Goal: Task Accomplishment & Management: Use online tool/utility

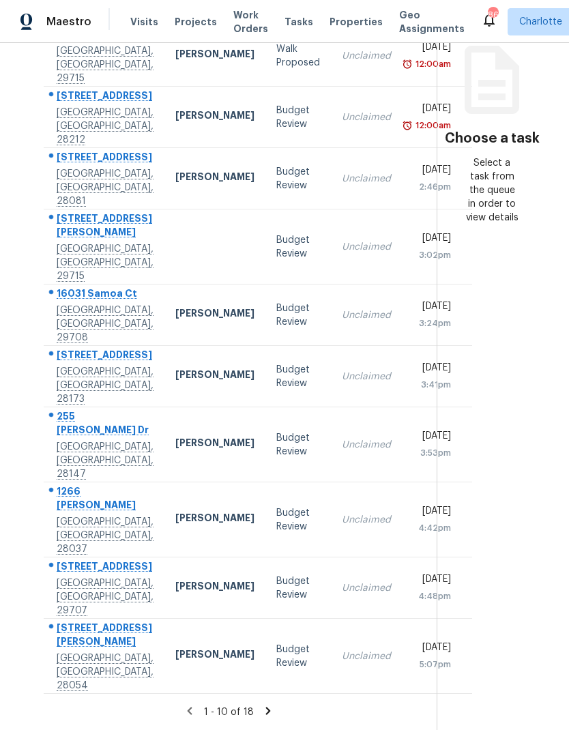
scroll to position [181, 0]
click at [266, 708] on icon at bounding box center [268, 710] width 5 height 8
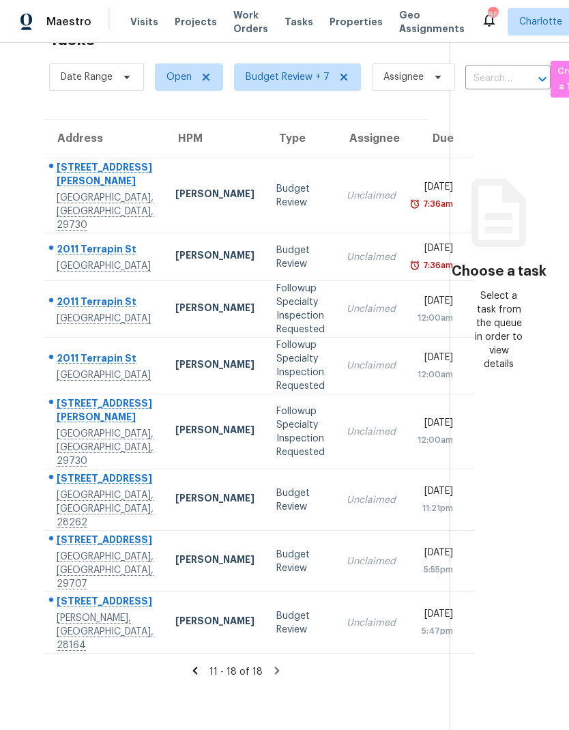
scroll to position [49, 0]
click at [507, 419] on section "Choose a task Select a task from the queue in order to view details" at bounding box center [498, 365] width 98 height 730
click at [192, 676] on icon at bounding box center [195, 670] width 12 height 12
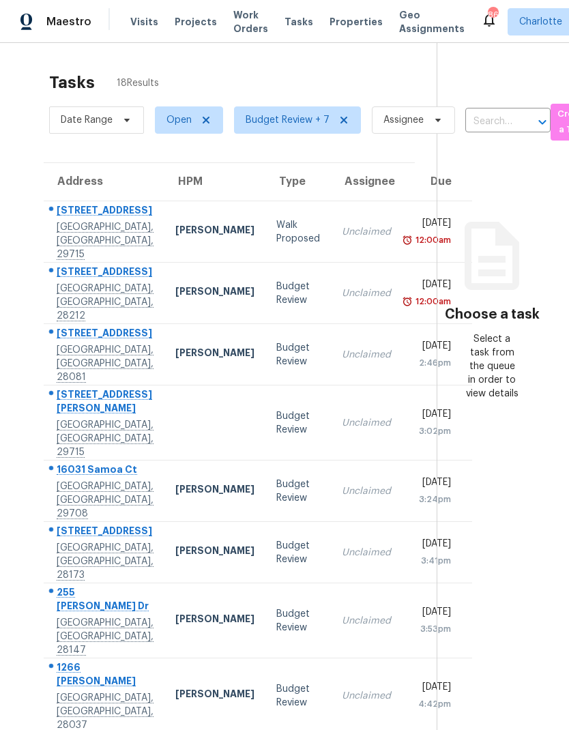
scroll to position [0, 0]
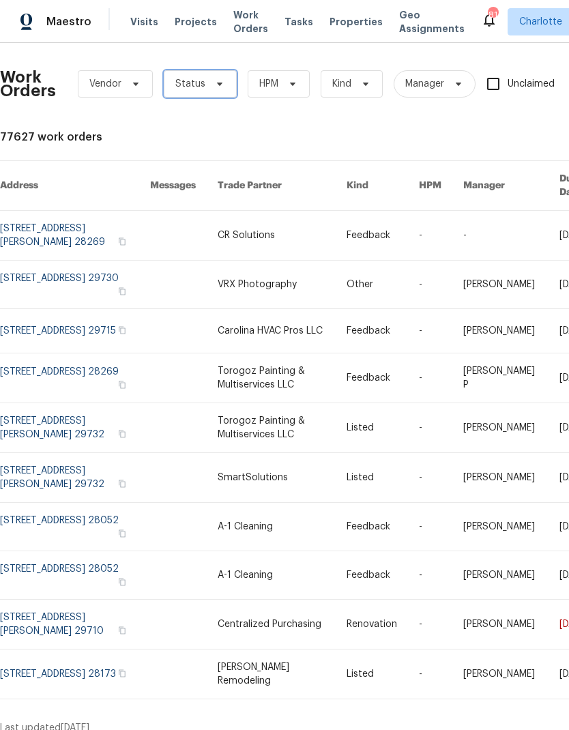
click at [210, 85] on span at bounding box center [217, 83] width 15 height 11
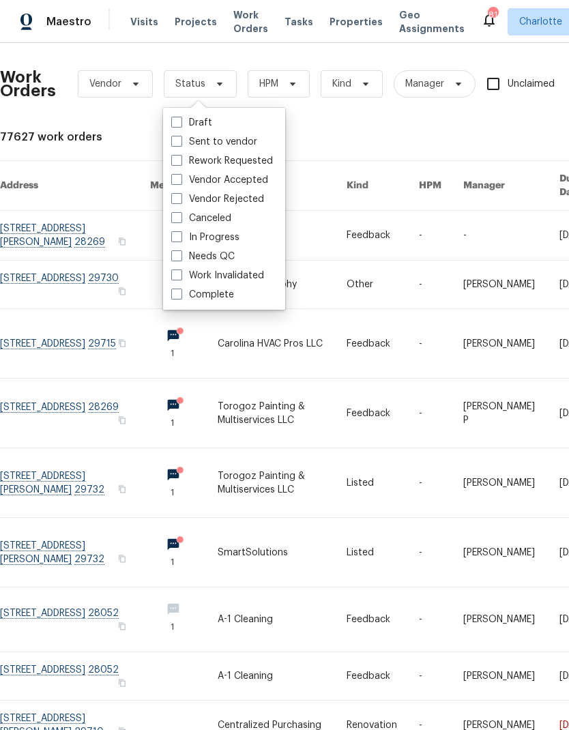
click at [220, 263] on label "Needs QC" at bounding box center [202, 257] width 63 height 14
click at [180, 258] on input "Needs QC" at bounding box center [175, 254] width 9 height 9
checkbox input "true"
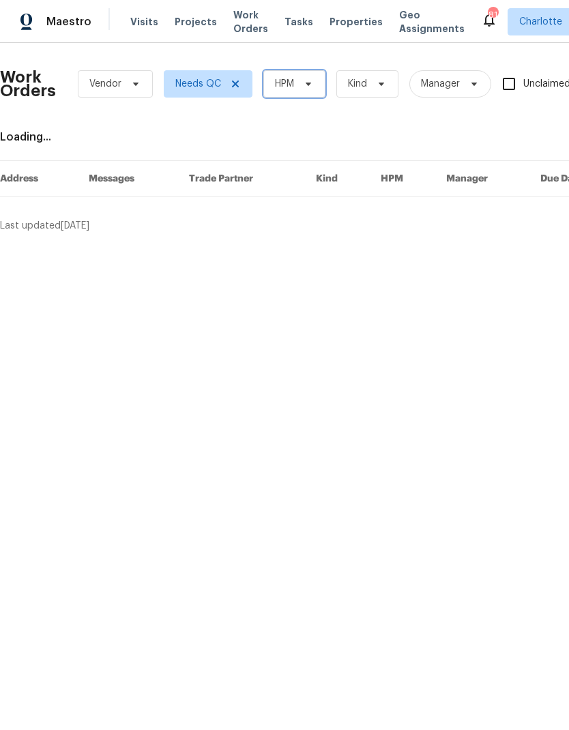
click at [308, 87] on icon at bounding box center [308, 83] width 11 height 11
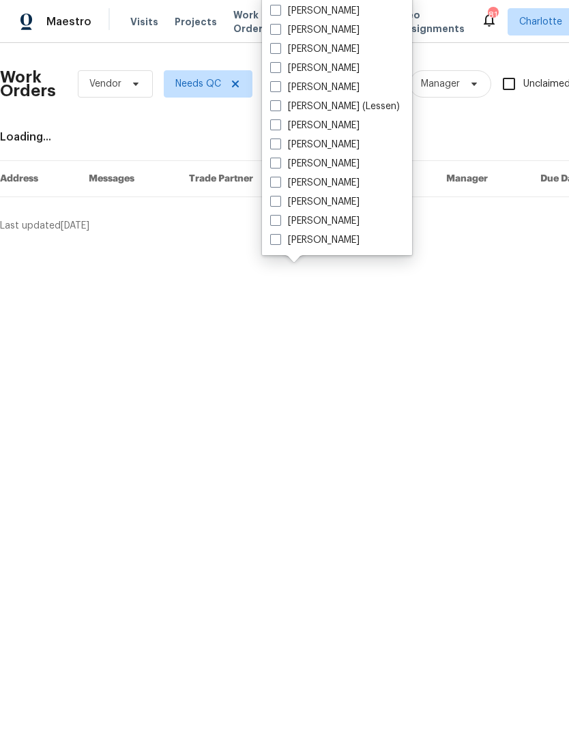
scroll to position [169, 0]
click at [328, 245] on label "[PERSON_NAME]" at bounding box center [314, 240] width 89 height 14
click at [279, 242] on input "[PERSON_NAME]" at bounding box center [274, 237] width 9 height 9
checkbox input "true"
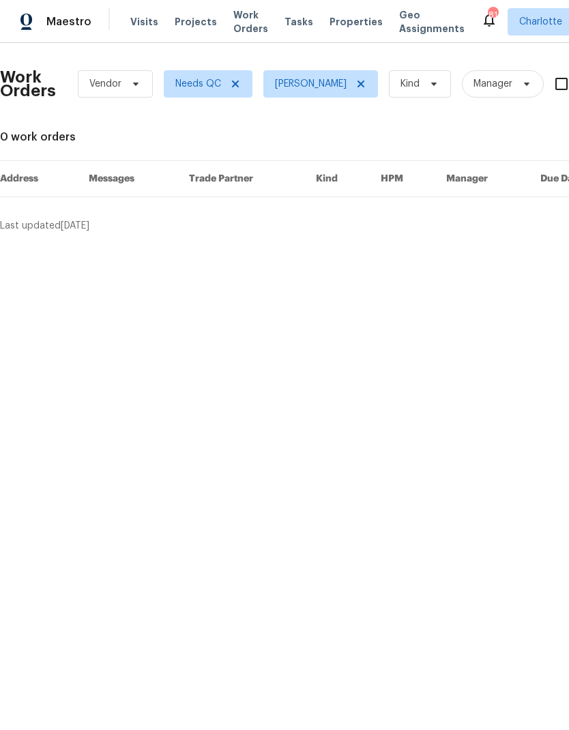
click at [57, 16] on span "Maestro" at bounding box center [68, 22] width 45 height 14
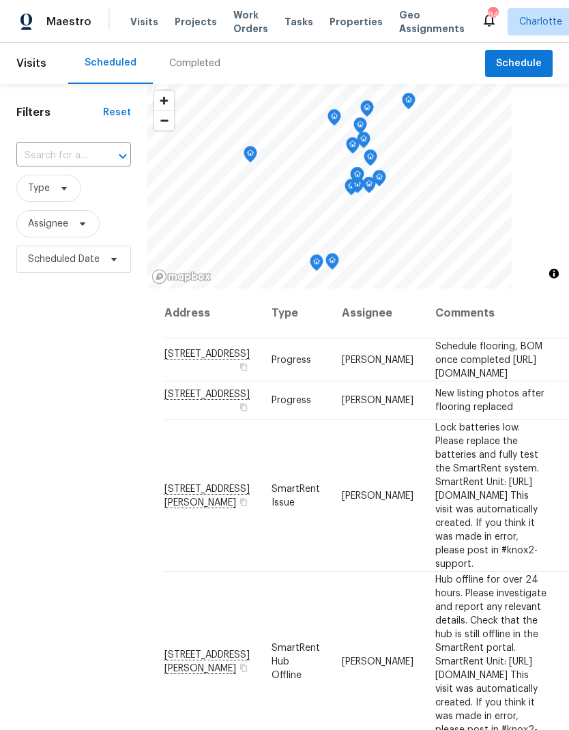
click at [189, 20] on span "Projects" at bounding box center [196, 22] width 42 height 14
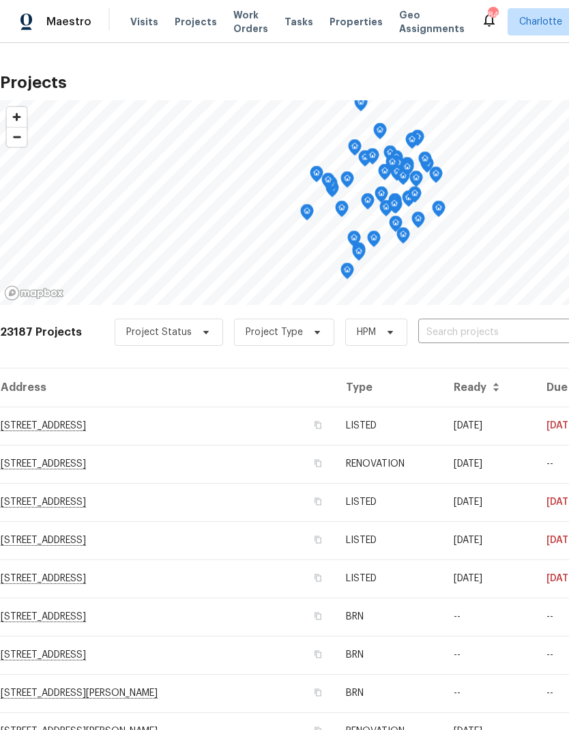
click at [475, 343] on input "text" at bounding box center [496, 332] width 156 height 21
type input "1871"
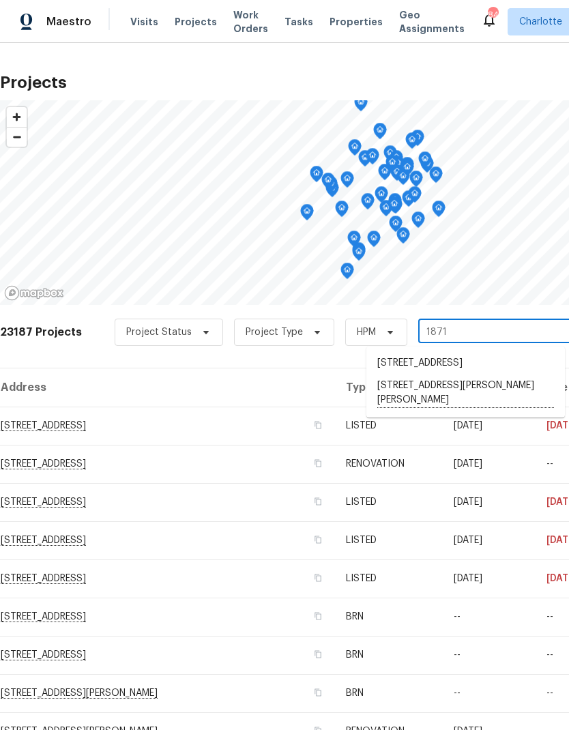
click at [439, 403] on li "1871 Tara Trl, Lancaster, SC 29720" at bounding box center [465, 393] width 198 height 38
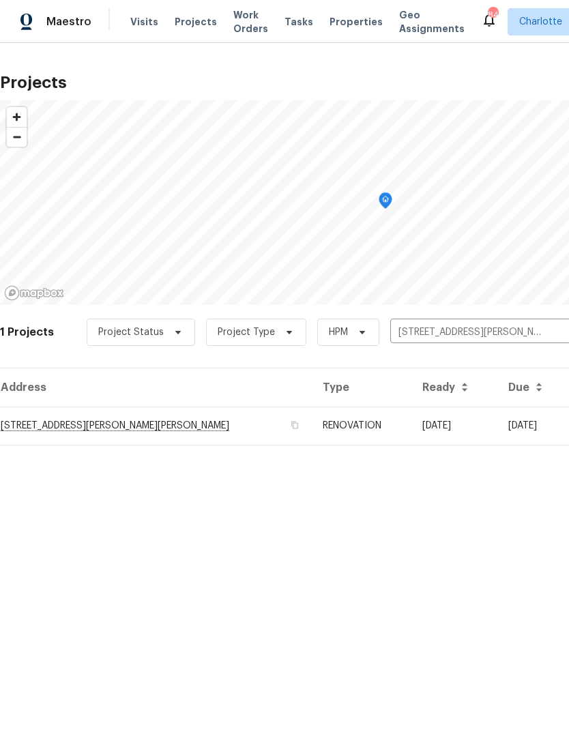
click at [130, 427] on td "1871 Tara Trl, Lancaster, SC 29720" at bounding box center [156, 425] width 312 height 38
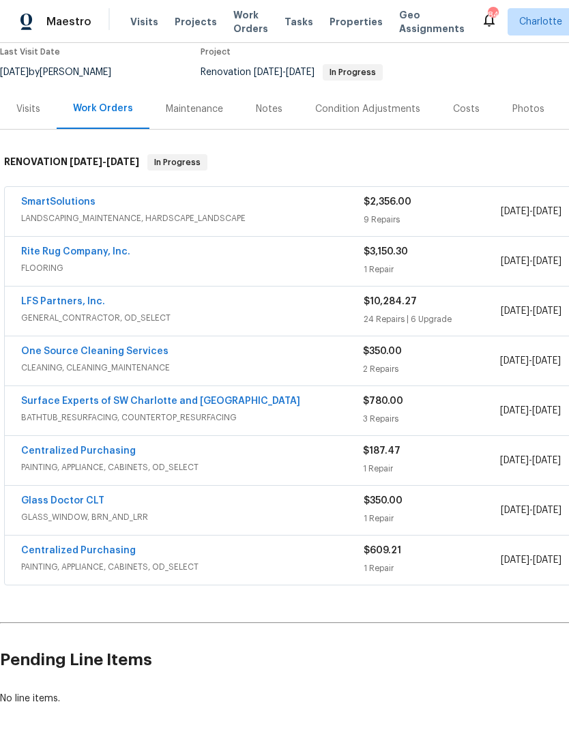
scroll to position [131, 0]
click at [52, 20] on span "Maestro" at bounding box center [68, 22] width 45 height 14
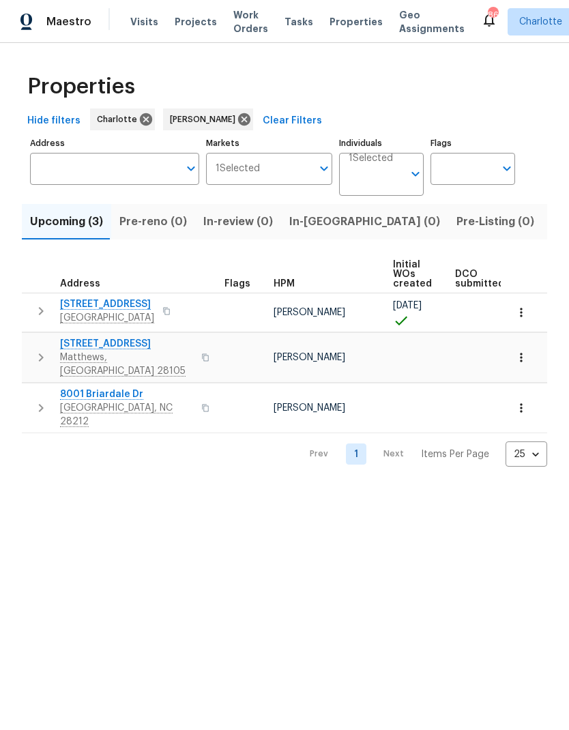
click at [40, 306] on icon "button" at bounding box center [41, 311] width 16 height 16
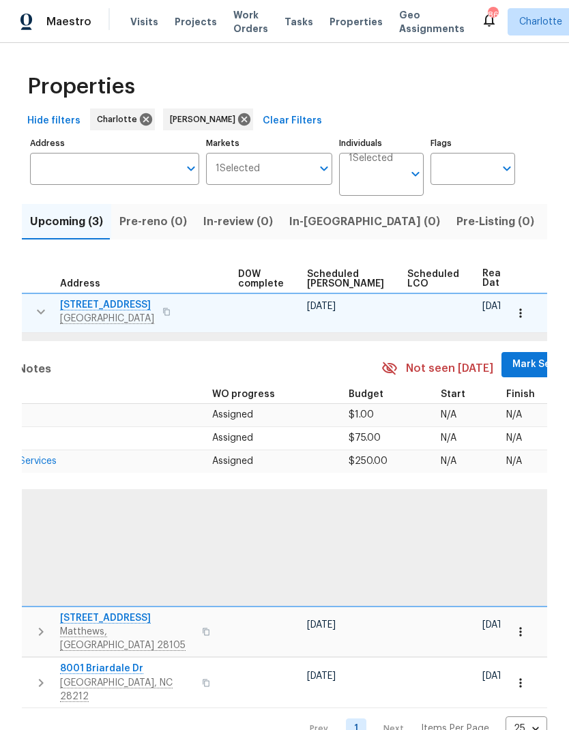
click at [512, 365] on span "Mark Seen" at bounding box center [537, 364] width 50 height 17
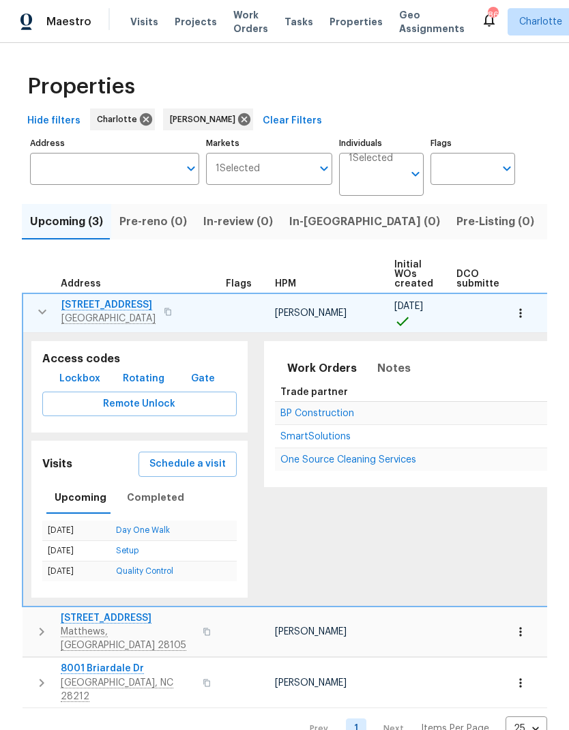
click at [34, 310] on icon "button" at bounding box center [42, 311] width 16 height 16
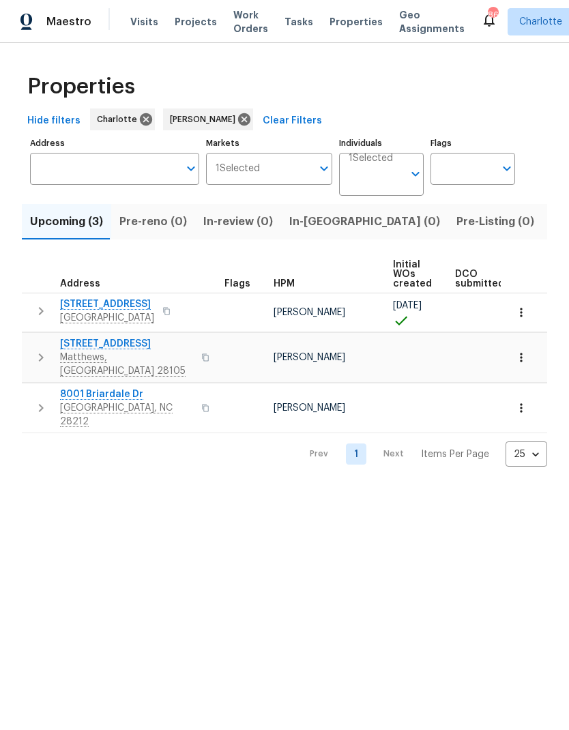
click at [34, 349] on icon "button" at bounding box center [41, 357] width 16 height 16
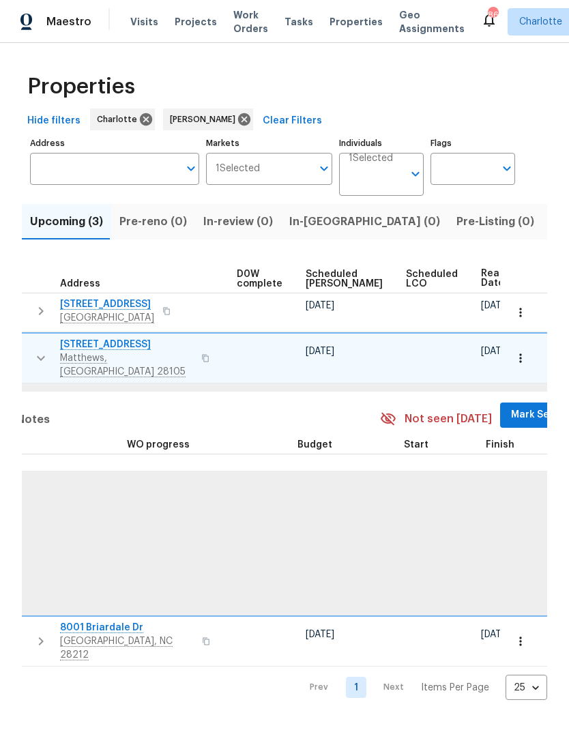
scroll to position [0, 359]
click at [512, 406] on span "Mark Seen" at bounding box center [537, 414] width 50 height 17
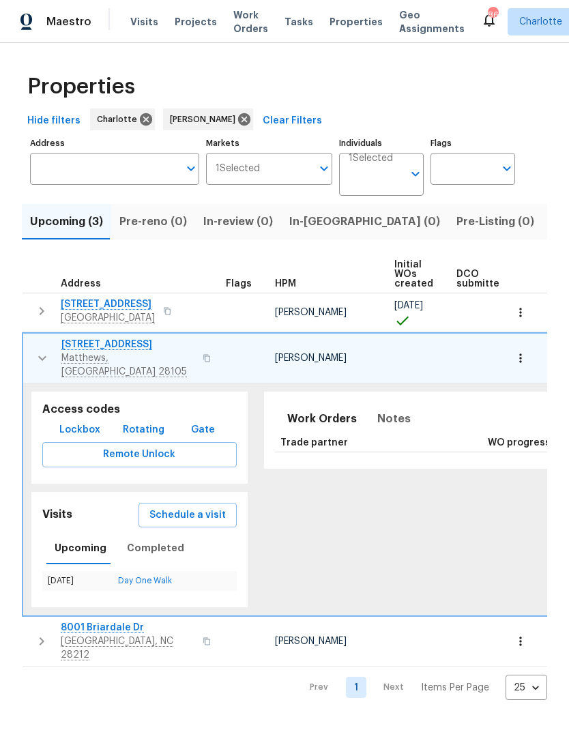
scroll to position [0, 0]
click at [35, 350] on icon "button" at bounding box center [42, 358] width 16 height 16
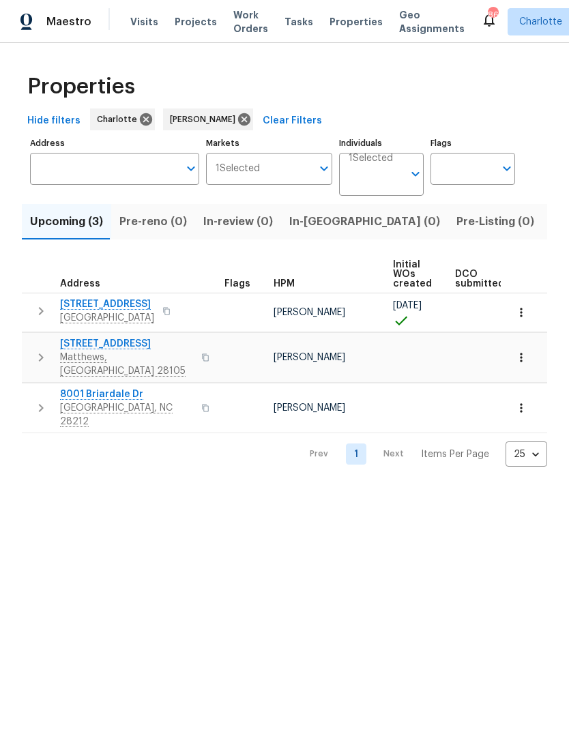
click at [34, 400] on icon "button" at bounding box center [41, 408] width 16 height 16
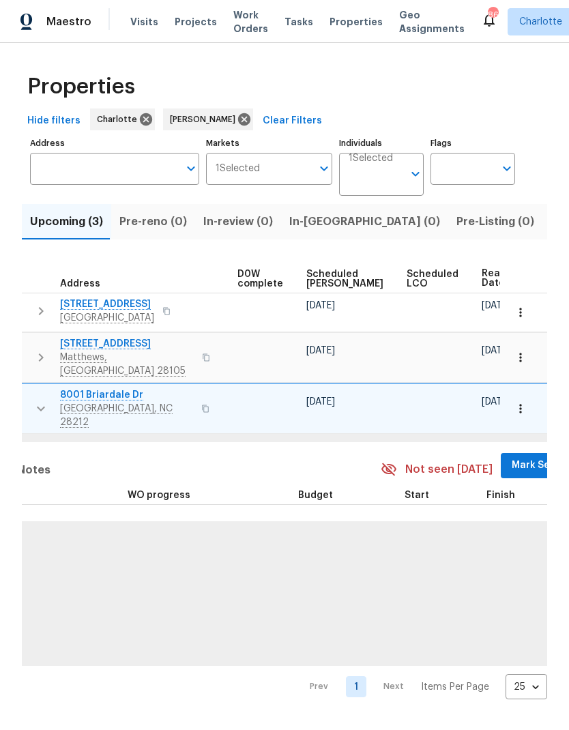
scroll to position [0, 359]
click at [512, 457] on span "Mark Seen" at bounding box center [537, 465] width 50 height 17
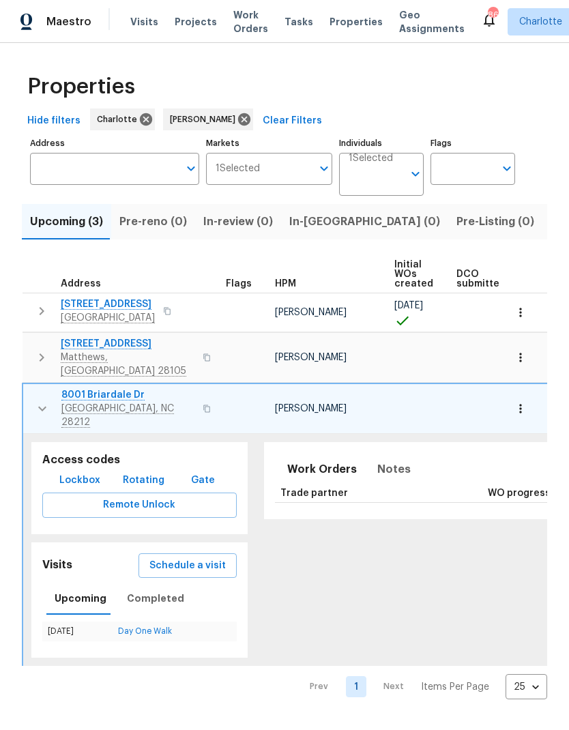
scroll to position [0, 0]
click at [34, 400] on icon "button" at bounding box center [42, 408] width 16 height 16
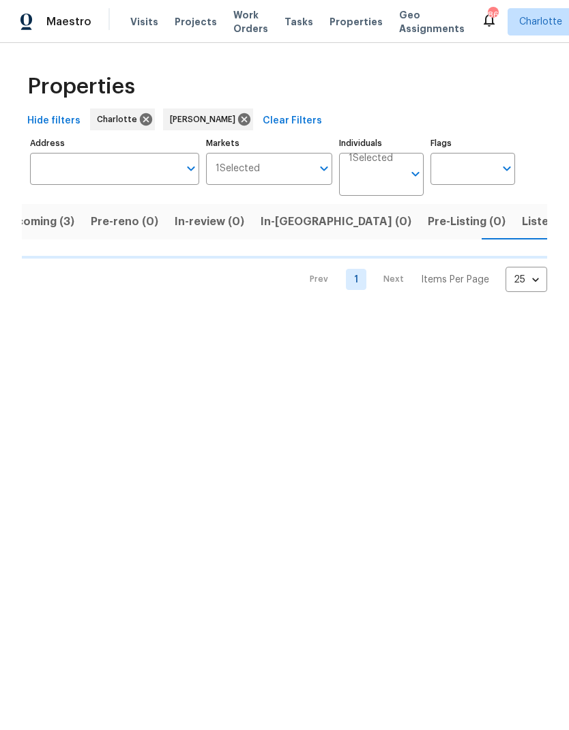
scroll to position [0, 31]
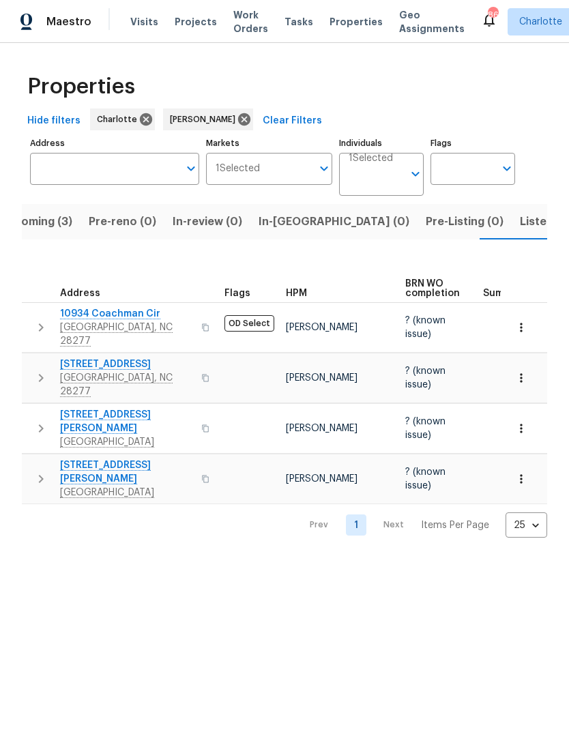
click at [35, 322] on icon "button" at bounding box center [41, 327] width 16 height 16
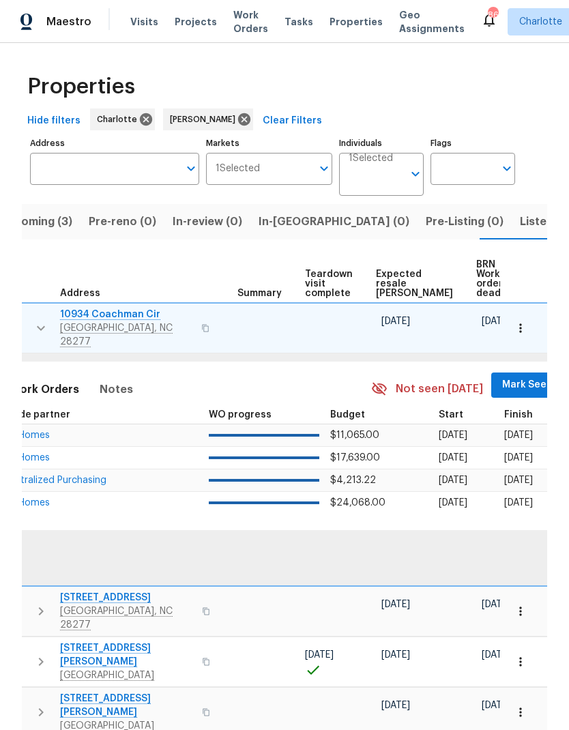
click at [502, 387] on span "Mark Seen" at bounding box center [527, 384] width 50 height 17
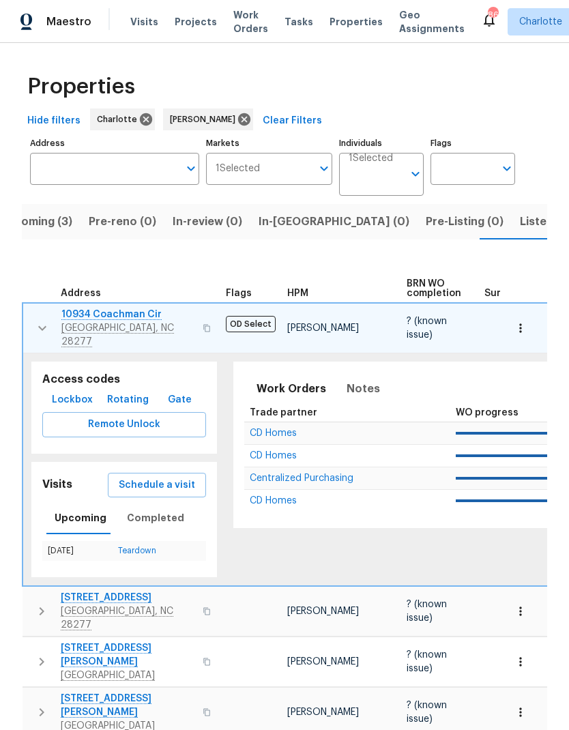
scroll to position [0, 0]
click at [38, 325] on icon "button" at bounding box center [42, 328] width 16 height 16
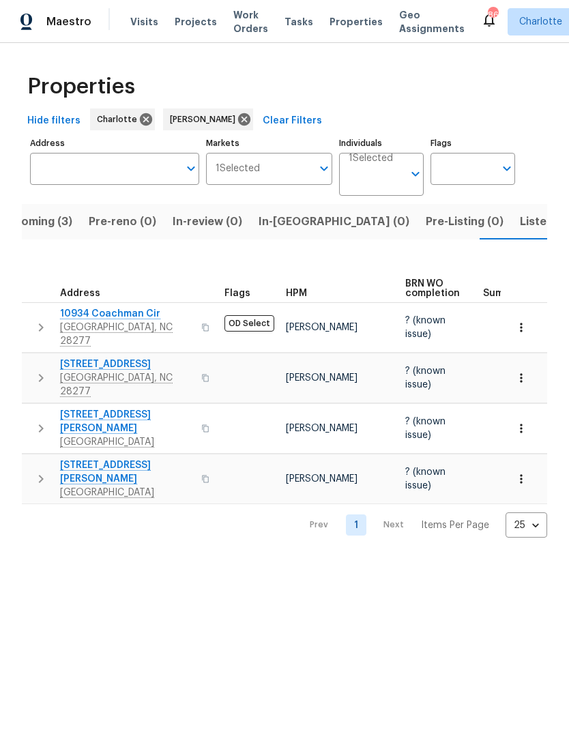
click at [36, 370] on icon "button" at bounding box center [41, 378] width 16 height 16
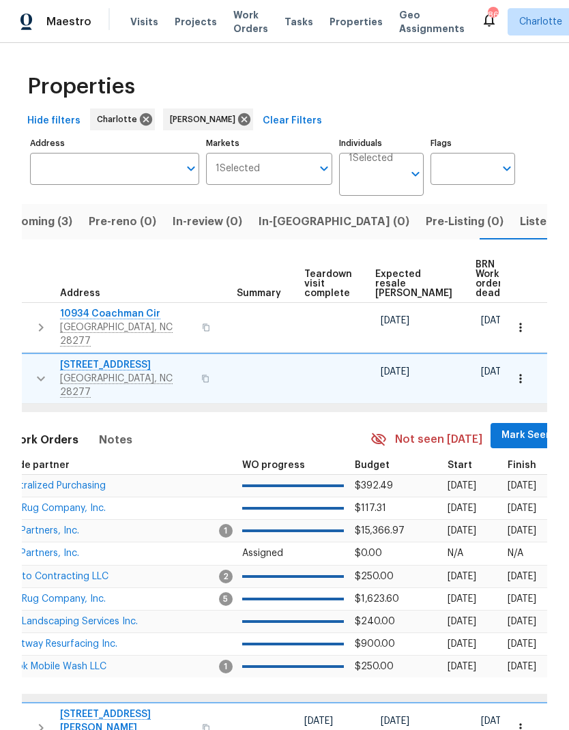
scroll to position [0, 247]
click at [502, 431] on span "Mark Seen" at bounding box center [527, 435] width 50 height 17
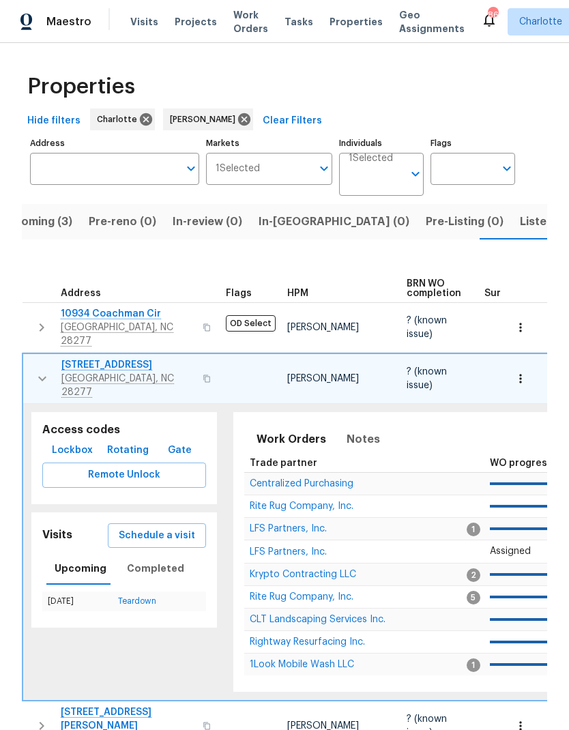
scroll to position [0, 0]
click at [37, 370] on icon "button" at bounding box center [42, 378] width 16 height 16
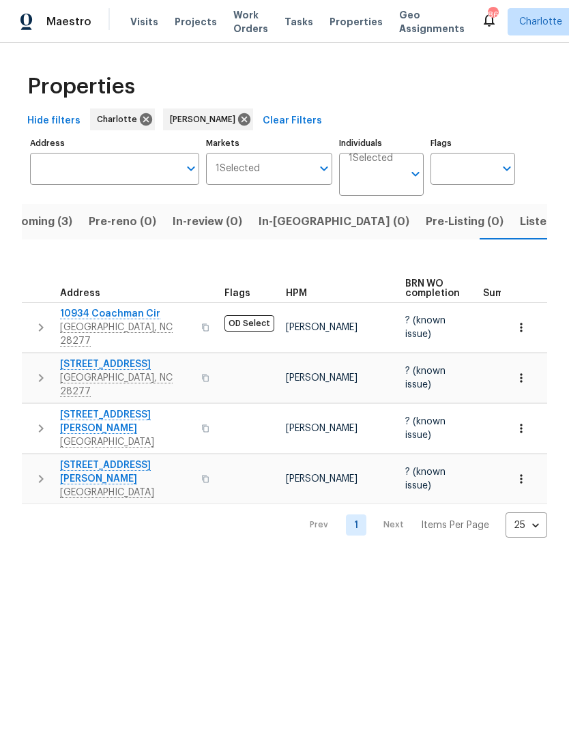
click at [39, 420] on icon "button" at bounding box center [41, 428] width 16 height 16
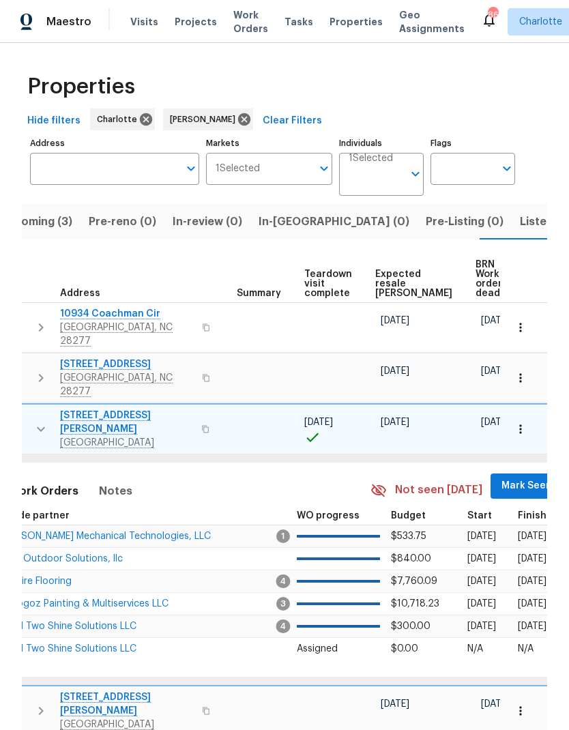
scroll to position [0, 247]
click at [502, 477] on span "Mark Seen" at bounding box center [527, 485] width 50 height 17
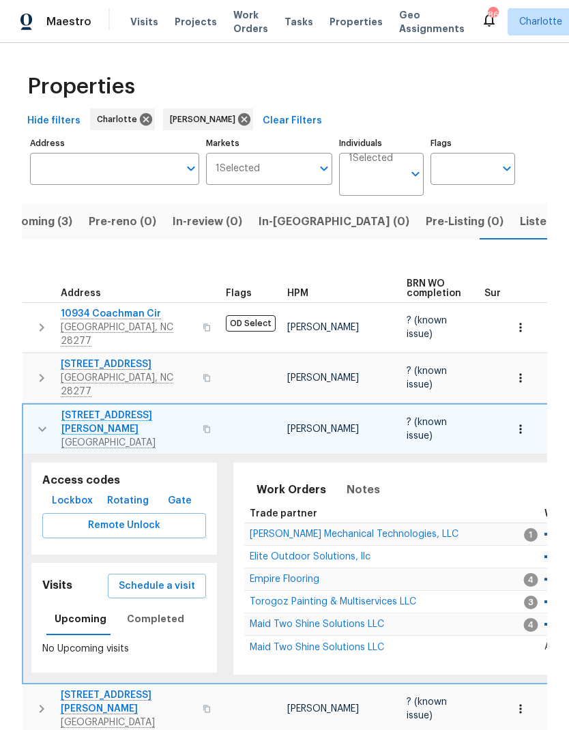
scroll to position [0, 0]
click at [34, 421] on icon "button" at bounding box center [42, 429] width 16 height 16
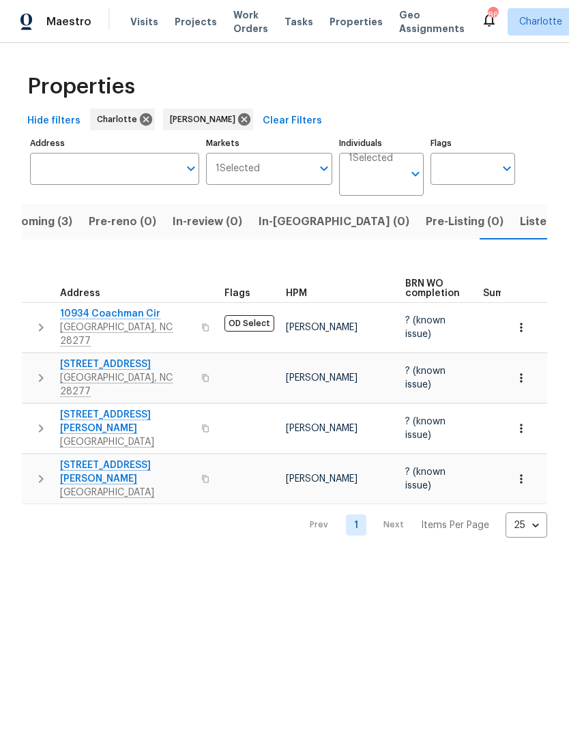
click at [31, 458] on button "button" at bounding box center [40, 478] width 27 height 41
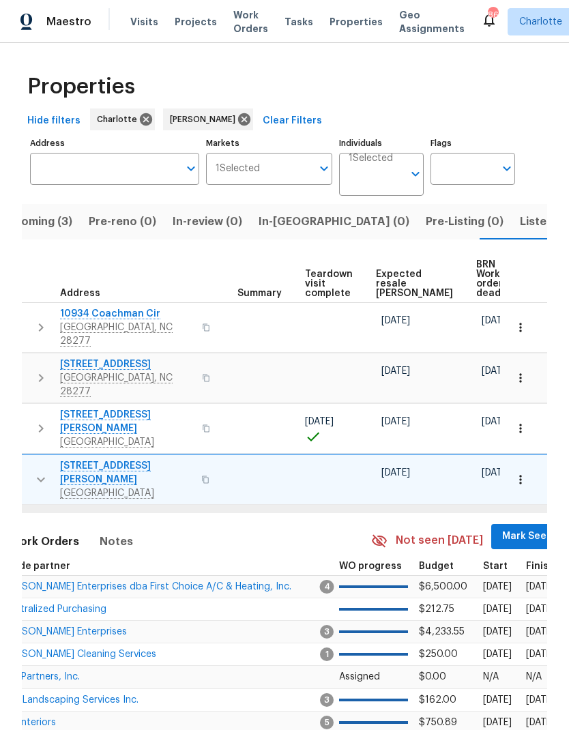
click at [502, 528] on span "Mark Seen" at bounding box center [527, 536] width 50 height 17
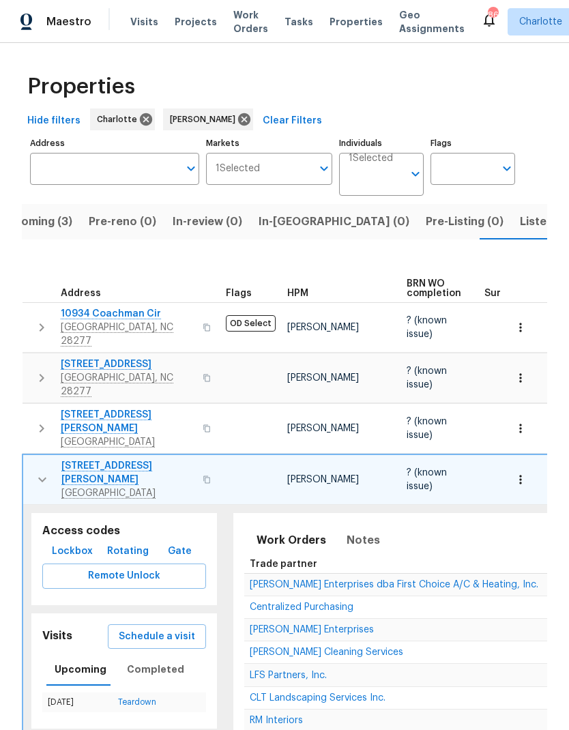
click at [38, 467] on button "button" at bounding box center [42, 479] width 27 height 41
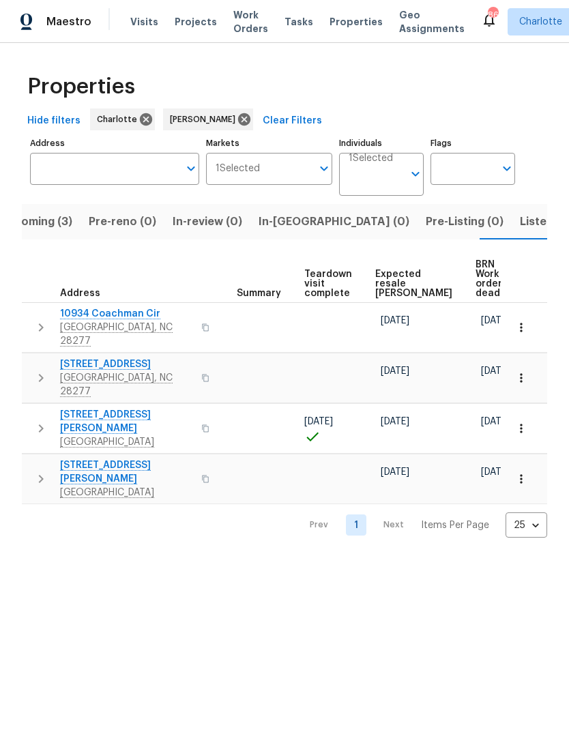
scroll to position [0, 245]
click at [476, 559] on html "Maestro Visits Projects Work Orders Tasks Properties Geo Assignments 86 Charlot…" at bounding box center [284, 279] width 569 height 559
click at [466, 546] on html "Maestro Visits Projects Work Orders Tasks Properties Geo Assignments 86 Charlot…" at bounding box center [284, 279] width 569 height 559
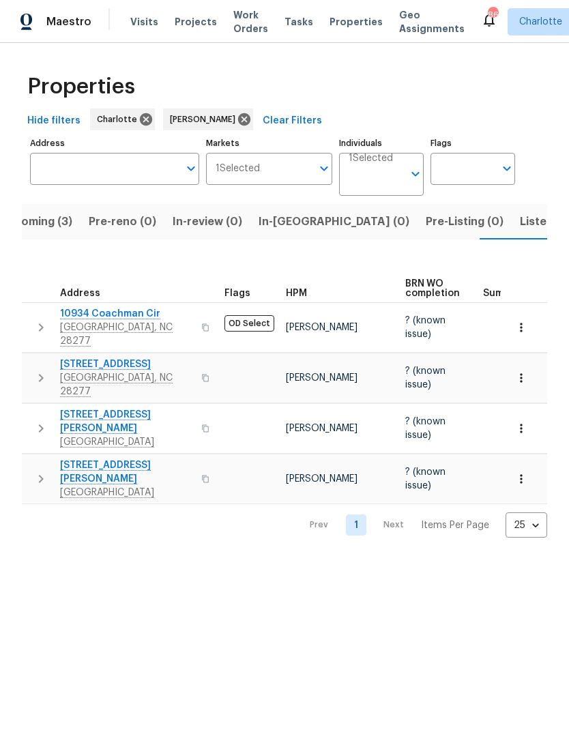
scroll to position [0, 0]
click at [449, 559] on html "Maestro Visits Projects Work Orders Tasks Properties Geo Assignments 86 Charlot…" at bounding box center [284, 279] width 569 height 559
click at [294, 226] on span "In-reno (0)" at bounding box center [333, 221] width 151 height 19
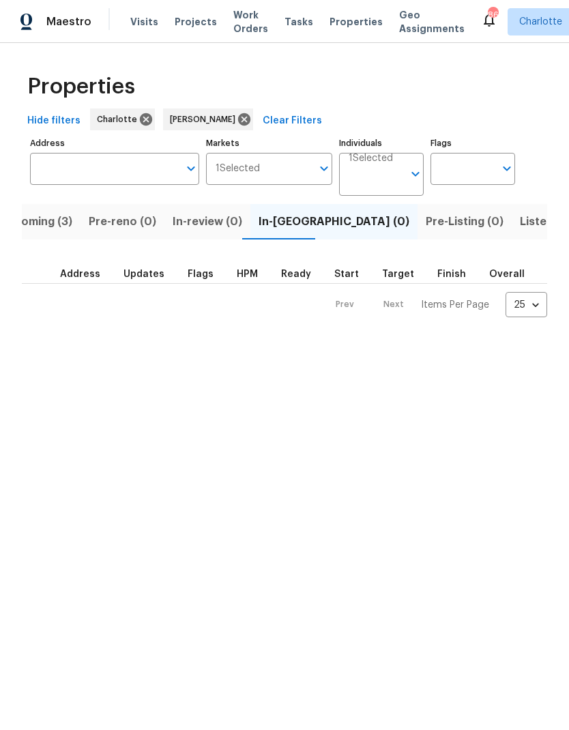
click at [520, 226] on span "Listed (30)" at bounding box center [549, 221] width 59 height 19
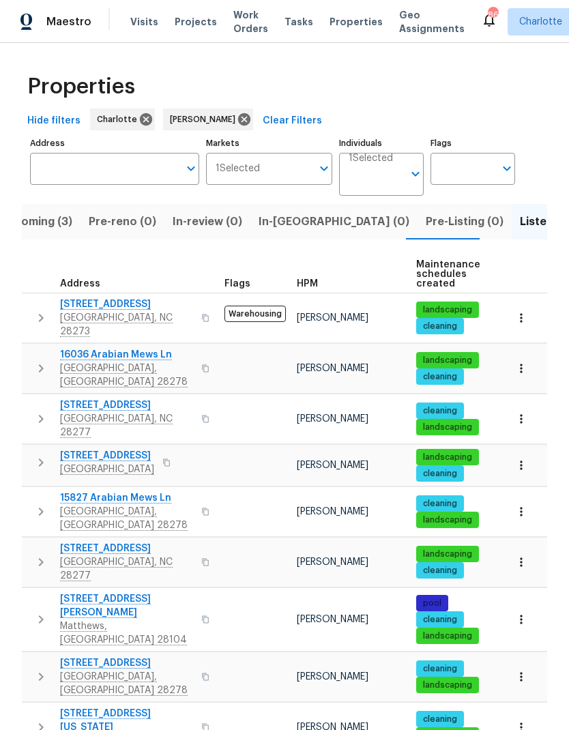
click at [32, 305] on button "button" at bounding box center [40, 317] width 27 height 41
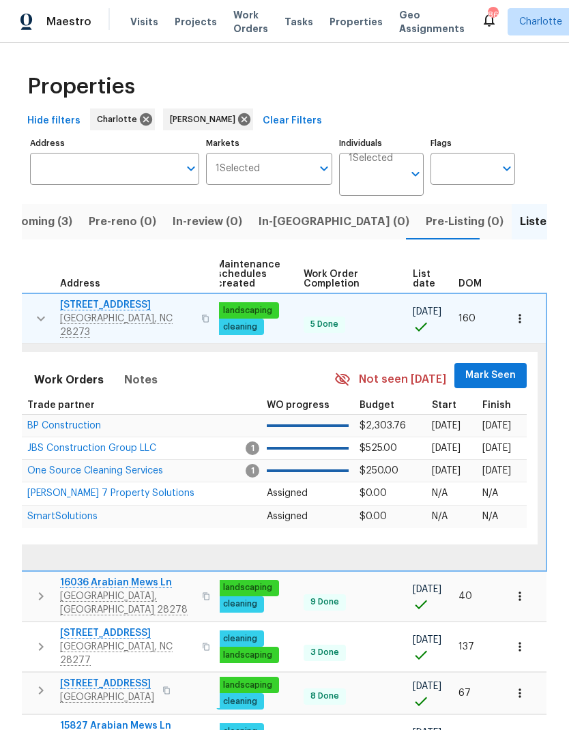
scroll to position [0, 200]
click at [483, 368] on span "Mark Seen" at bounding box center [491, 375] width 50 height 17
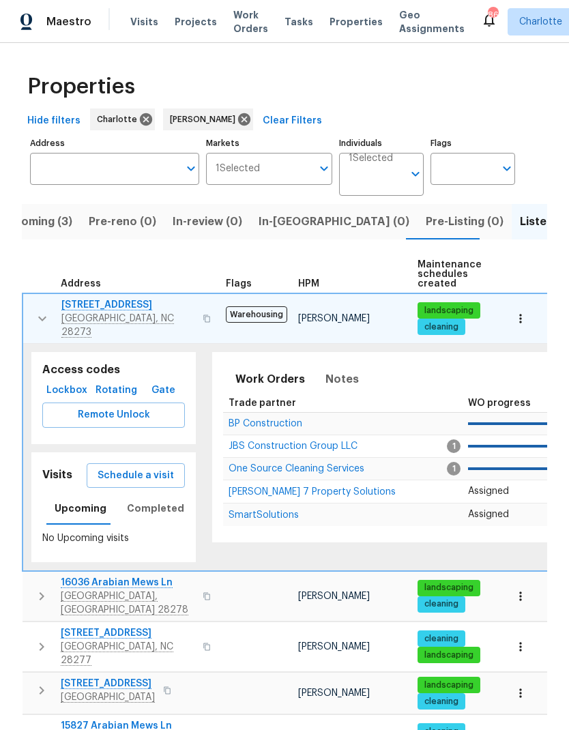
scroll to position [0, 0]
click at [34, 310] on icon "button" at bounding box center [42, 318] width 16 height 16
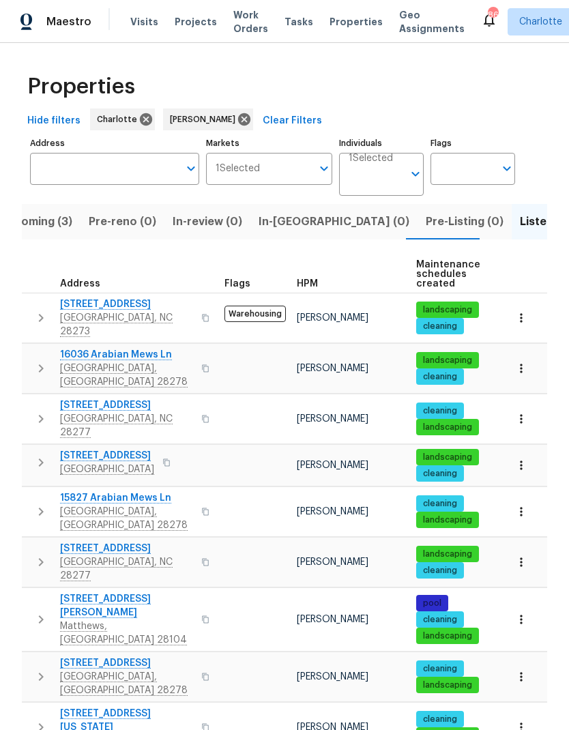
click at [45, 360] on icon "button" at bounding box center [41, 368] width 16 height 16
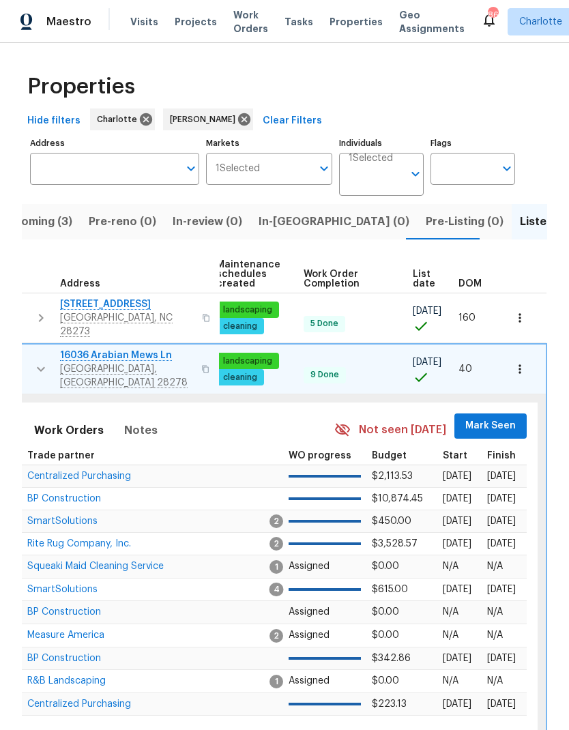
scroll to position [0, 200]
click at [484, 417] on span "Mark Seen" at bounding box center [491, 425] width 50 height 17
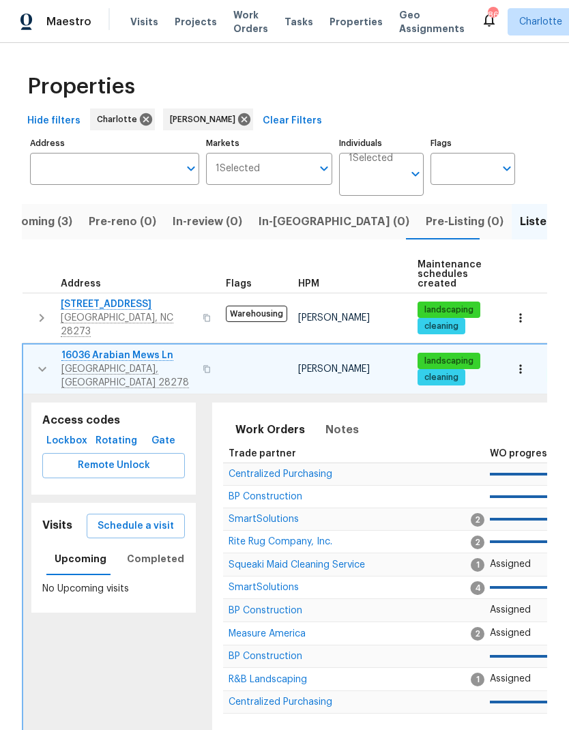
scroll to position [0, 0]
click at [42, 361] on icon "button" at bounding box center [42, 369] width 16 height 16
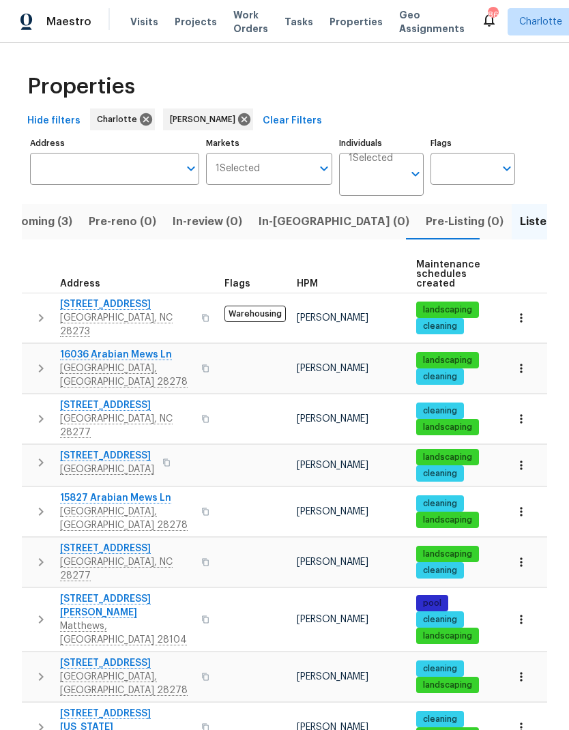
click at [40, 410] on icon "button" at bounding box center [41, 418] width 16 height 16
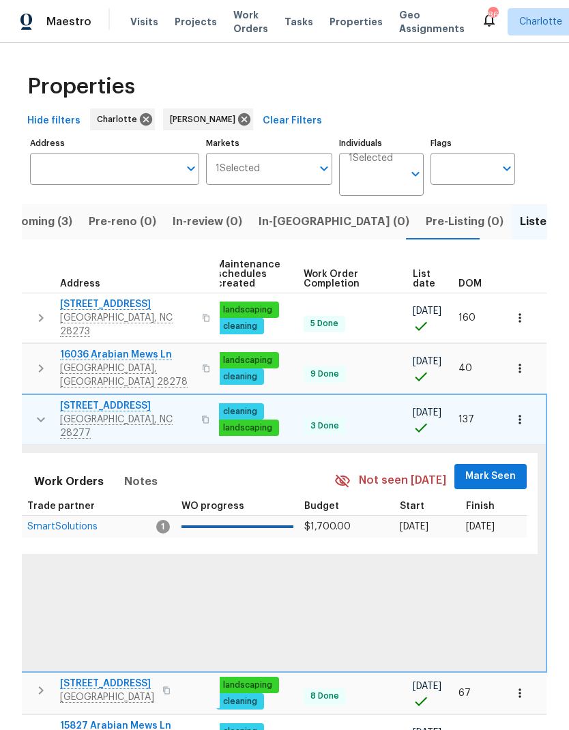
scroll to position [0, 200]
click at [487, 468] on span "Mark Seen" at bounding box center [491, 476] width 50 height 17
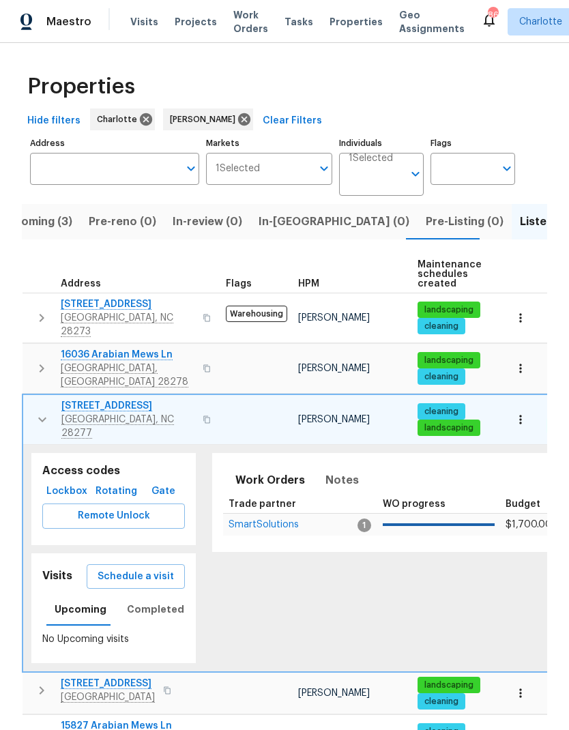
scroll to position [0, 0]
click at [42, 411] on icon "button" at bounding box center [42, 419] width 16 height 16
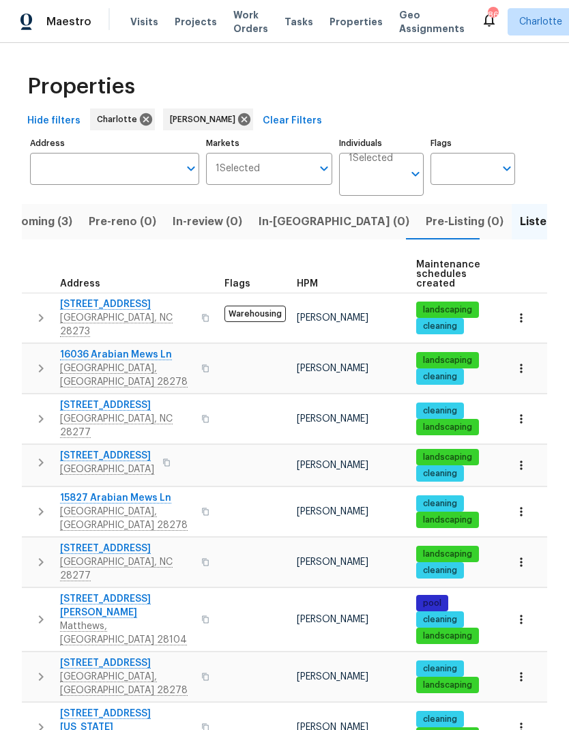
click at [40, 458] on icon "button" at bounding box center [41, 462] width 5 height 8
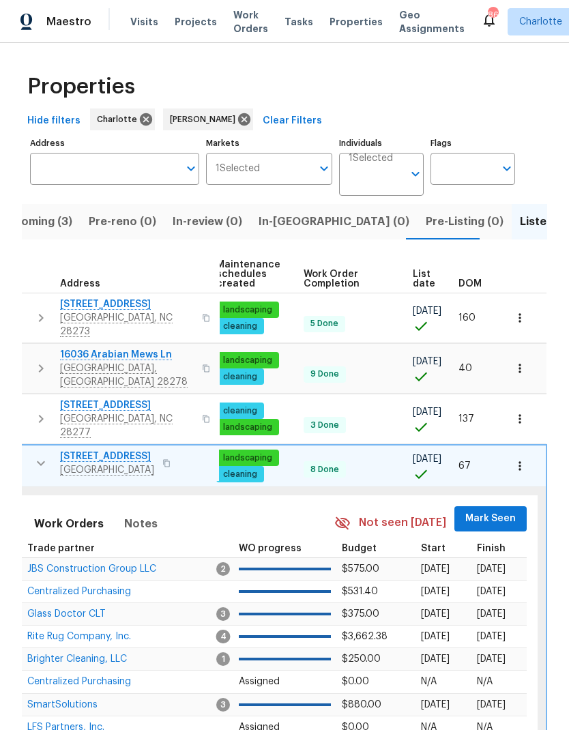
scroll to position [0, 200]
click at [483, 510] on span "Mark Seen" at bounding box center [491, 518] width 50 height 17
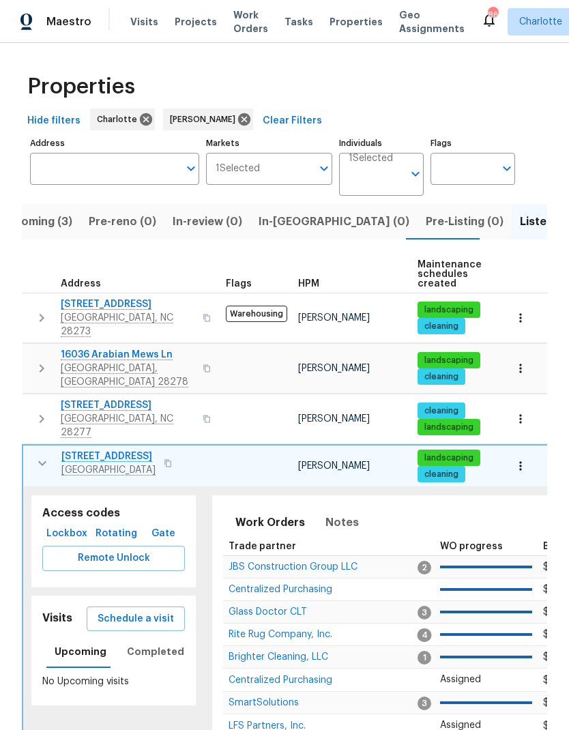
scroll to position [0, -1]
click at [42, 455] on icon "button" at bounding box center [42, 463] width 16 height 16
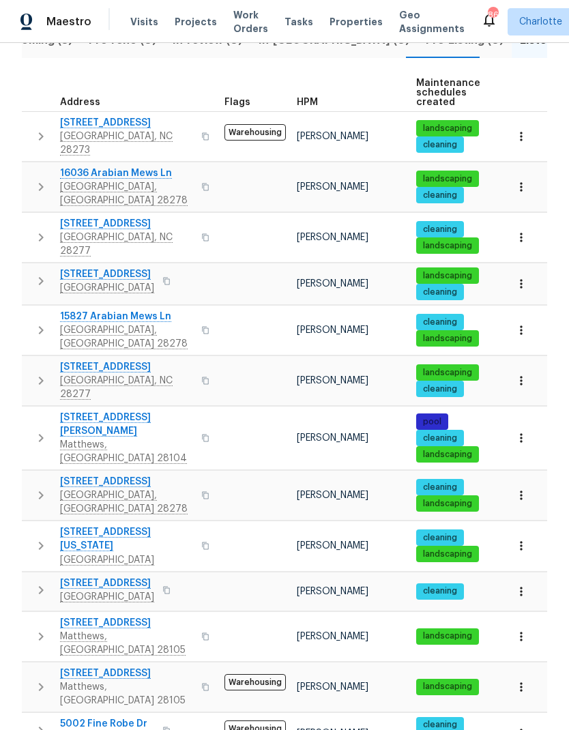
scroll to position [188, 0]
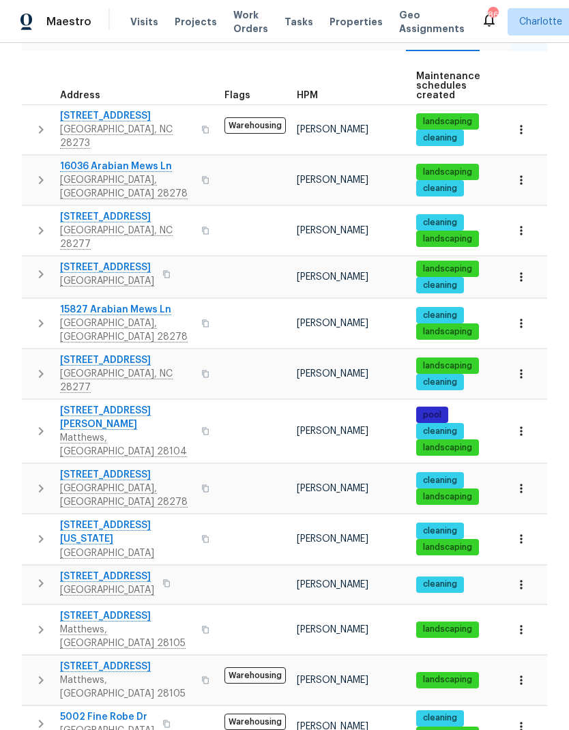
click at [46, 303] on button "button" at bounding box center [40, 323] width 27 height 41
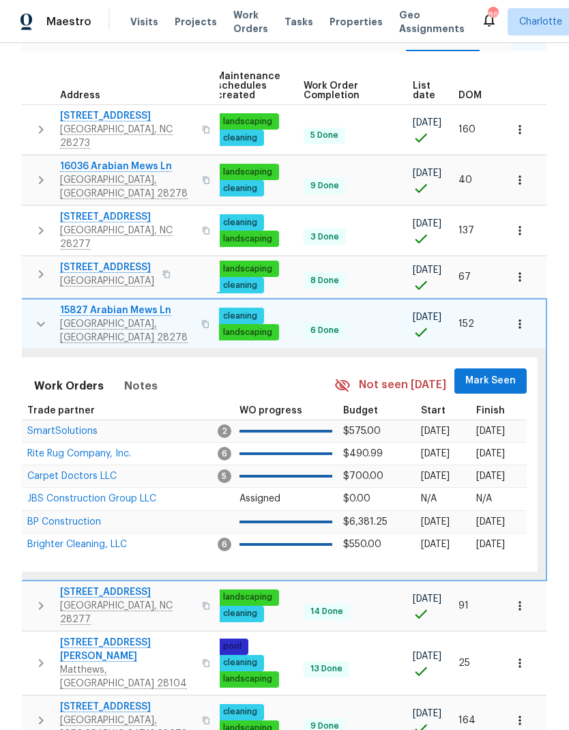
scroll to position [0, 200]
click at [488, 372] on span "Mark Seen" at bounding box center [491, 380] width 50 height 17
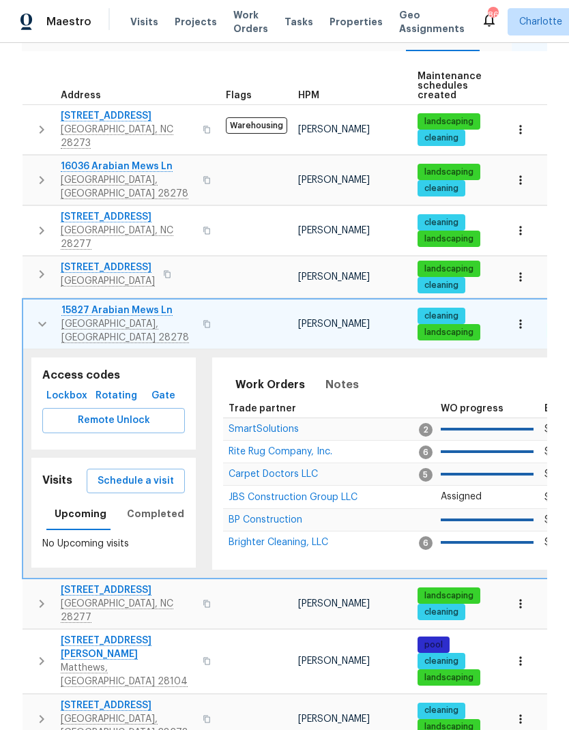
scroll to position [0, -1]
click at [38, 303] on button "button" at bounding box center [42, 323] width 27 height 41
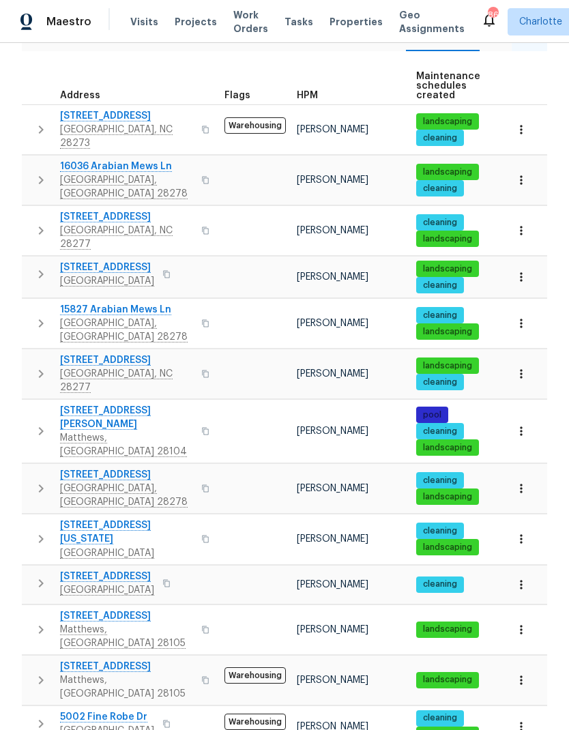
scroll to position [0, 0]
click at [40, 365] on icon "button" at bounding box center [41, 373] width 16 height 16
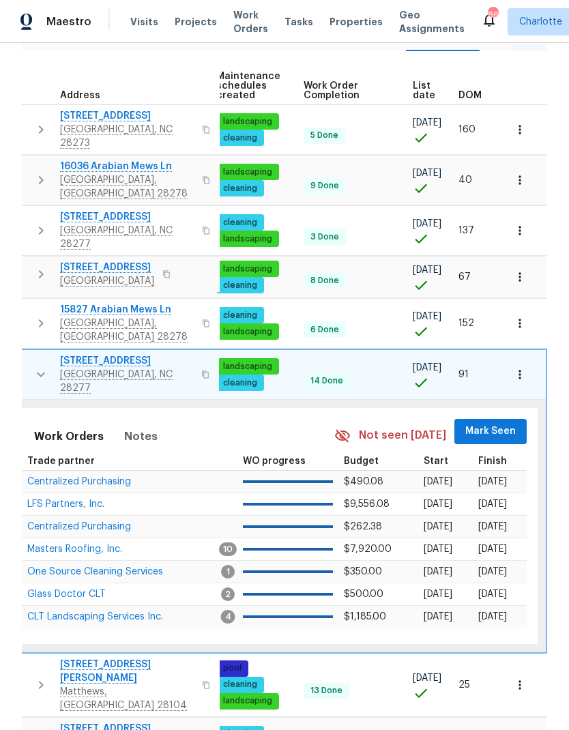
scroll to position [0, 200]
click at [485, 423] on span "Mark Seen" at bounding box center [491, 431] width 50 height 17
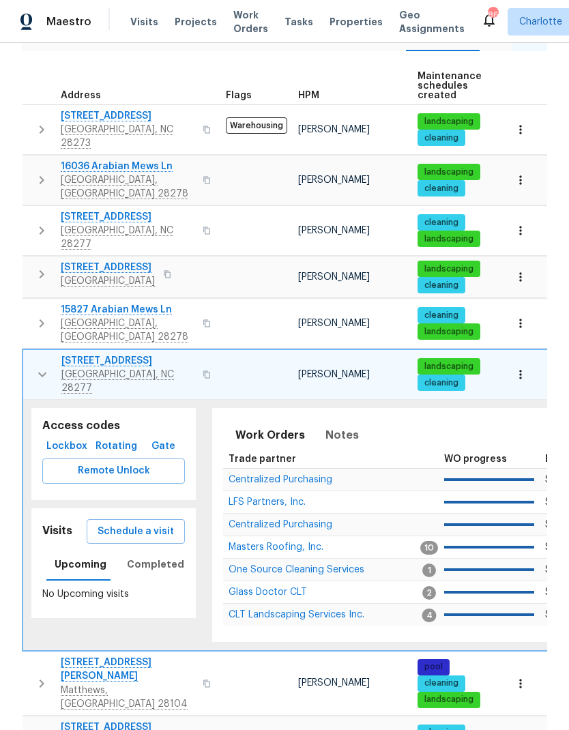
scroll to position [0, -1]
click at [38, 366] on icon "button" at bounding box center [42, 374] width 16 height 16
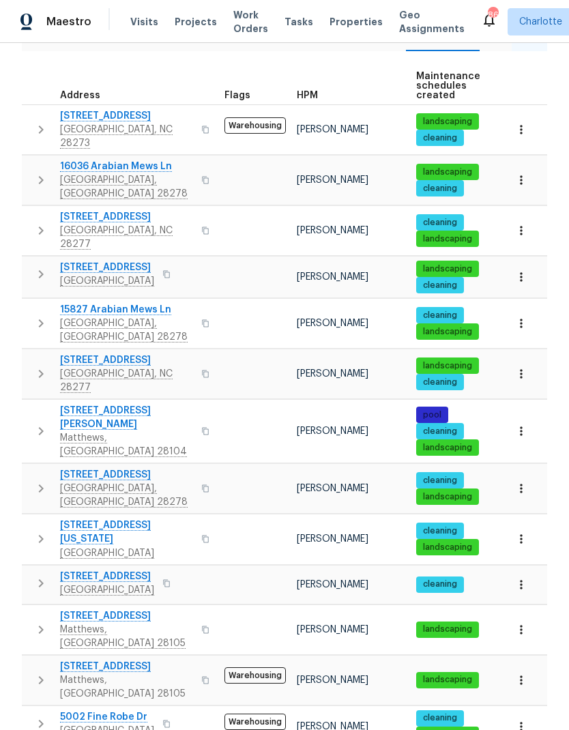
click at [41, 423] on icon "button" at bounding box center [41, 431] width 16 height 16
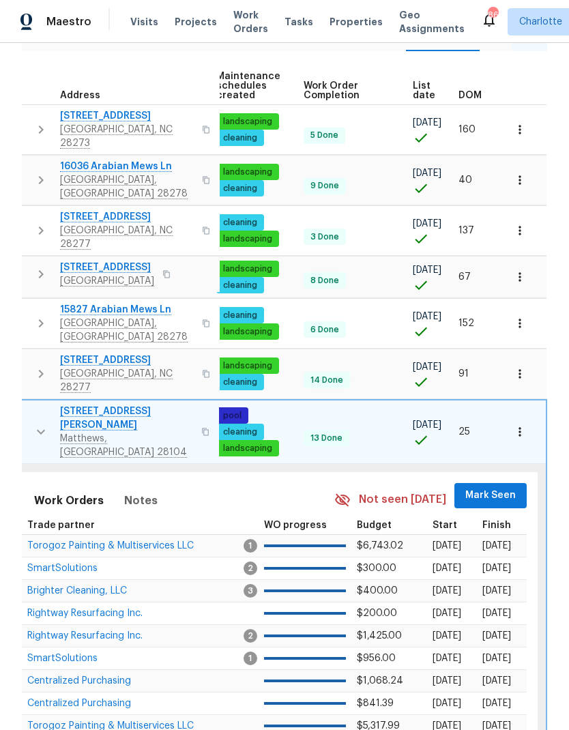
scroll to position [0, 200]
click at [487, 487] on span "Mark Seen" at bounding box center [491, 495] width 50 height 17
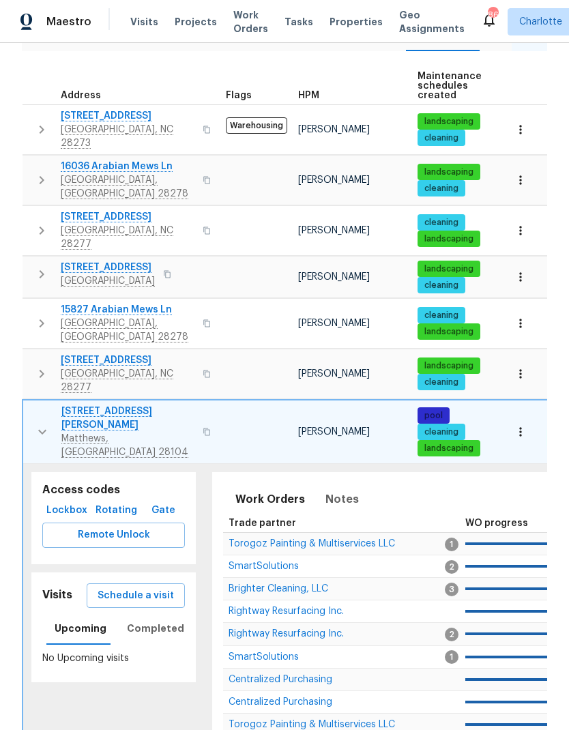
scroll to position [0, 0]
click at [44, 423] on icon "button" at bounding box center [42, 431] width 16 height 16
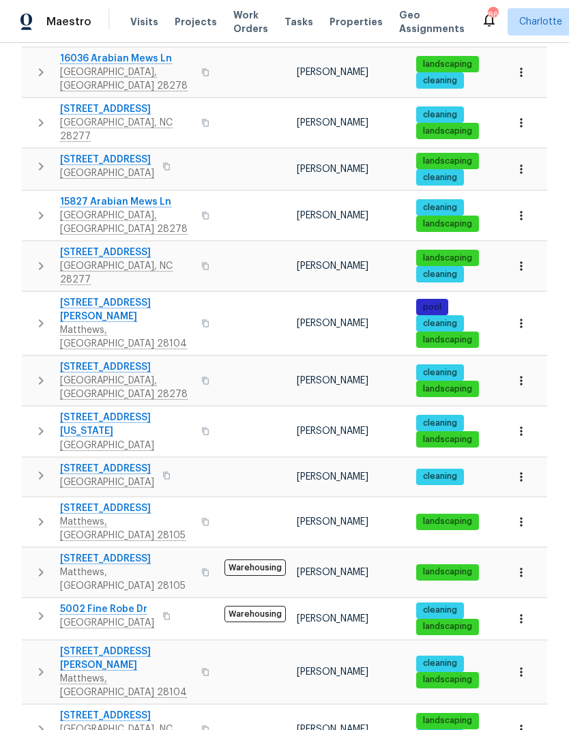
click at [44, 372] on icon "button" at bounding box center [41, 380] width 16 height 16
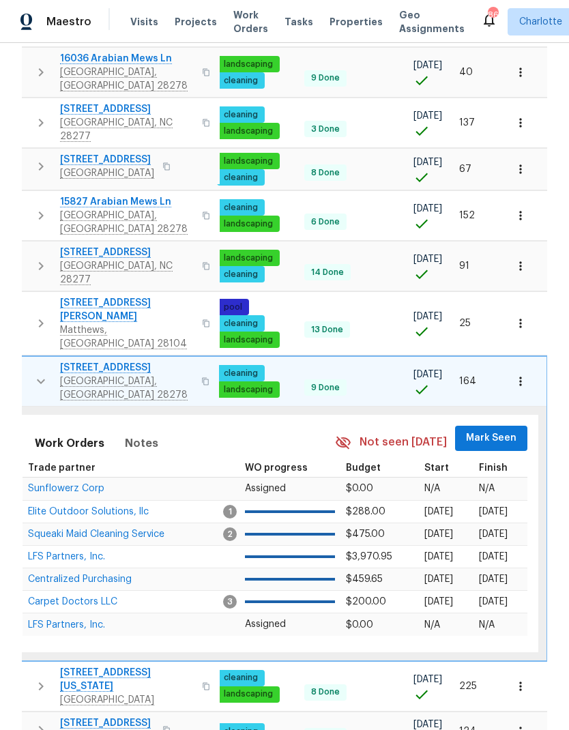
click at [488, 430] on span "Mark Seen" at bounding box center [491, 438] width 50 height 17
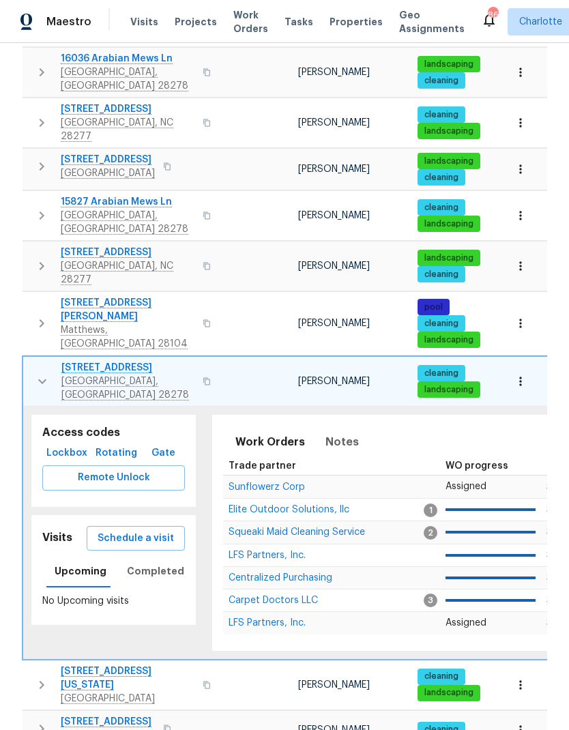
click at [40, 373] on icon "button" at bounding box center [42, 381] width 16 height 16
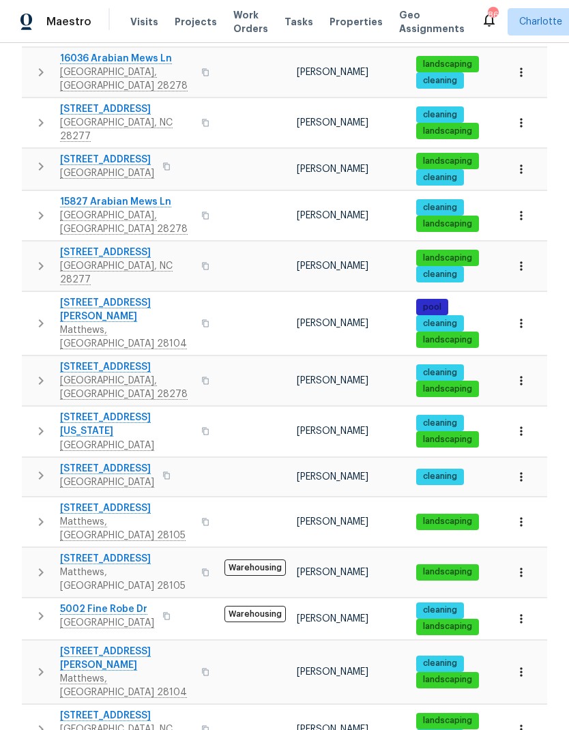
click at [39, 423] on icon "button" at bounding box center [41, 431] width 16 height 16
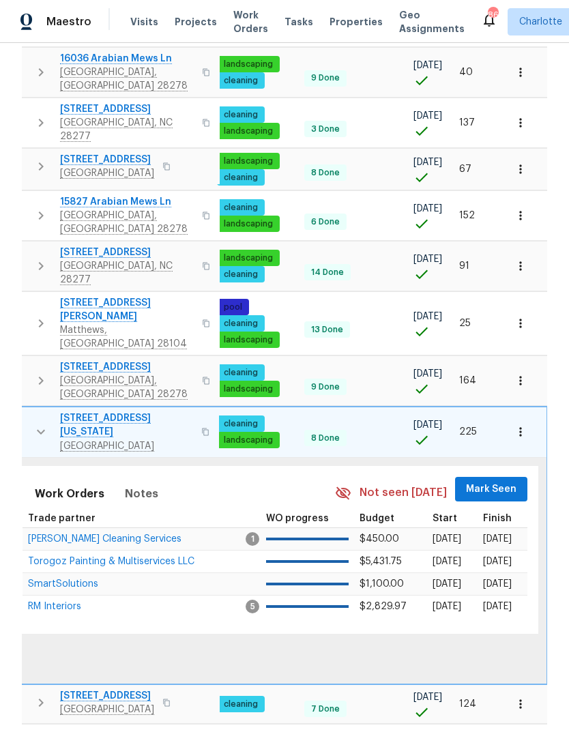
click at [480, 481] on span "Mark Seen" at bounding box center [491, 489] width 50 height 17
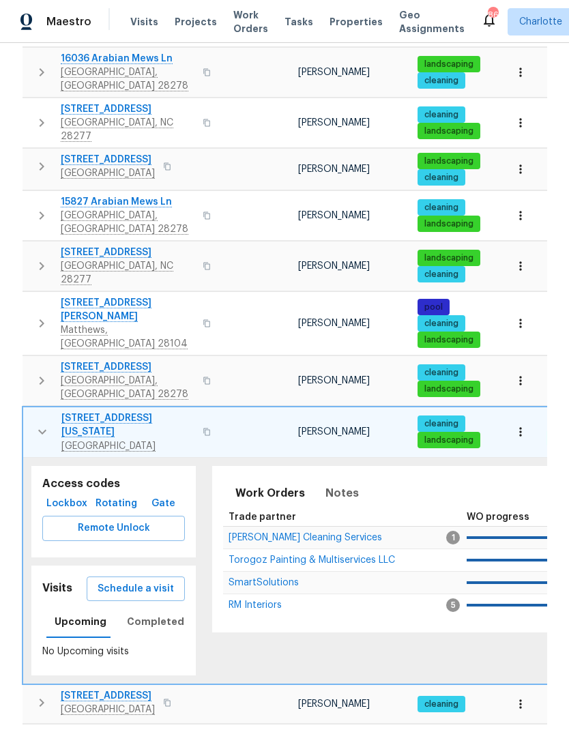
click at [42, 423] on icon "button" at bounding box center [42, 431] width 16 height 16
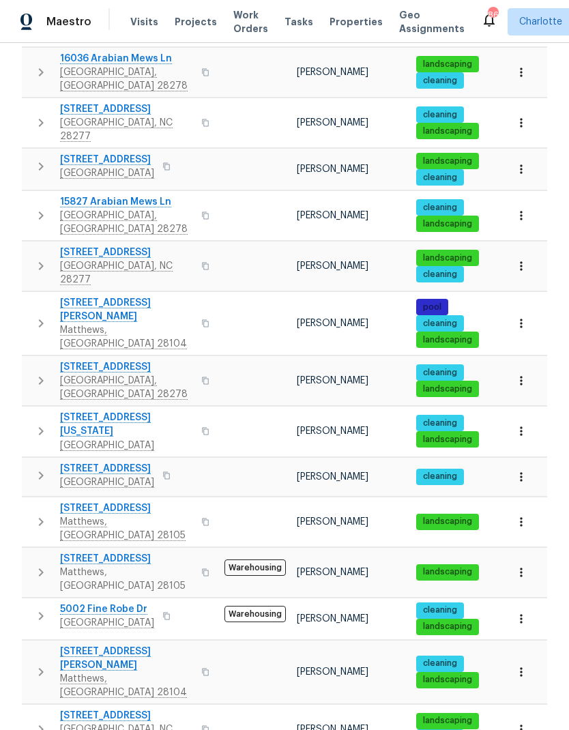
click at [44, 467] on icon "button" at bounding box center [41, 475] width 16 height 16
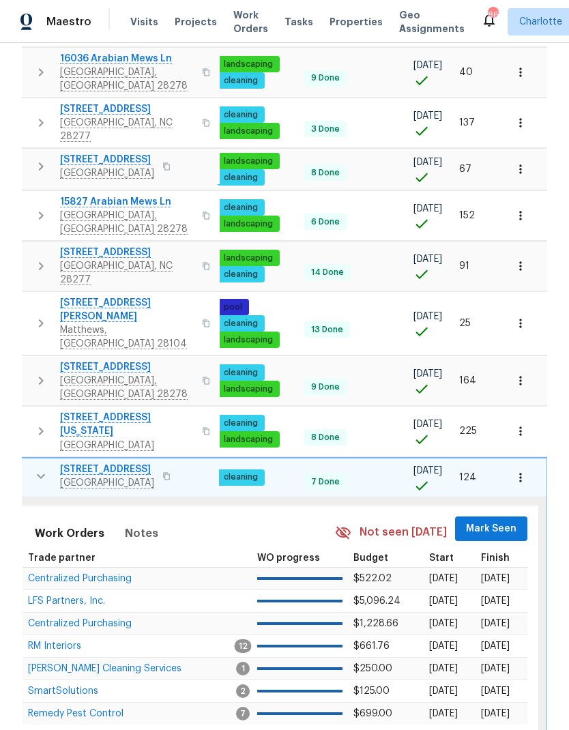
click at [487, 520] on span "Mark Seen" at bounding box center [491, 528] width 50 height 17
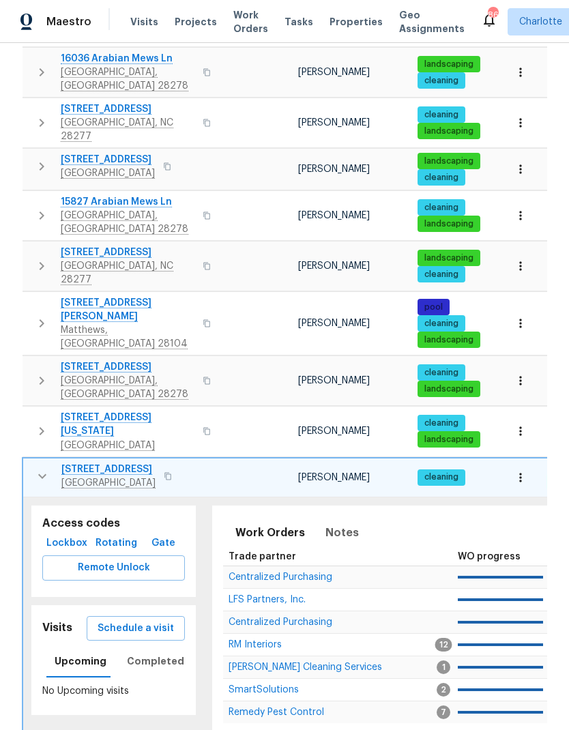
click at [40, 468] on icon "button" at bounding box center [42, 476] width 16 height 16
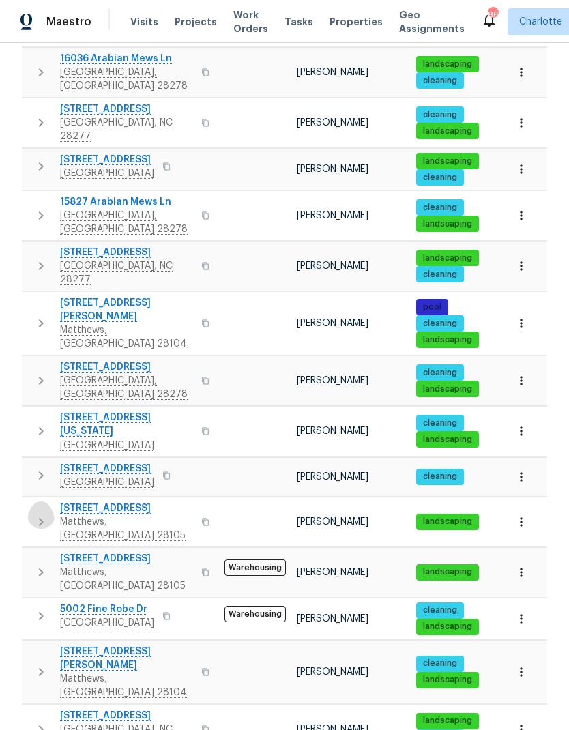
click at [40, 513] on icon "button" at bounding box center [41, 521] width 16 height 16
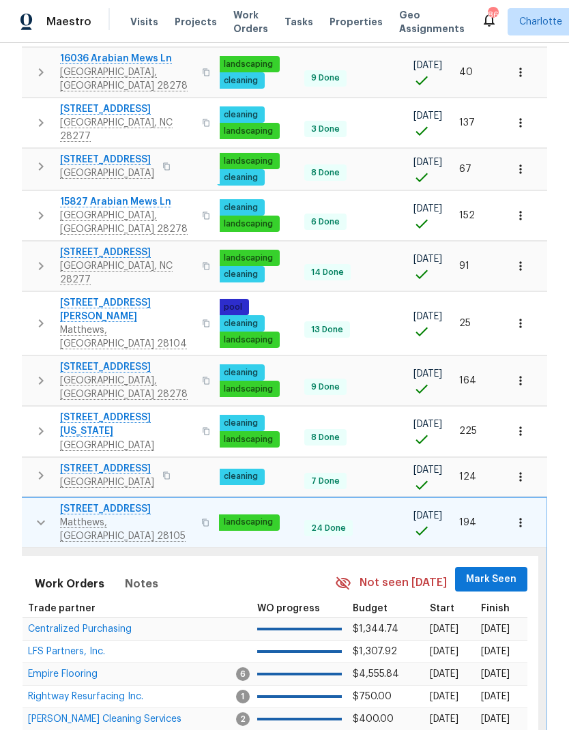
click at [501, 567] on button "Mark Seen" at bounding box center [491, 579] width 72 height 25
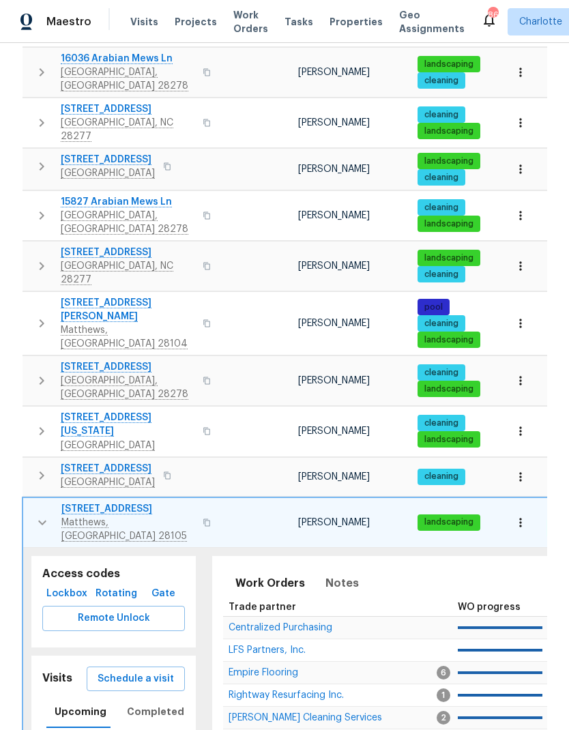
click at [35, 514] on icon "button" at bounding box center [42, 522] width 16 height 16
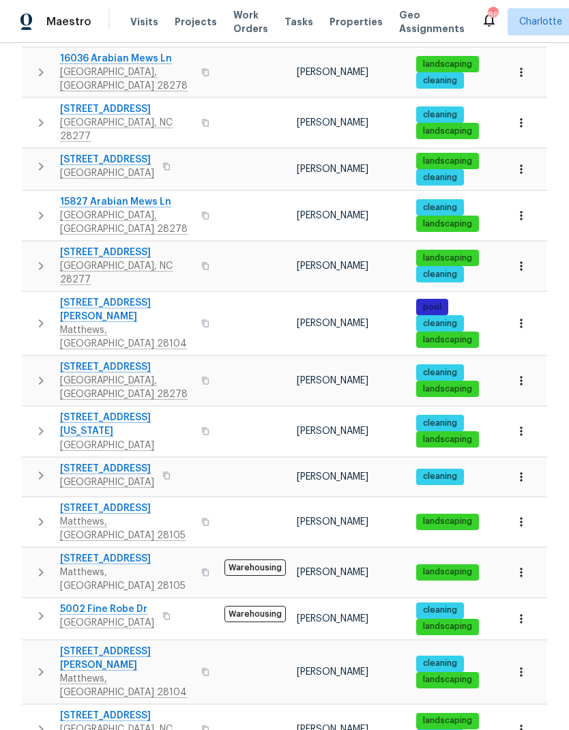
click at [42, 564] on icon "button" at bounding box center [41, 572] width 16 height 16
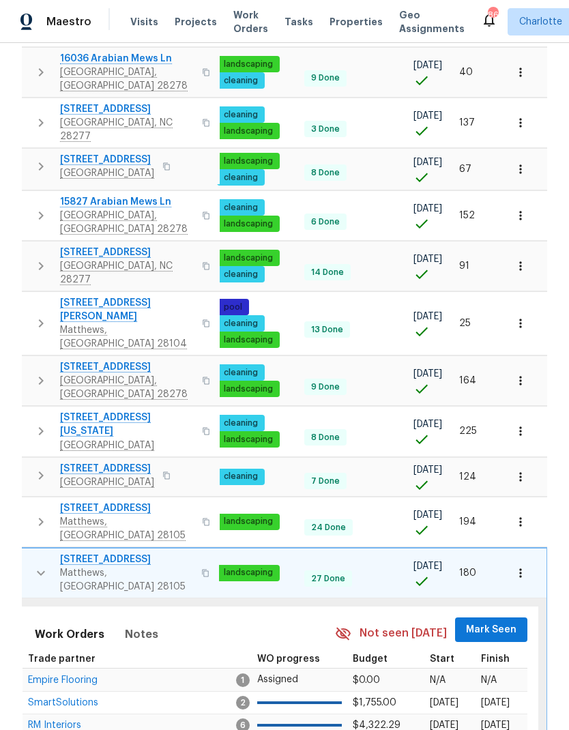
click at [490, 621] on span "Mark Seen" at bounding box center [491, 629] width 50 height 17
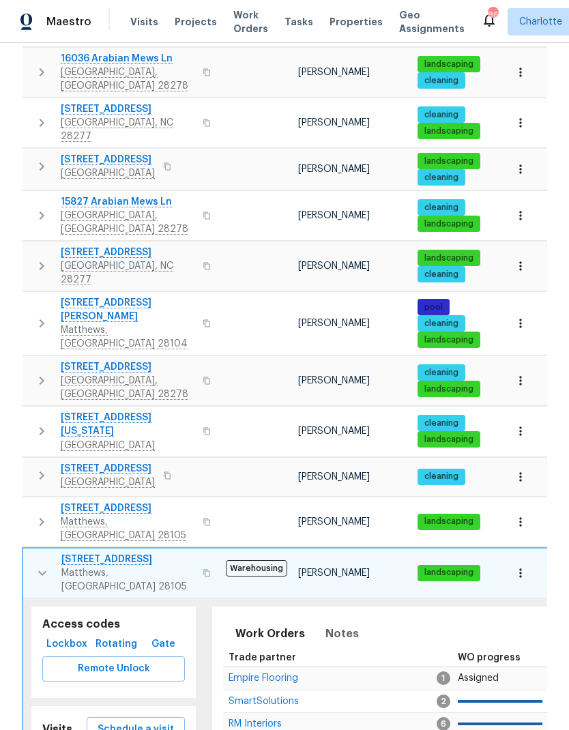
click at [44, 552] on button "button" at bounding box center [42, 572] width 27 height 41
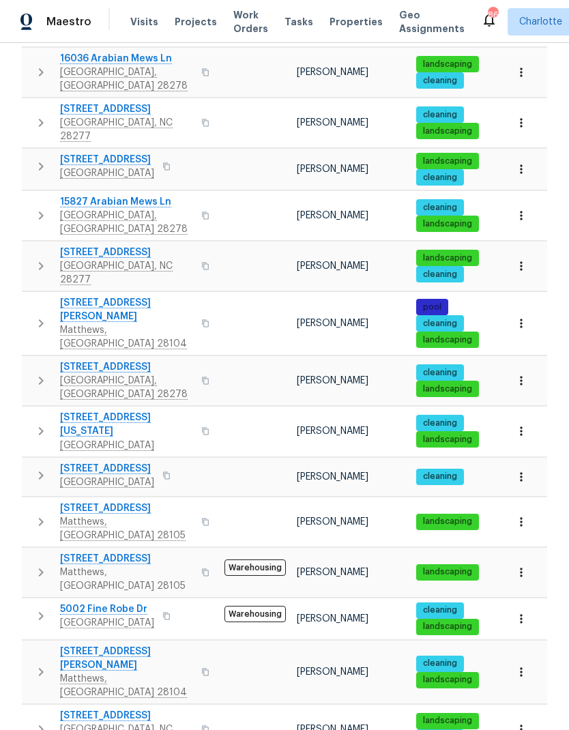
click at [41, 608] on icon "button" at bounding box center [41, 616] width 16 height 16
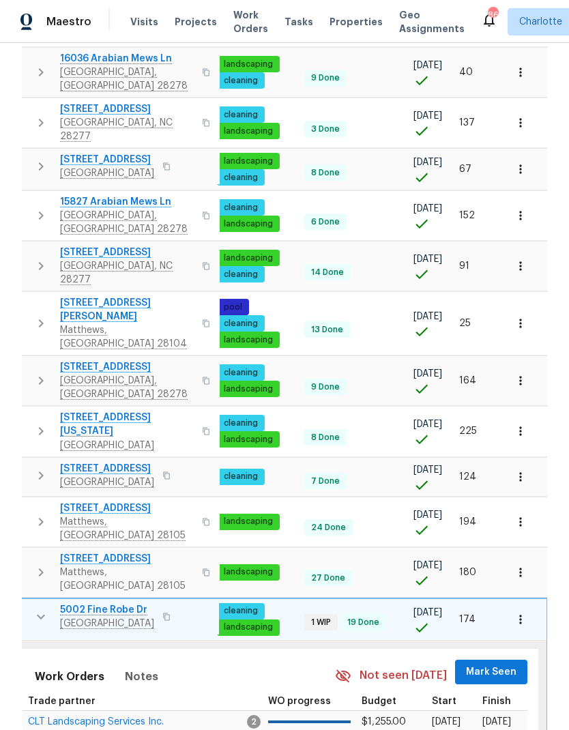
click at [488, 663] on span "Mark Seen" at bounding box center [491, 671] width 50 height 17
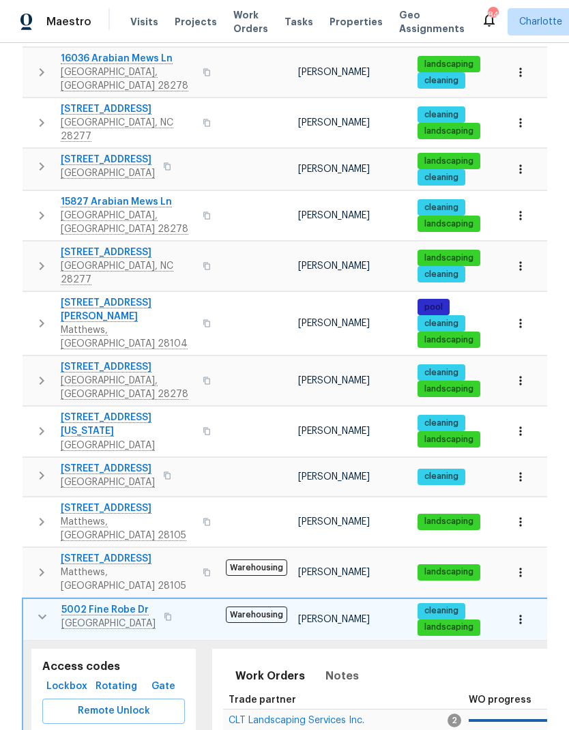
click at [46, 608] on icon "button" at bounding box center [42, 616] width 16 height 16
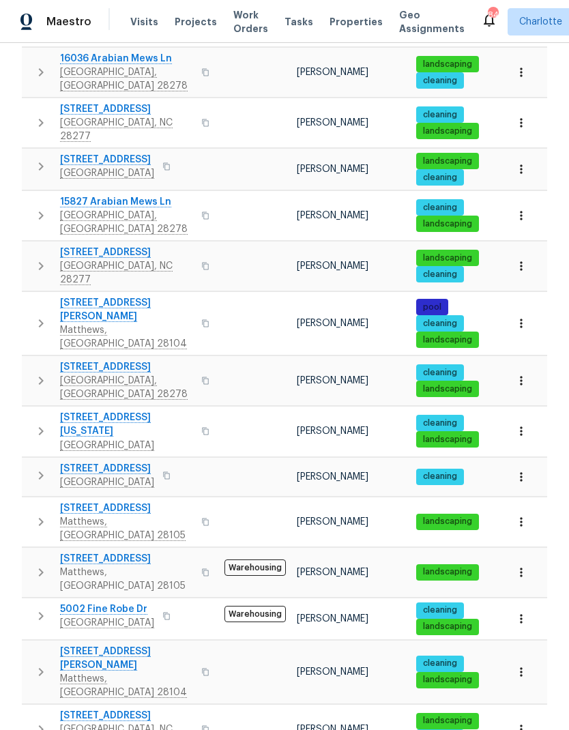
click at [44, 663] on icon "button" at bounding box center [41, 671] width 16 height 16
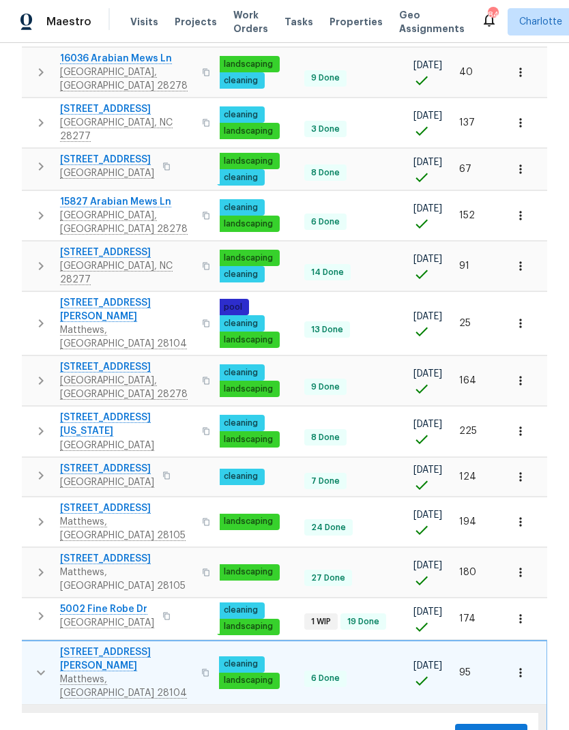
click at [488, 728] on span "Mark Seen" at bounding box center [491, 736] width 50 height 17
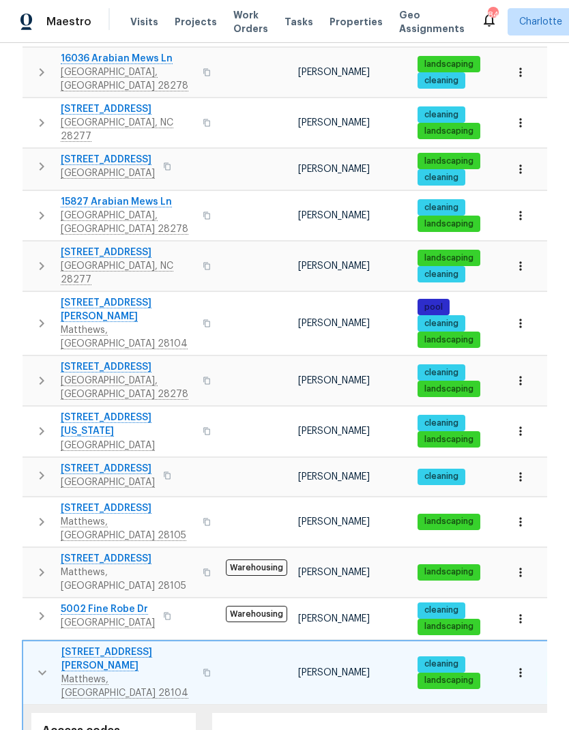
click at [41, 664] on icon "button" at bounding box center [42, 672] width 16 height 16
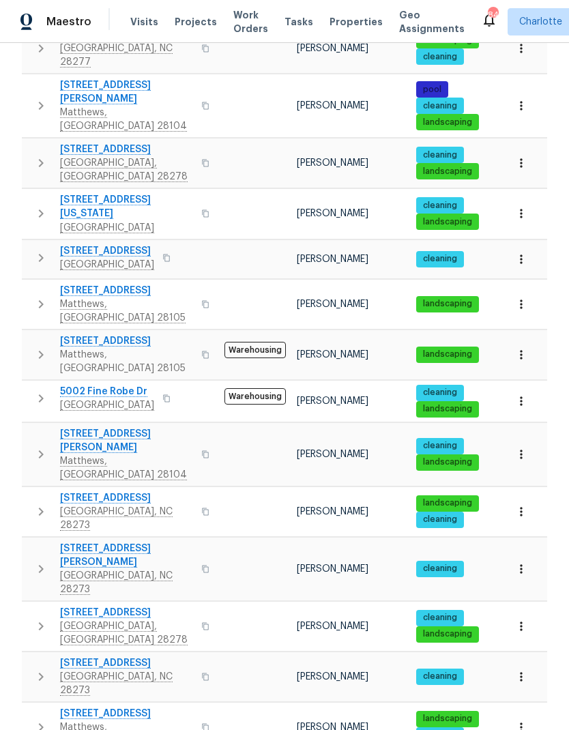
click at [36, 503] on icon "button" at bounding box center [41, 511] width 16 height 16
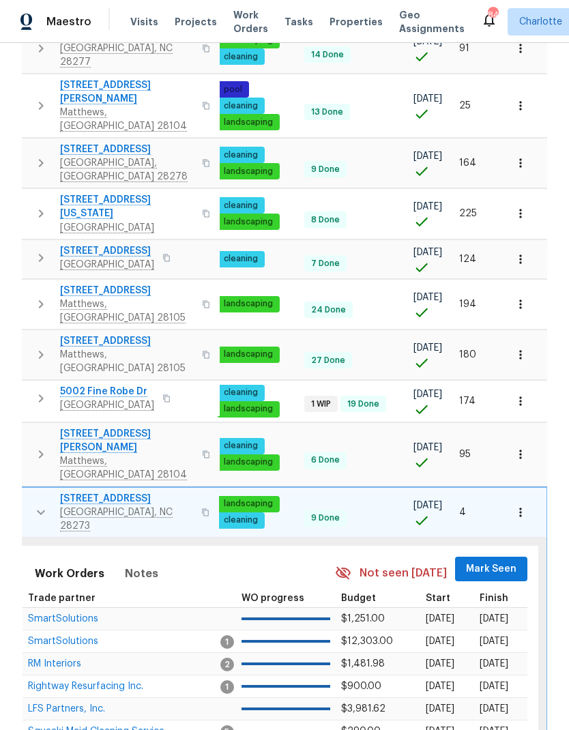
click at [496, 556] on button "Mark Seen" at bounding box center [491, 568] width 72 height 25
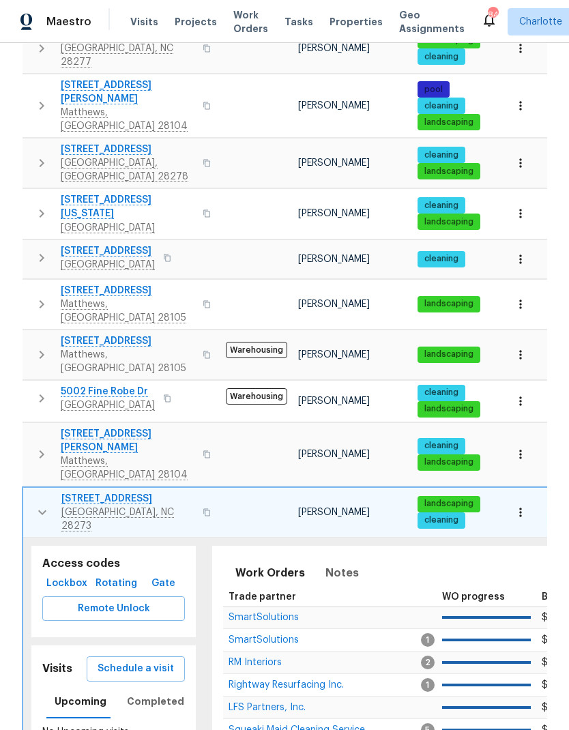
click at [45, 504] on icon "button" at bounding box center [42, 512] width 16 height 16
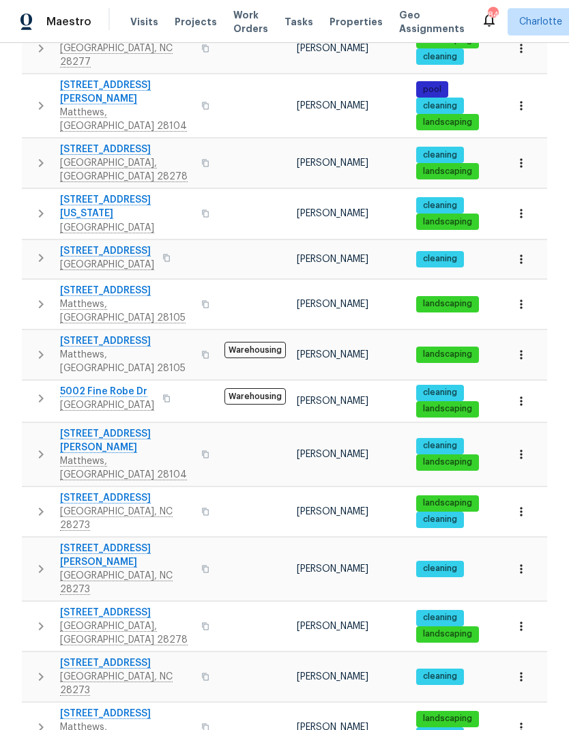
click at [42, 560] on icon "button" at bounding box center [41, 568] width 16 height 16
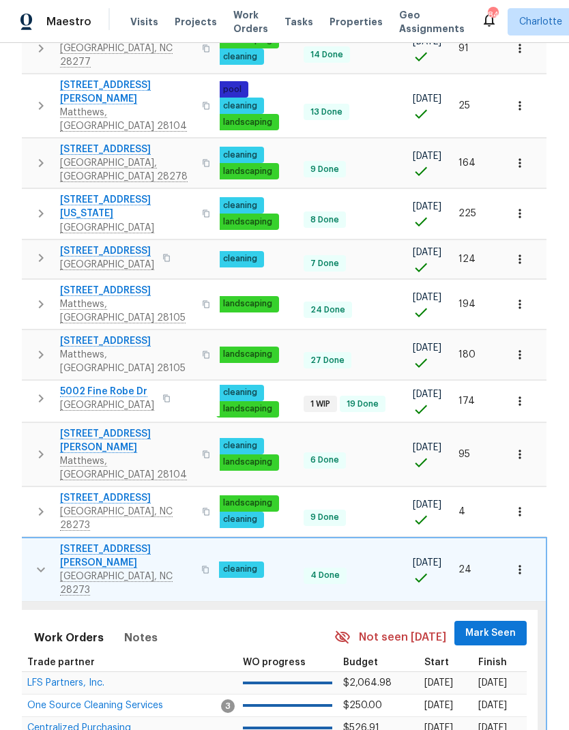
click at [492, 625] on span "Mark Seen" at bounding box center [490, 633] width 50 height 17
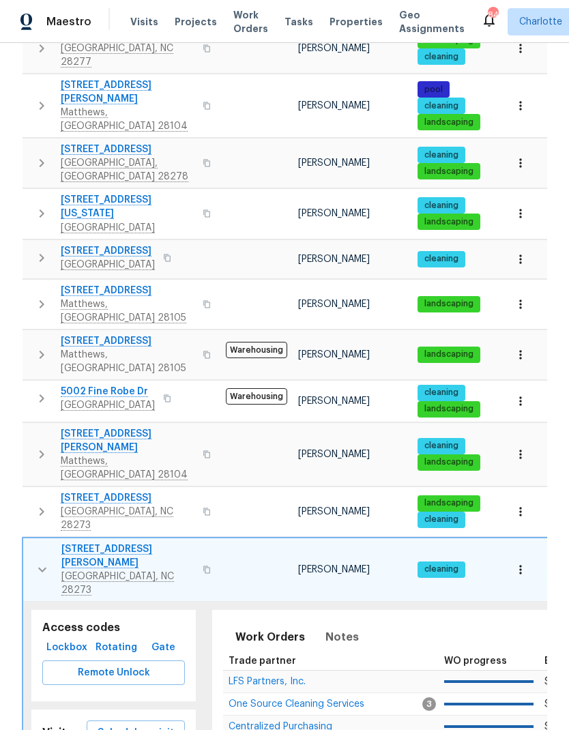
click at [41, 561] on icon "button" at bounding box center [42, 569] width 16 height 16
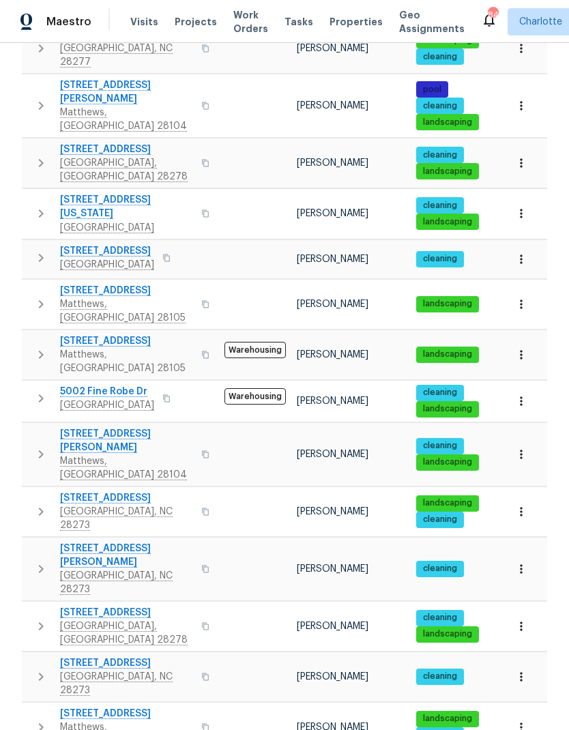
click at [32, 541] on button "button" at bounding box center [40, 568] width 27 height 55
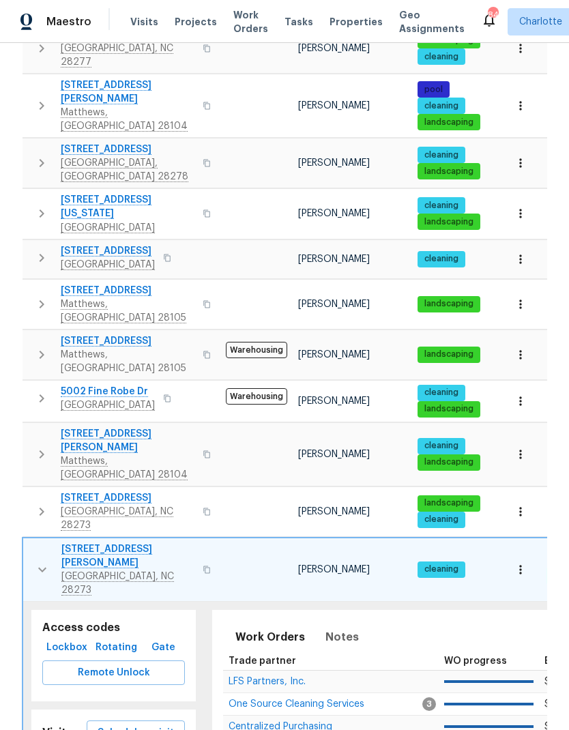
click at [45, 542] on button "button" at bounding box center [42, 569] width 27 height 55
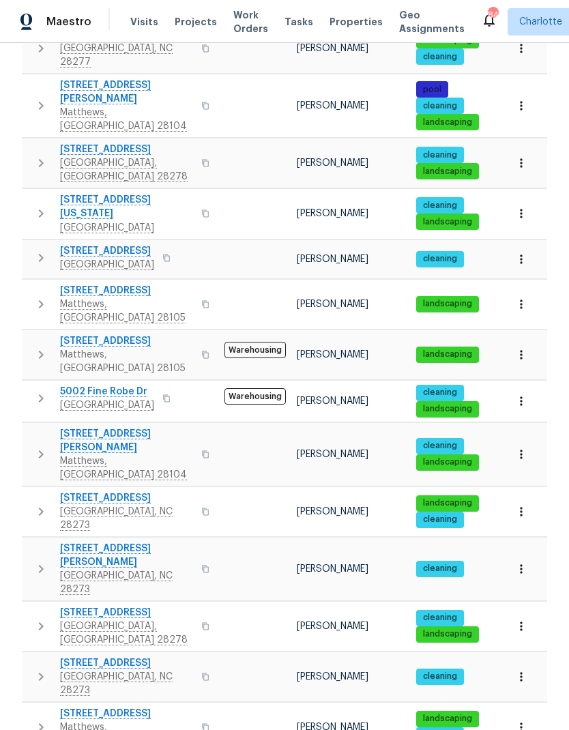
click at [39, 618] on icon "button" at bounding box center [41, 626] width 16 height 16
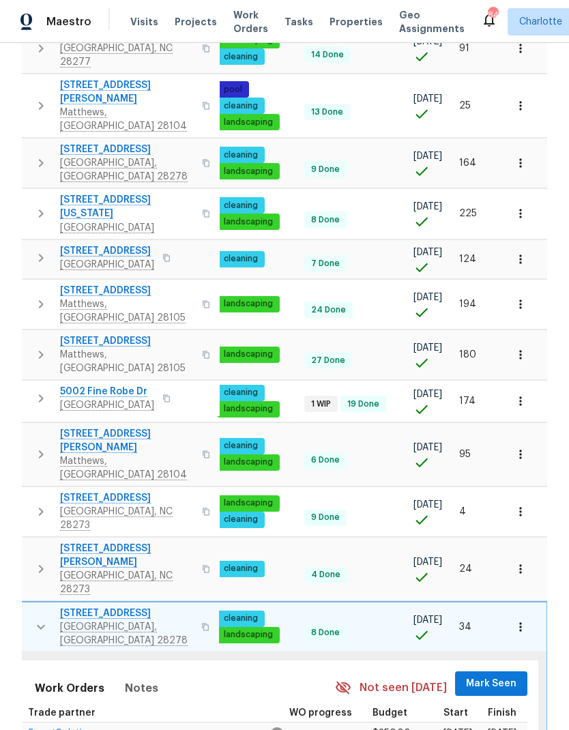
click at [496, 675] on span "Mark Seen" at bounding box center [491, 683] width 50 height 17
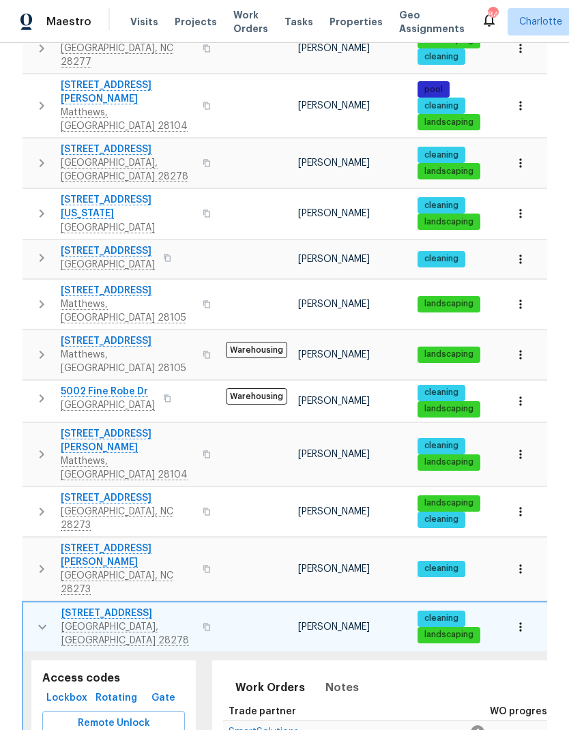
click at [44, 606] on button "button" at bounding box center [42, 626] width 27 height 41
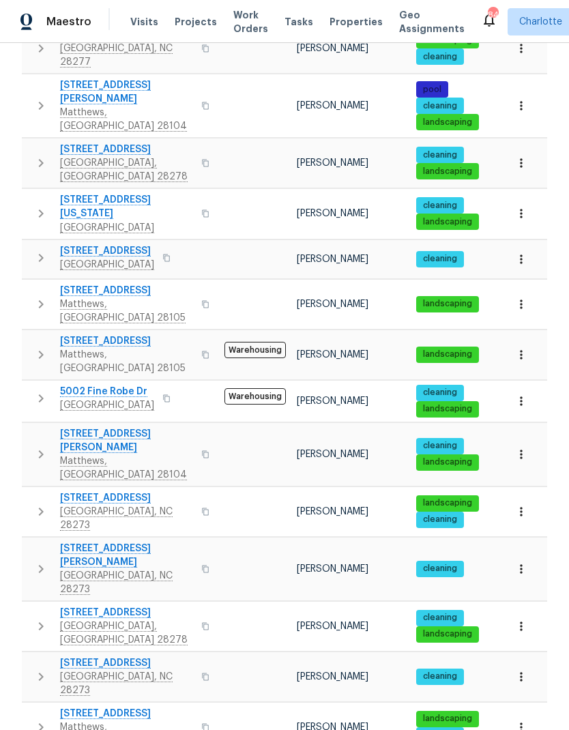
click at [44, 668] on icon "button" at bounding box center [41, 676] width 16 height 16
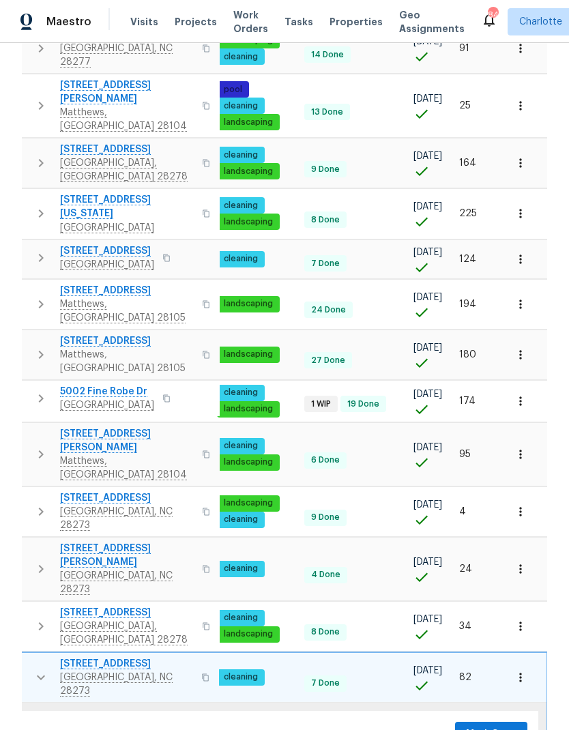
click at [492, 725] on span "Mark Seen" at bounding box center [491, 733] width 50 height 17
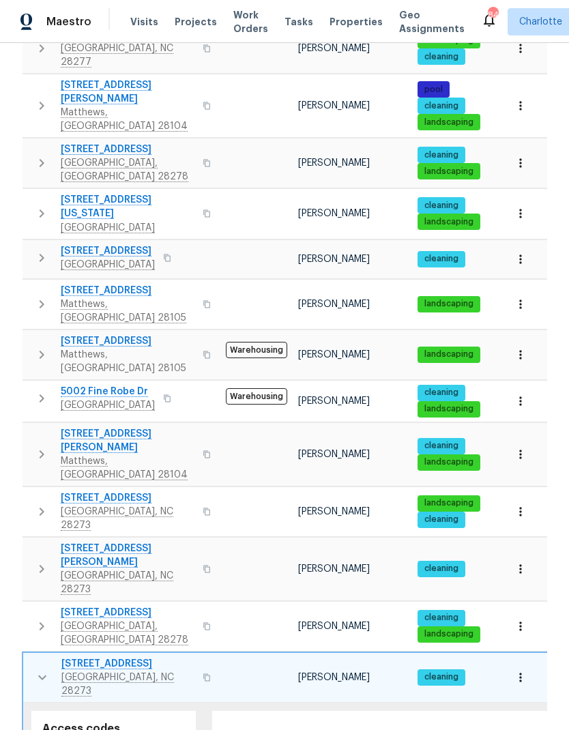
click at [40, 669] on icon "button" at bounding box center [42, 677] width 16 height 16
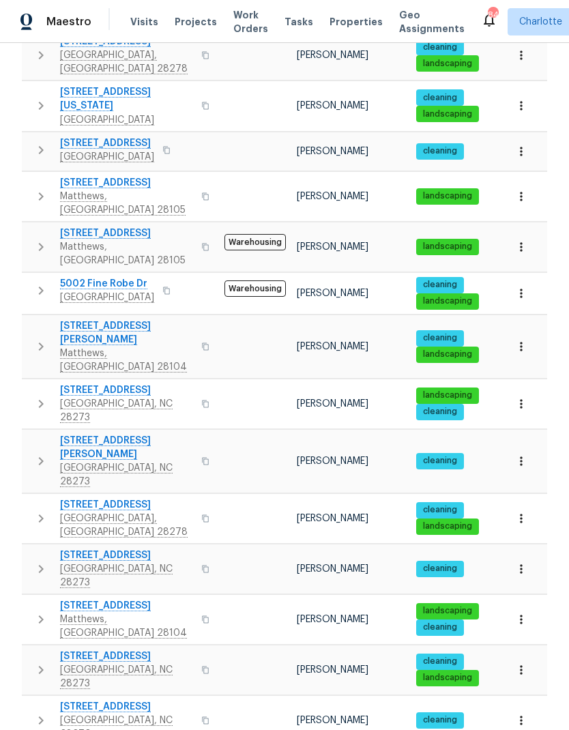
click at [39, 611] on icon "button" at bounding box center [41, 619] width 16 height 16
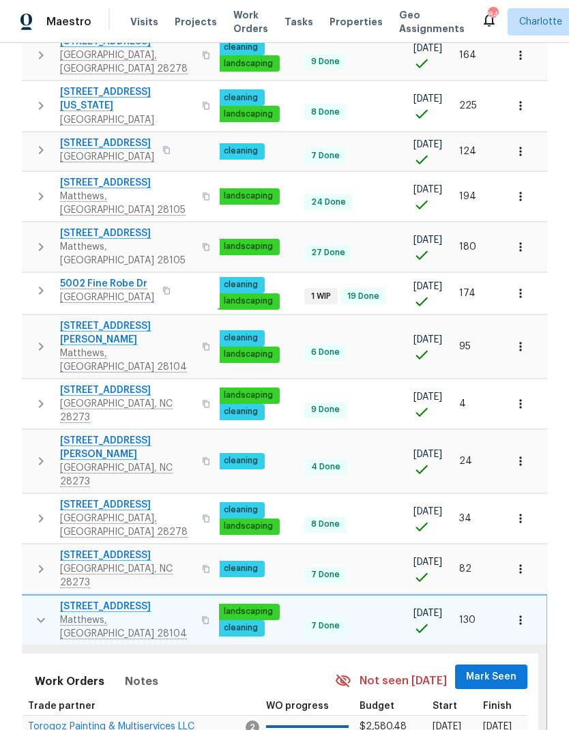
click at [507, 668] on span "Mark Seen" at bounding box center [491, 676] width 50 height 17
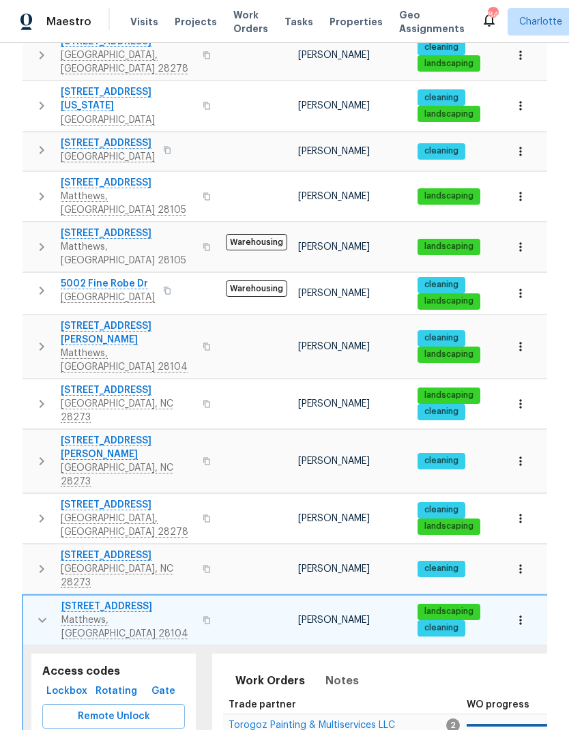
click at [44, 612] on icon "button" at bounding box center [42, 620] width 16 height 16
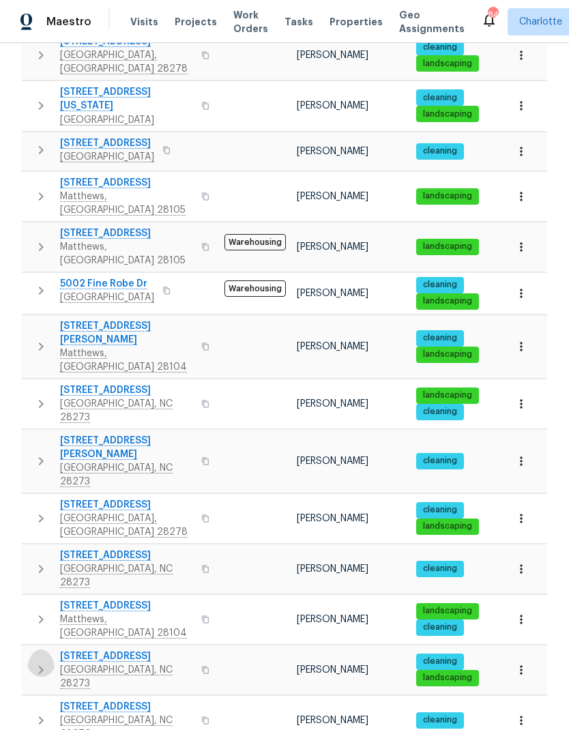
click at [44, 661] on icon "button" at bounding box center [41, 669] width 16 height 16
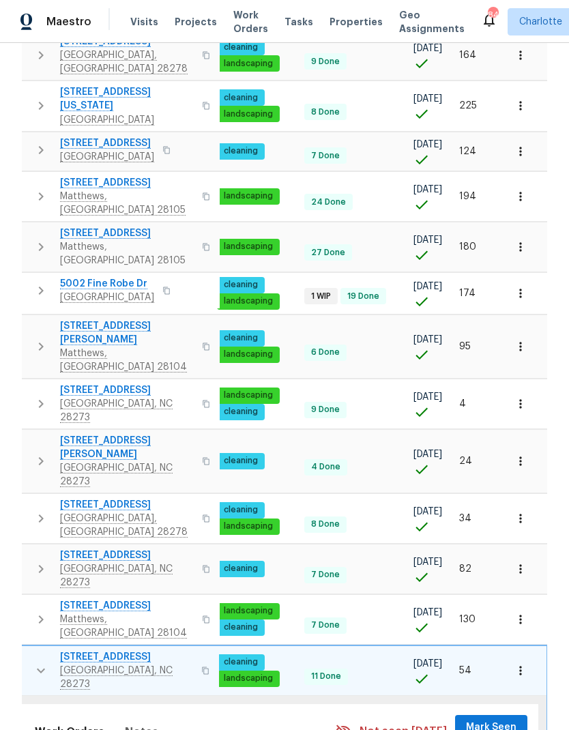
click at [492, 719] on span "Mark Seen" at bounding box center [491, 727] width 50 height 17
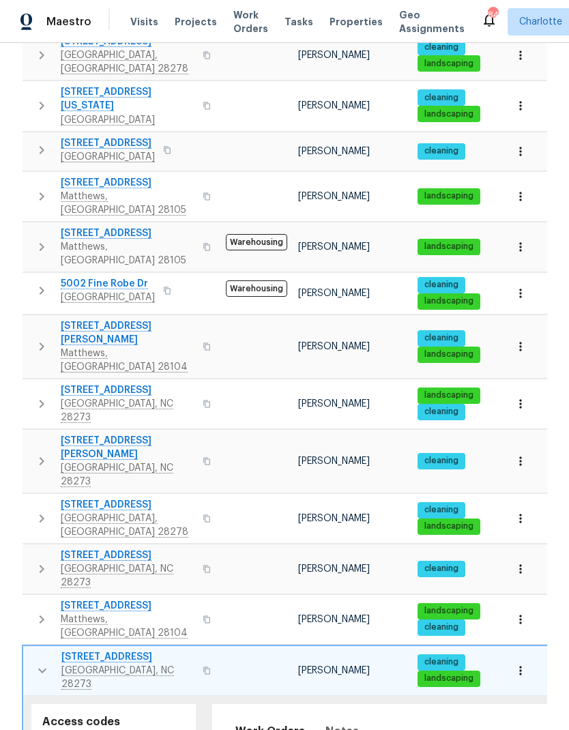
click at [34, 662] on icon "button" at bounding box center [42, 670] width 16 height 16
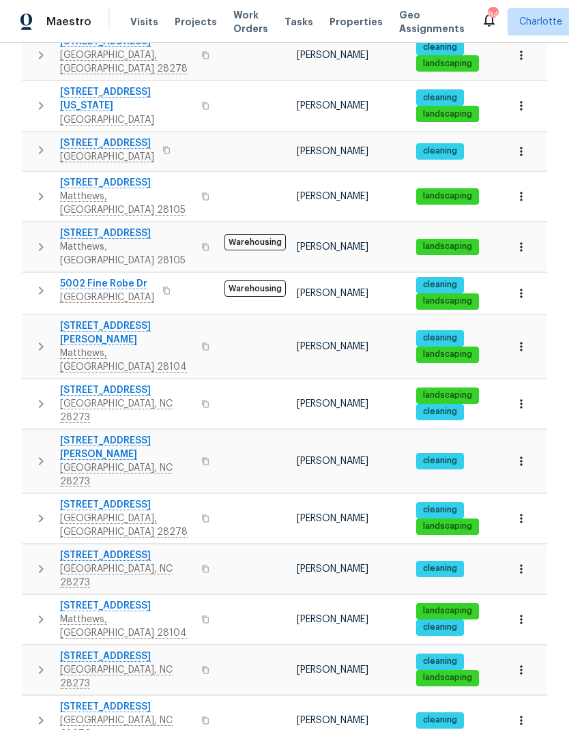
click at [35, 712] on icon "button" at bounding box center [41, 720] width 16 height 16
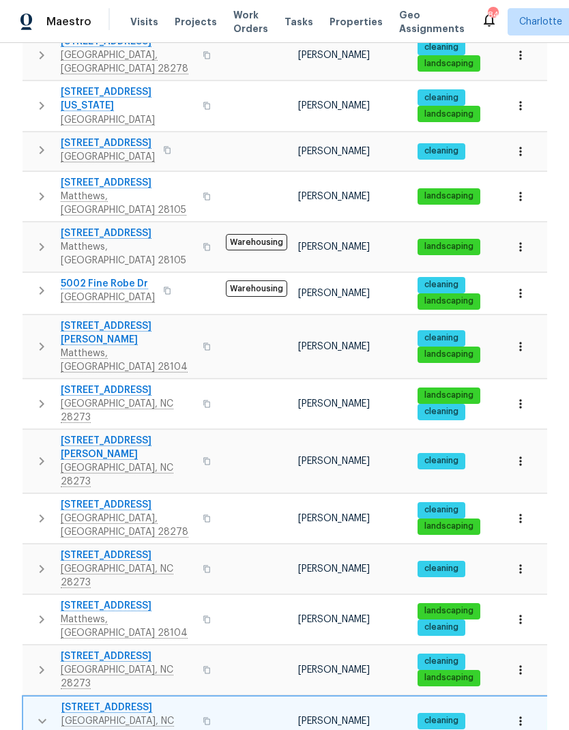
click at [39, 713] on icon "button" at bounding box center [42, 721] width 16 height 16
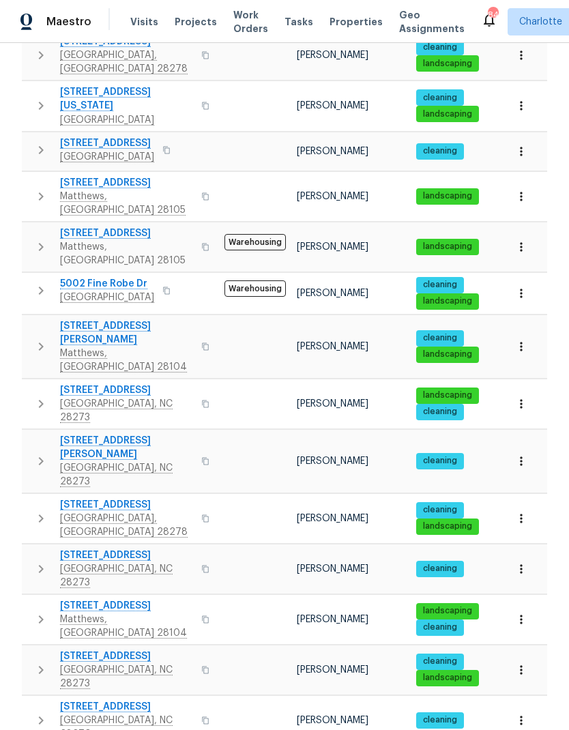
click at [44, 661] on icon "button" at bounding box center [41, 669] width 16 height 16
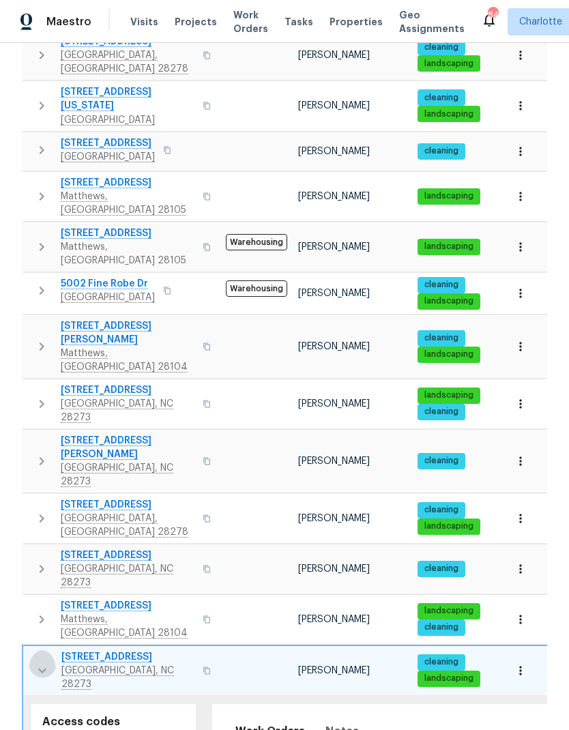
click at [40, 662] on icon "button" at bounding box center [42, 670] width 16 height 16
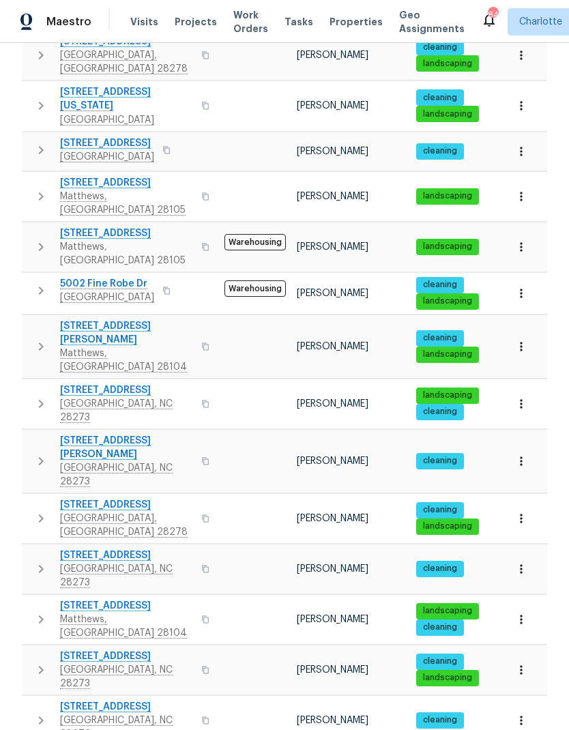
click at [40, 712] on icon "button" at bounding box center [41, 720] width 16 height 16
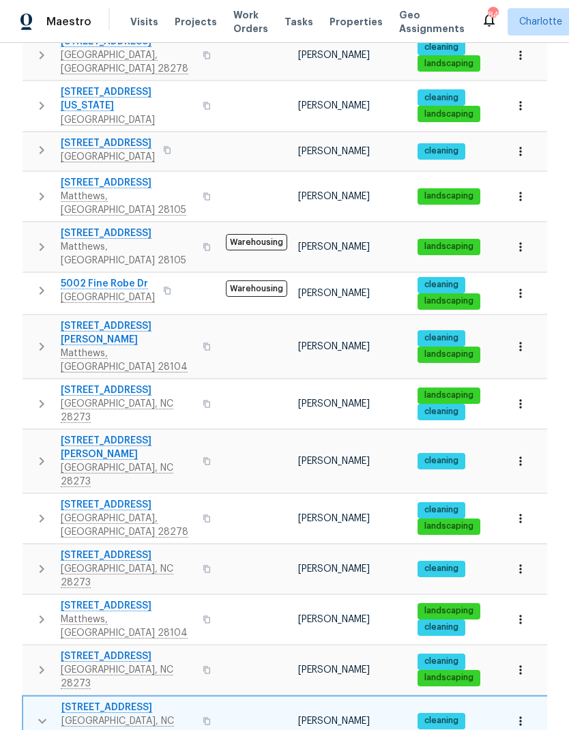
scroll to position [0, -1]
click at [38, 700] on button "button" at bounding box center [42, 720] width 27 height 41
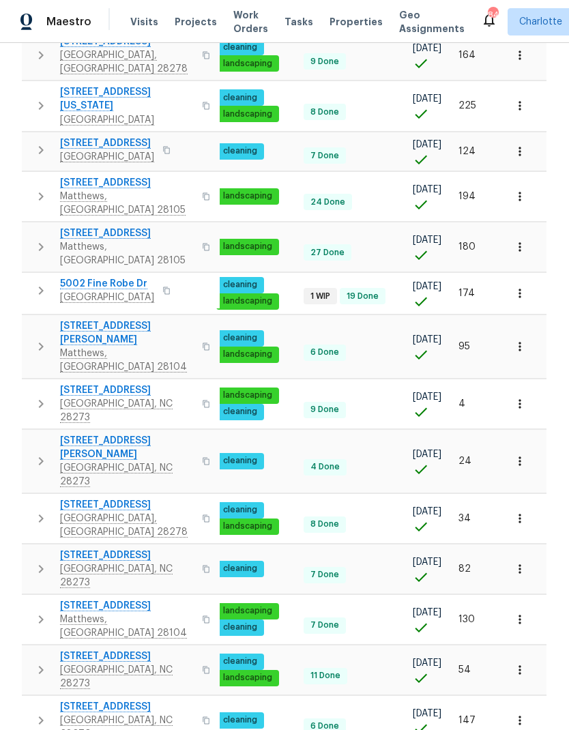
scroll to position [0, 200]
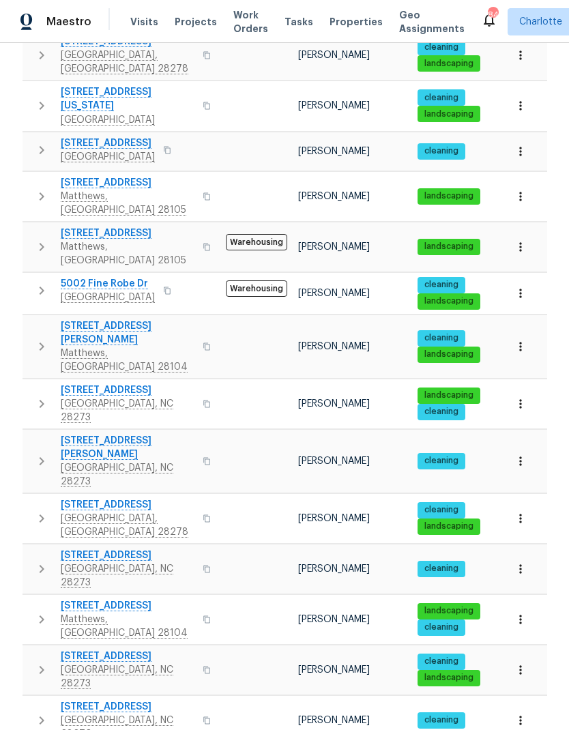
scroll to position [0, -1]
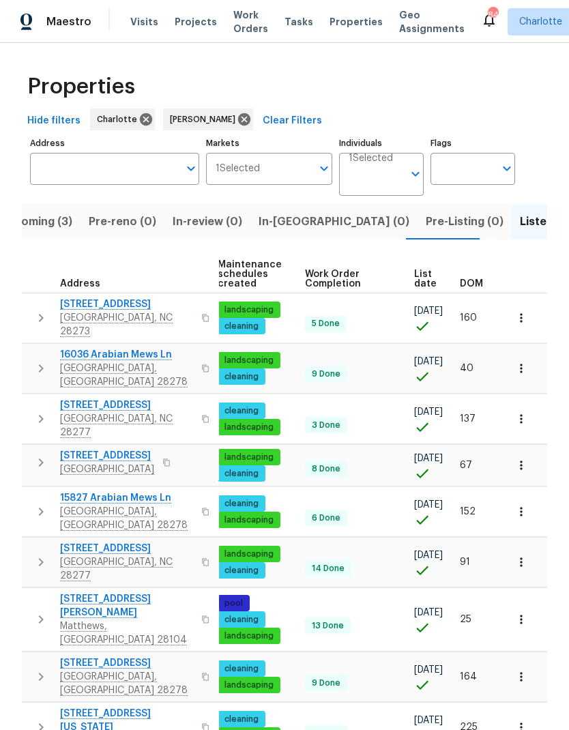
click at [466, 279] on span "DOM" at bounding box center [471, 284] width 23 height 10
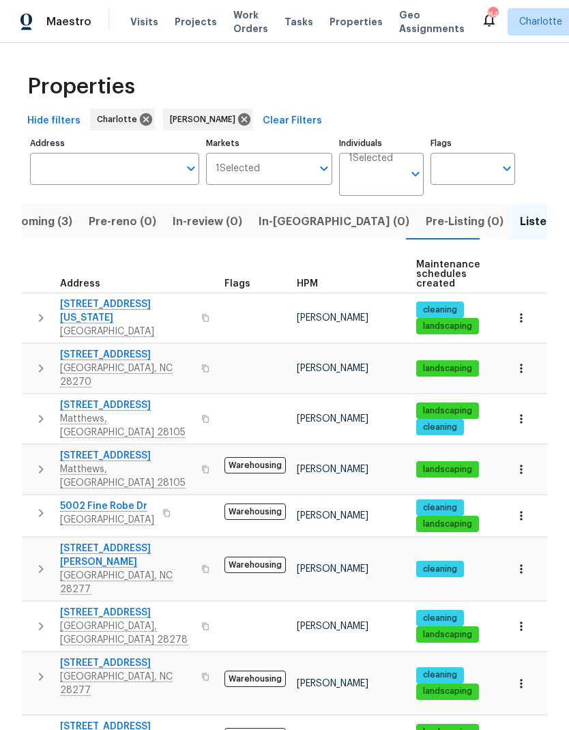
click at [42, 215] on span "Upcoming (3)" at bounding box center [35, 221] width 73 height 19
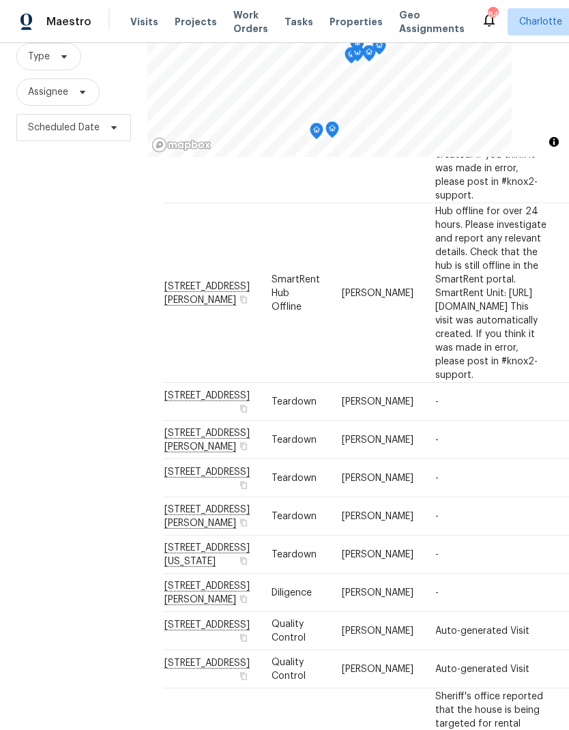
scroll to position [237, 0]
click at [118, 320] on div "Filters Reset ​ Type Assignee Scheduled Date" at bounding box center [73, 346] width 147 height 788
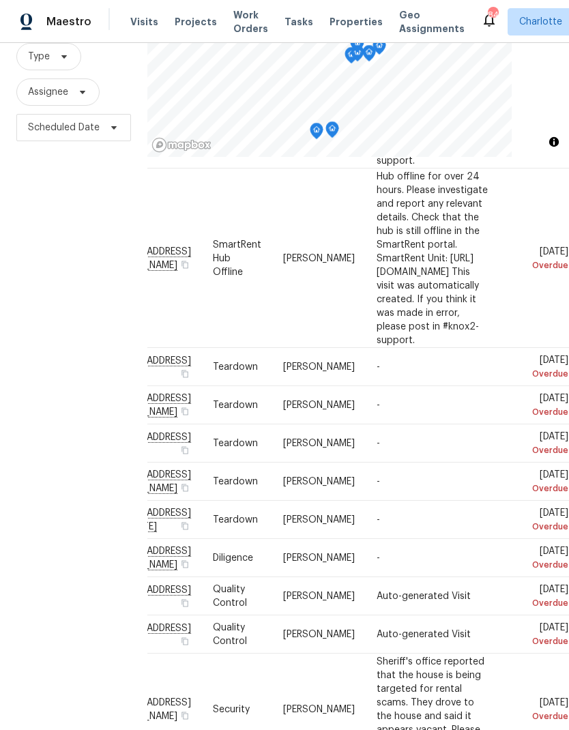
click at [48, 293] on div "Filters Reset ​ Type Assignee Scheduled Date" at bounding box center [73, 346] width 147 height 788
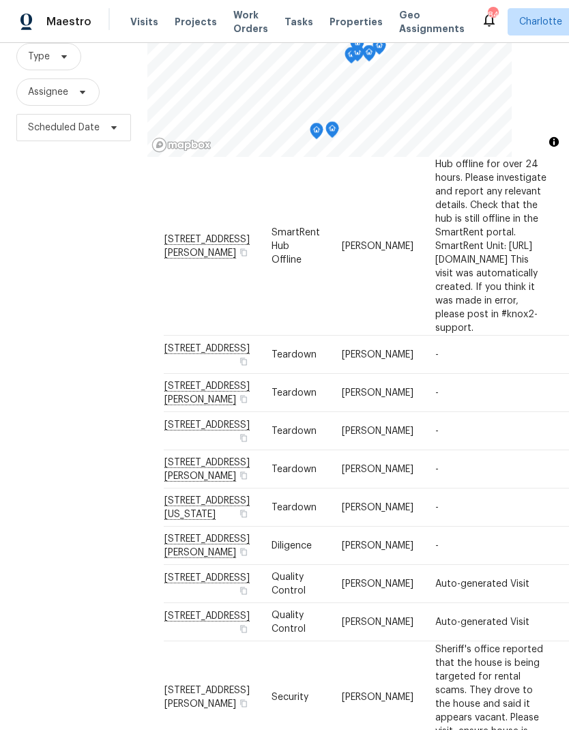
scroll to position [284, -1]
click at [57, 287] on div "Filters Reset ​ Type Assignee Scheduled Date" at bounding box center [73, 346] width 147 height 788
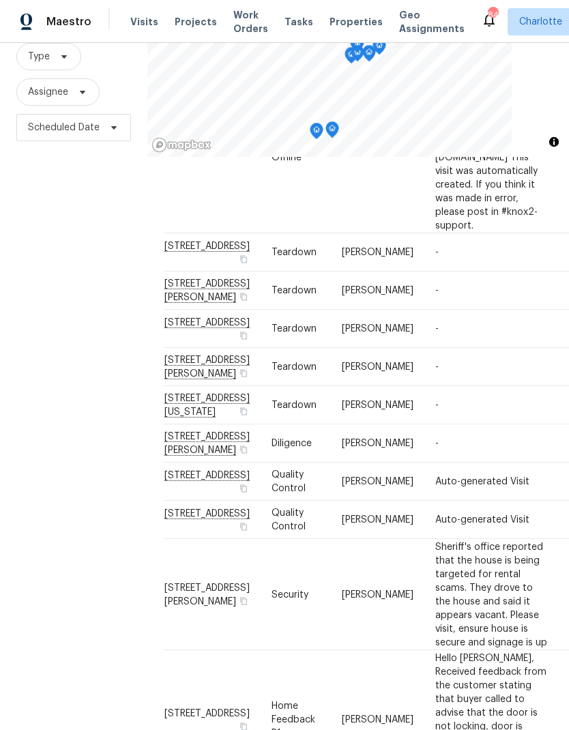
scroll to position [403, -1]
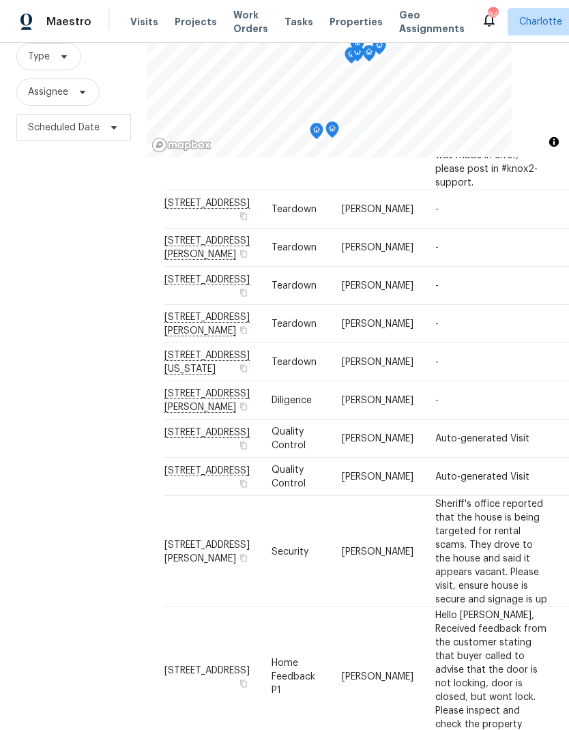
click at [55, 282] on div "Filters Reset ​ Type Assignee Scheduled Date" at bounding box center [73, 346] width 147 height 788
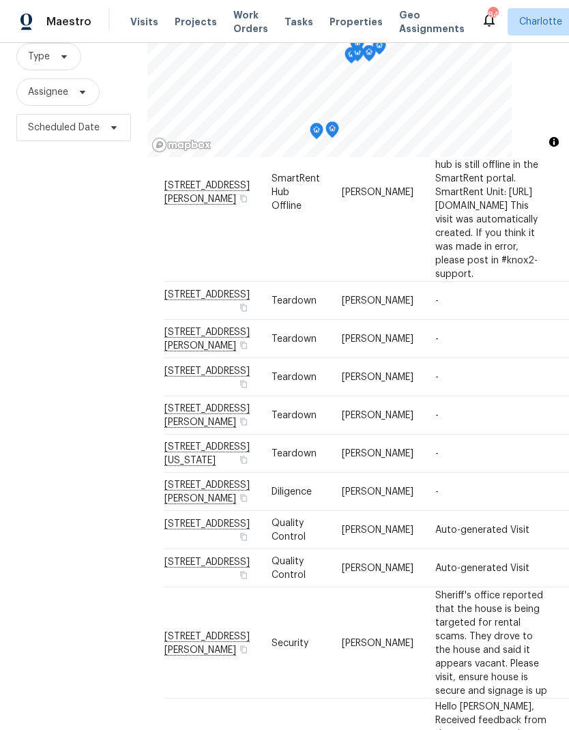
scroll to position [339, 0]
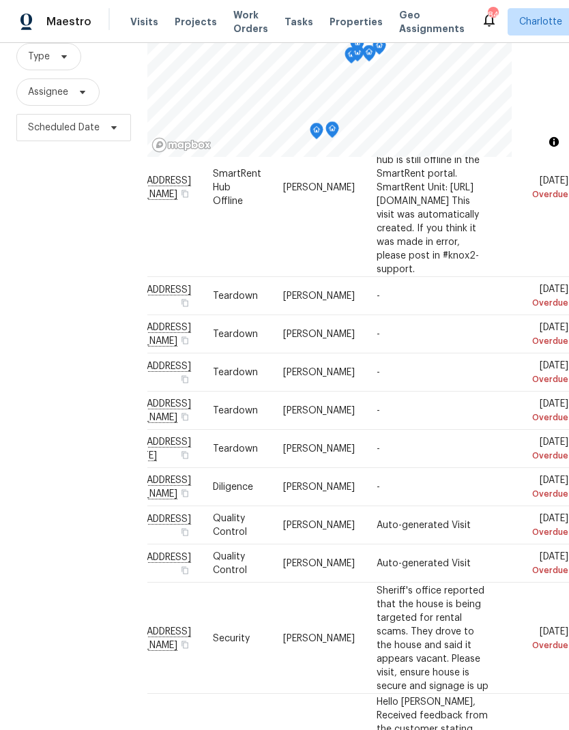
click at [45, 278] on div "Filters Reset ​ Type Assignee Scheduled Date" at bounding box center [73, 346] width 147 height 788
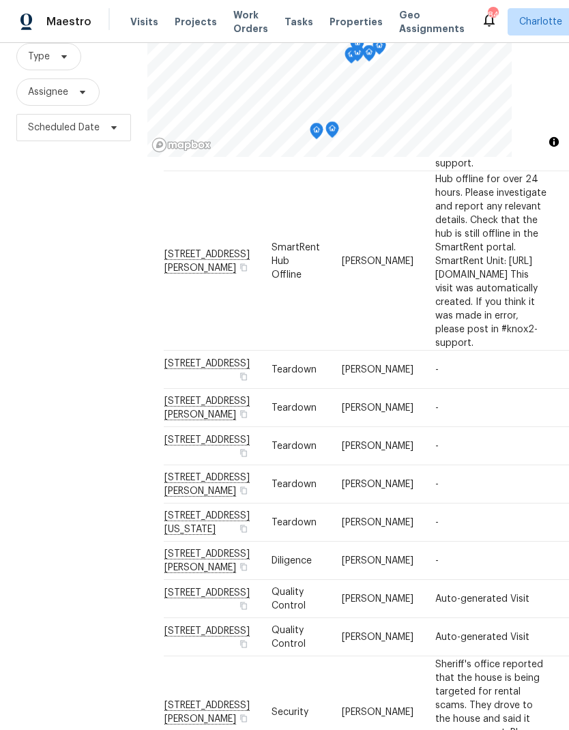
scroll to position [268, -1]
click at [53, 281] on div "Filters Reset ​ Type Assignee Scheduled Date" at bounding box center [73, 346] width 147 height 788
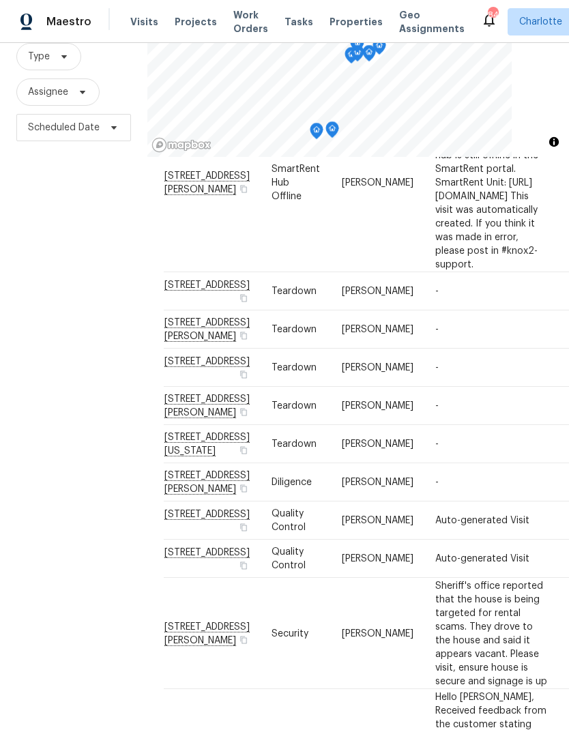
scroll to position [350, -1]
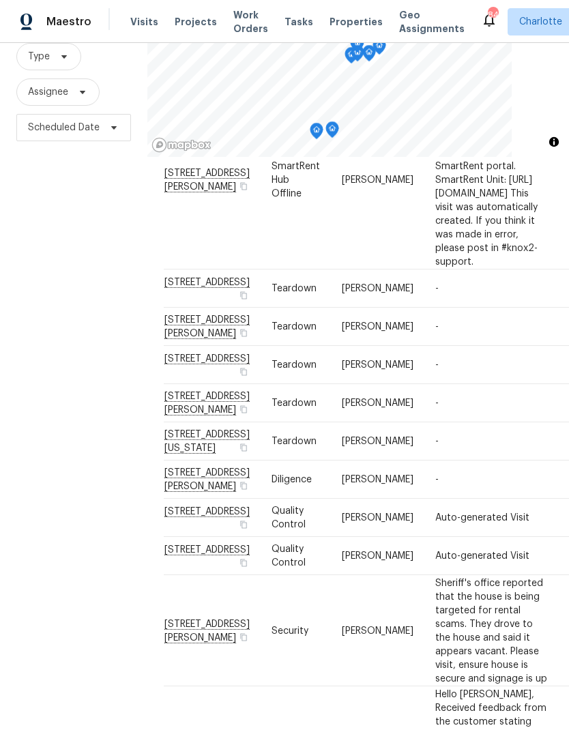
click at [55, 284] on div "Filters Reset ​ Type Assignee Scheduled Date" at bounding box center [73, 346] width 147 height 788
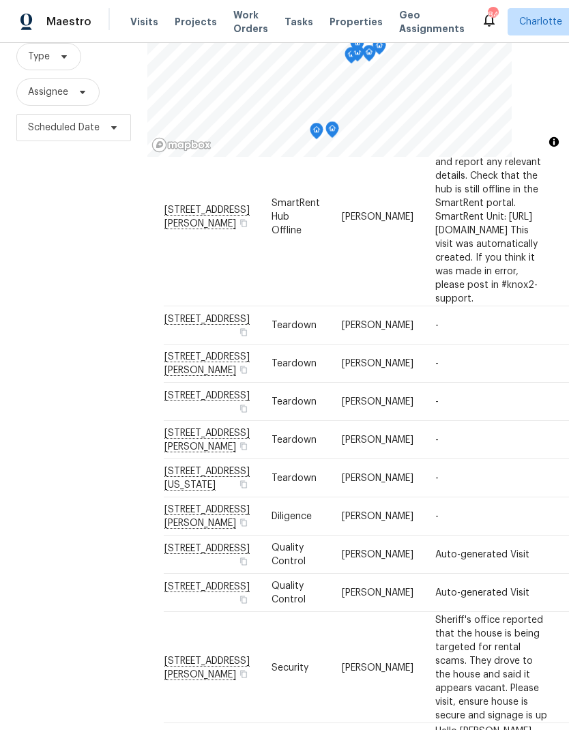
scroll to position [313, 0]
click at [53, 275] on div "Filters Reset ​ Type Assignee Scheduled Date" at bounding box center [73, 346] width 147 height 788
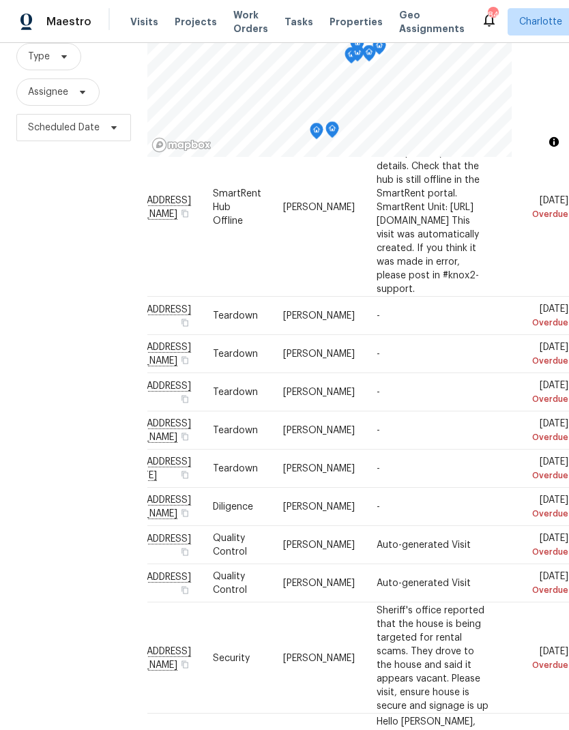
click at [47, 280] on div "Filters Reset ​ Type Assignee Scheduled Date" at bounding box center [73, 346] width 147 height 788
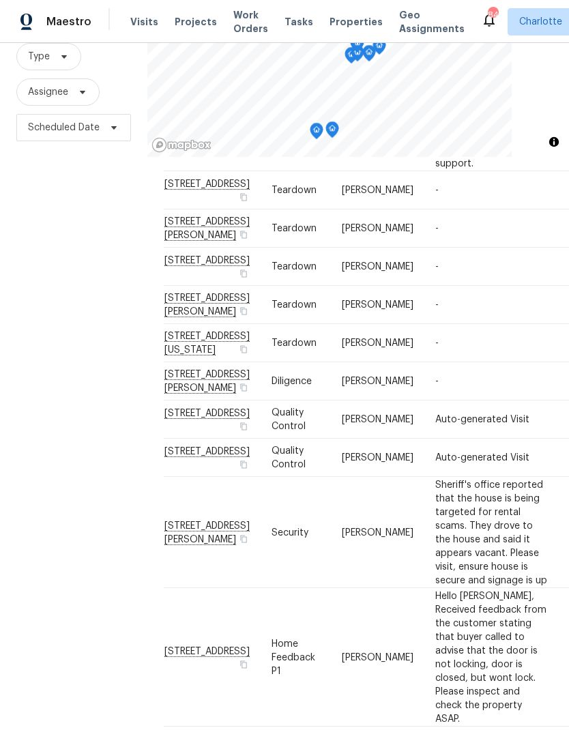
click at [52, 279] on div "Filters Reset ​ Type Assignee Scheduled Date" at bounding box center [73, 346] width 147 height 788
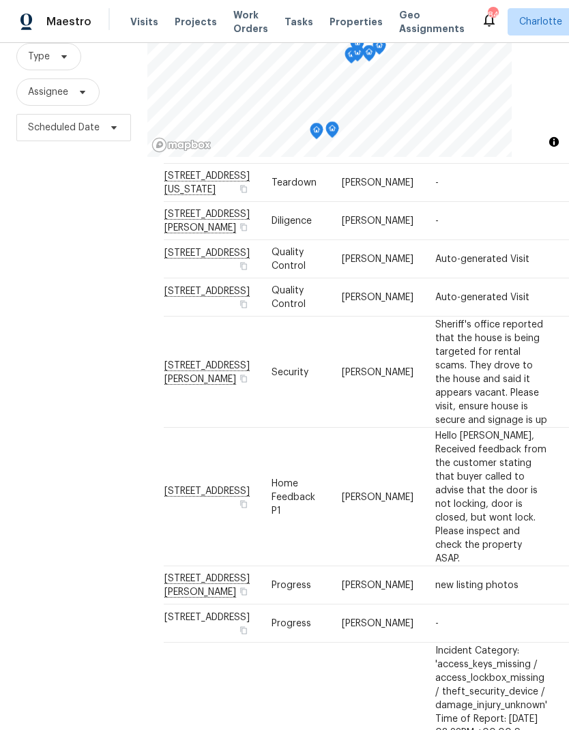
scroll to position [627, -1]
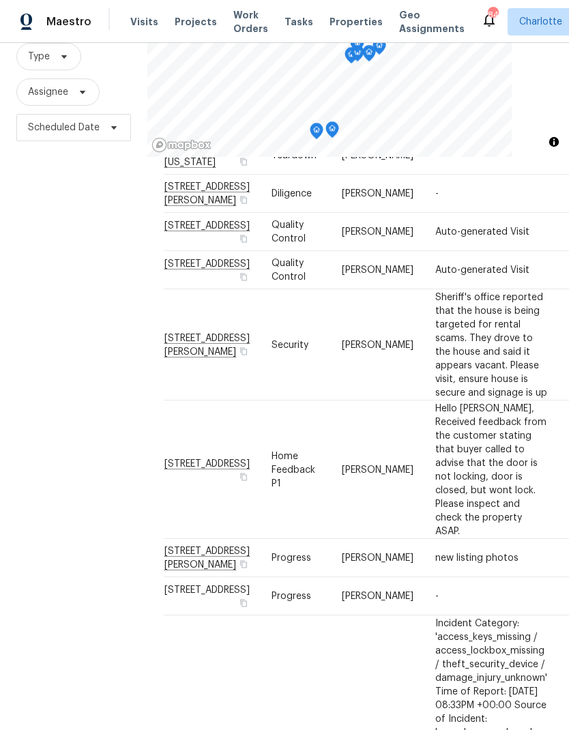
click at [58, 282] on div "Filters Reset ​ Type Assignee Scheduled Date" at bounding box center [73, 346] width 147 height 788
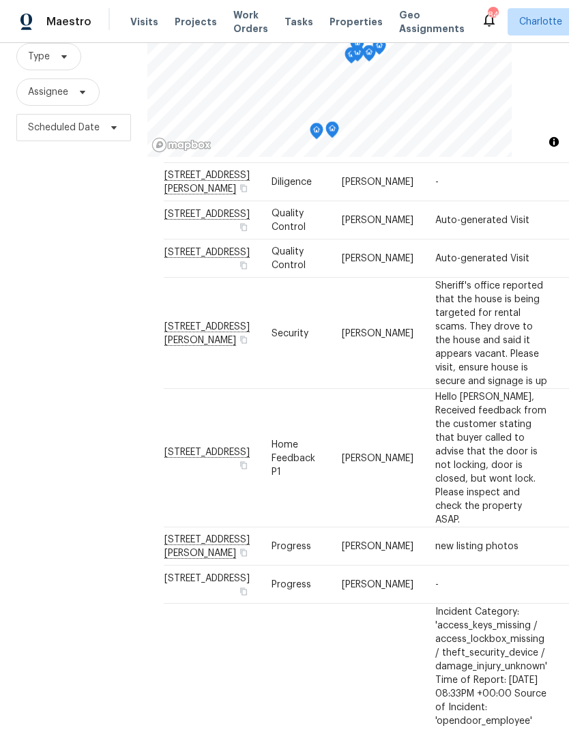
scroll to position [650, 0]
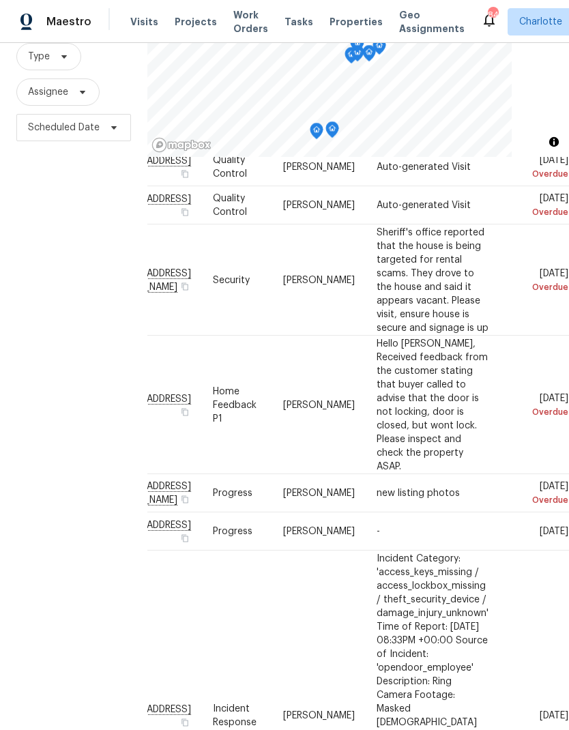
click at [31, 257] on div "Filters Reset ​ Type Assignee Scheduled Date" at bounding box center [73, 346] width 147 height 788
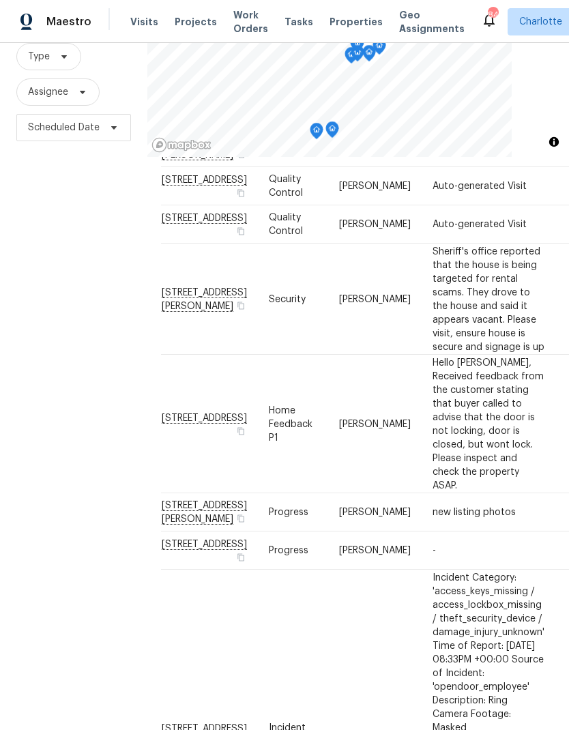
scroll to position [661, 5]
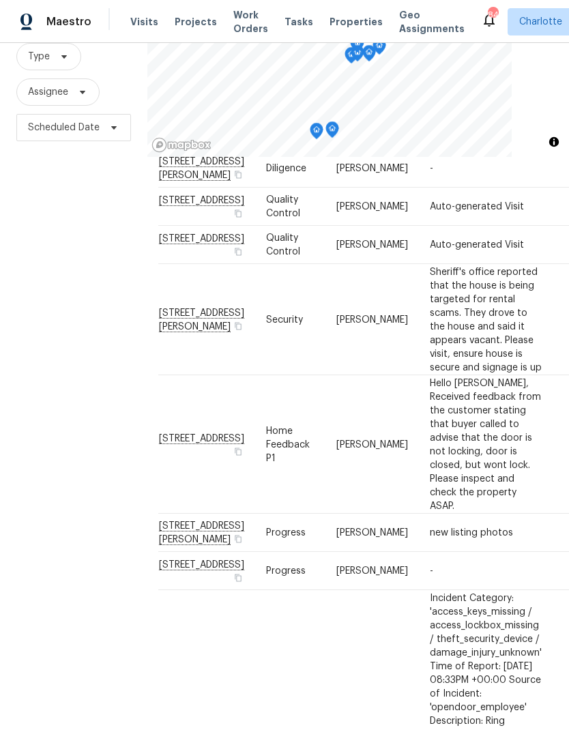
click at [50, 275] on div "Filters Reset ​ Type Assignee Scheduled Date" at bounding box center [73, 346] width 147 height 788
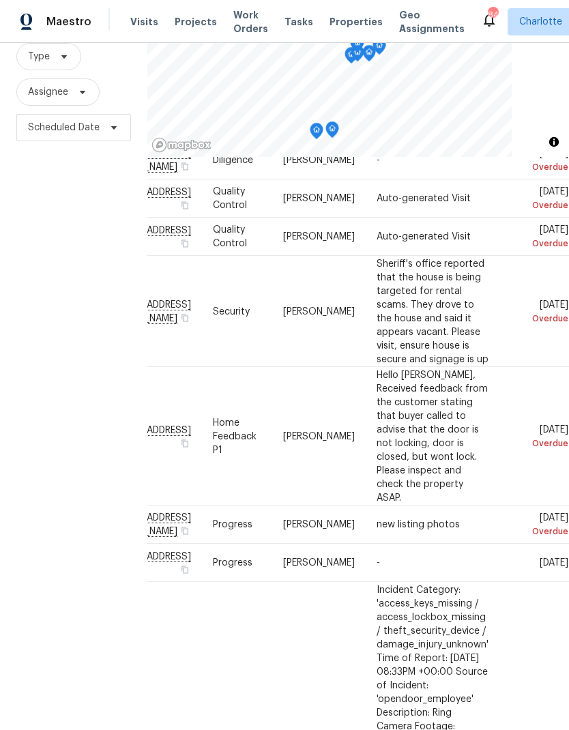
click at [33, 261] on div "Filters Reset ​ Type Assignee Scheduled Date" at bounding box center [73, 346] width 147 height 788
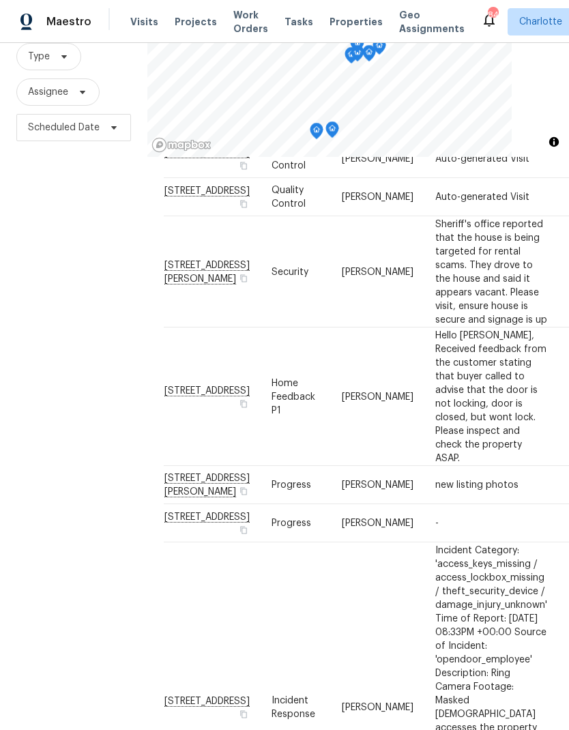
click at [47, 271] on div "Filters Reset ​ Type Assignee Scheduled Date" at bounding box center [73, 346] width 147 height 788
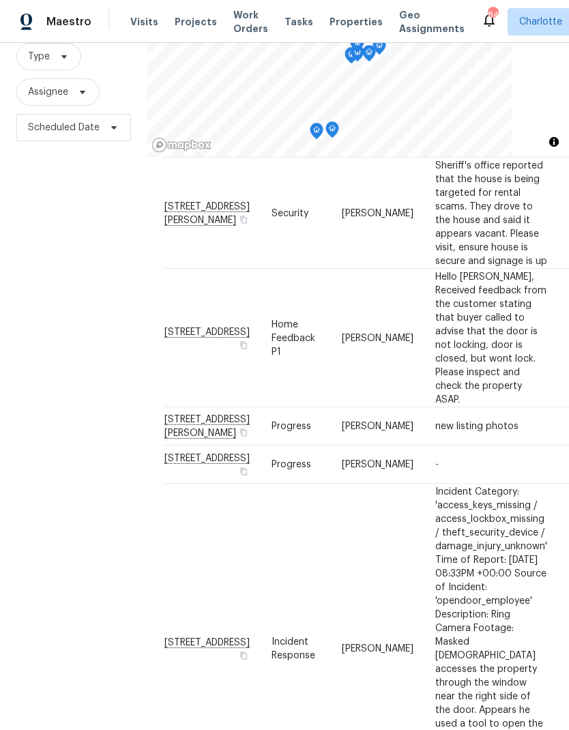
scroll to position [773, -1]
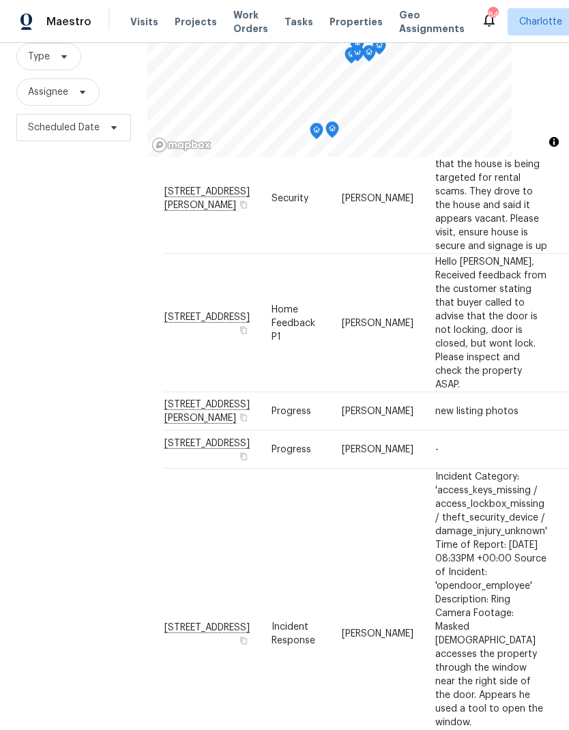
click at [49, 273] on div "Filters Reset ​ Type Assignee Scheduled Date" at bounding box center [73, 346] width 147 height 788
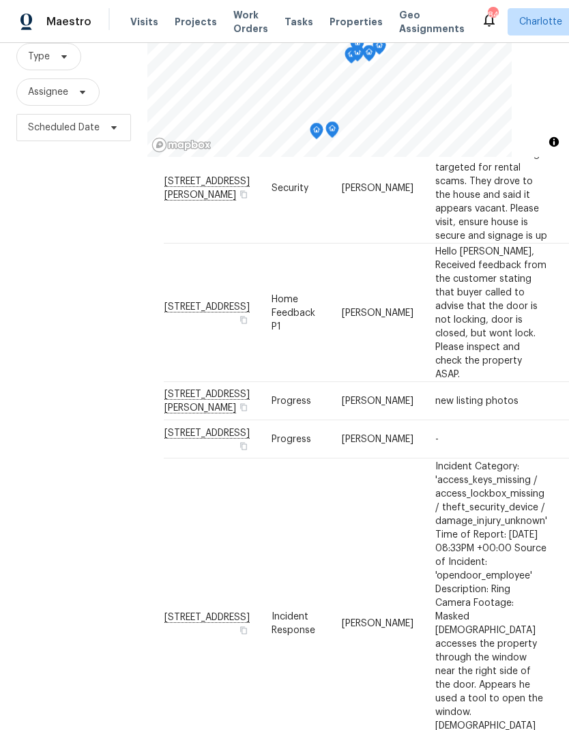
scroll to position [793, 0]
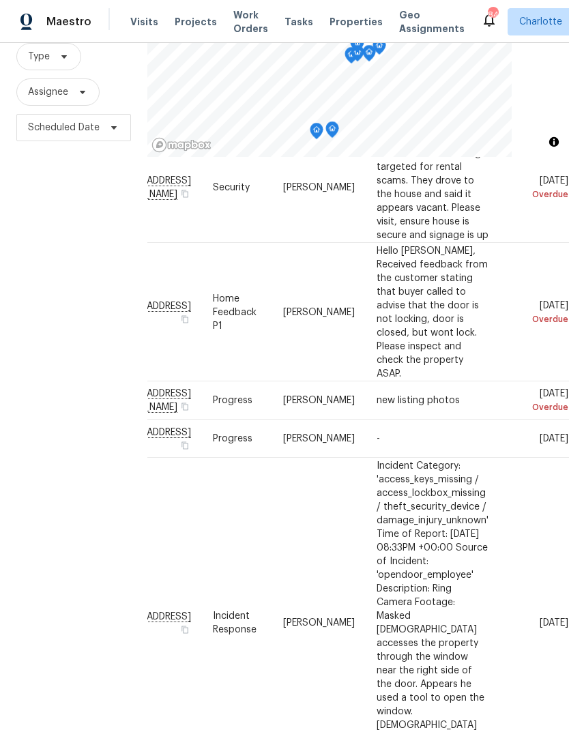
click at [37, 263] on div "Filters Reset ​ Type Assignee Scheduled Date" at bounding box center [73, 346] width 147 height 788
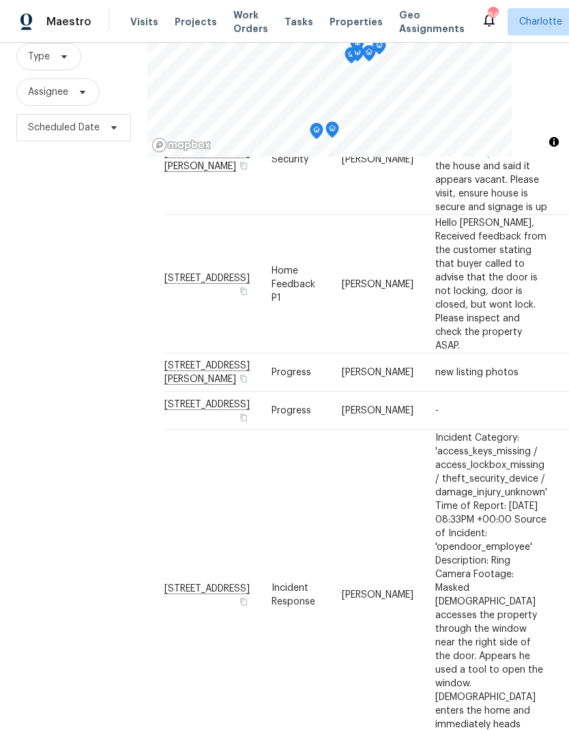
scroll to position [824, -1]
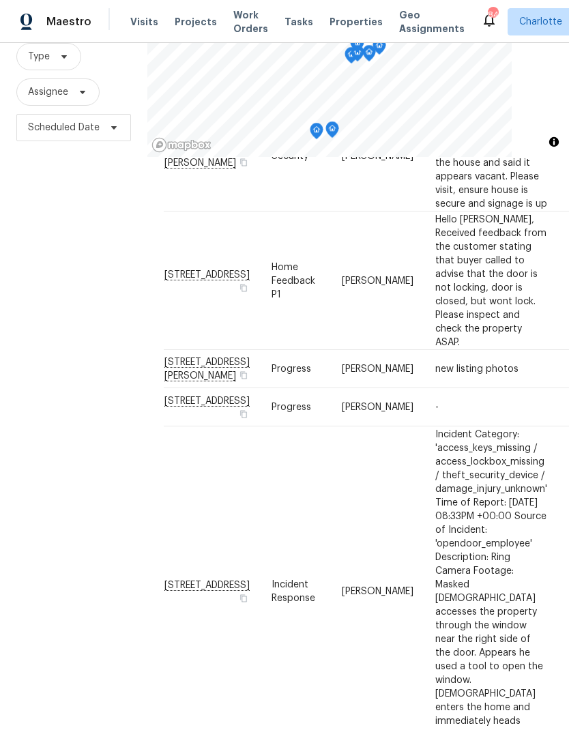
click at [48, 272] on div "Filters Reset ​ Type Assignee Scheduled Date" at bounding box center [73, 346] width 147 height 788
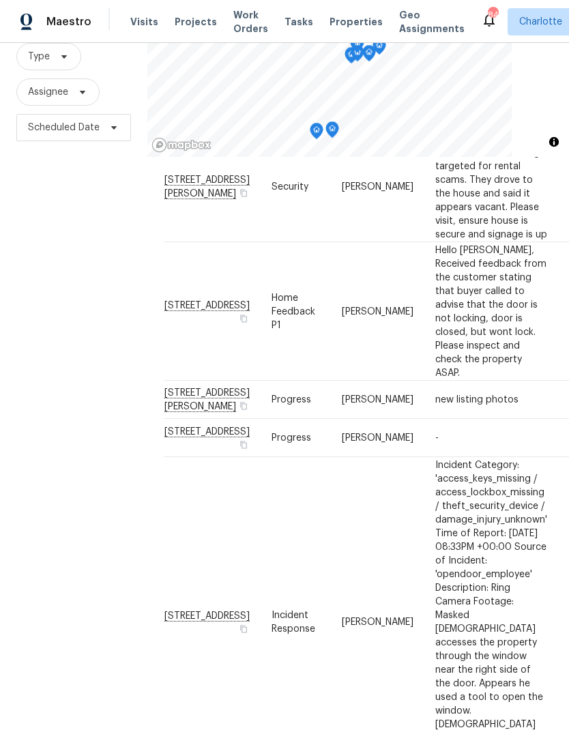
scroll to position [827, -1]
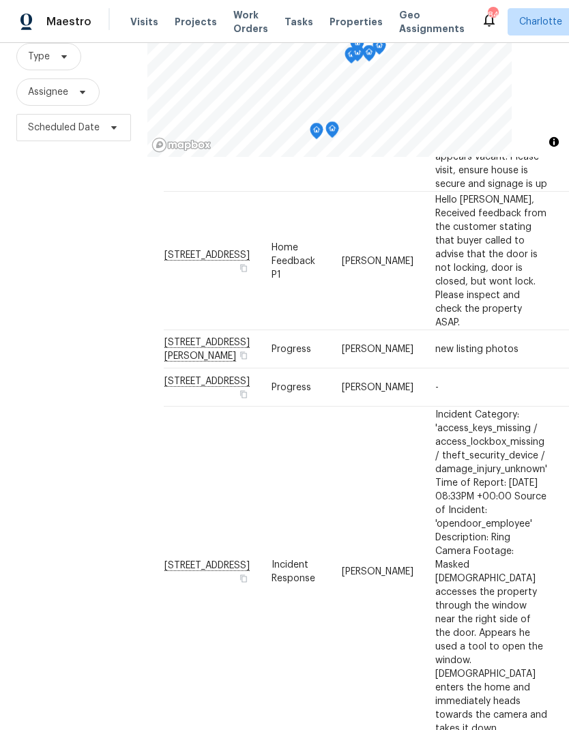
click at [51, 276] on div "Filters Reset ​ Type Assignee Scheduled Date" at bounding box center [73, 346] width 147 height 788
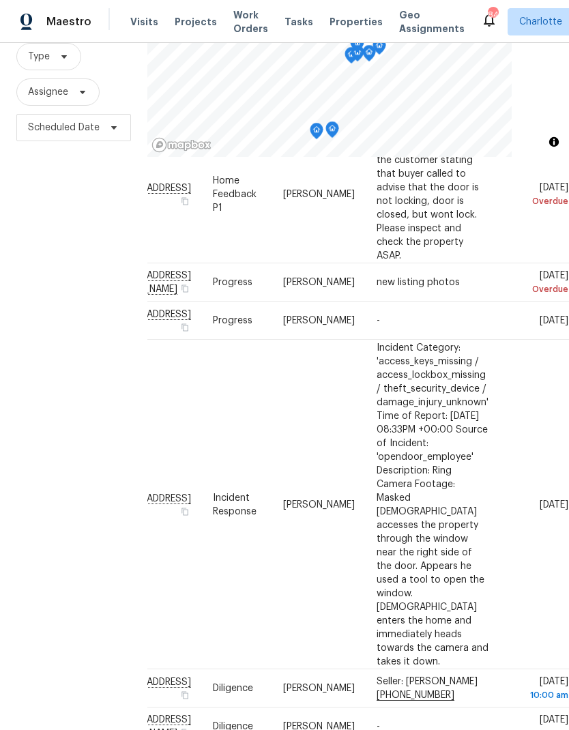
scroll to position [911, 108]
click at [52, 286] on div "Filters Reset ​ Type Assignee Scheduled Date" at bounding box center [73, 346] width 147 height 788
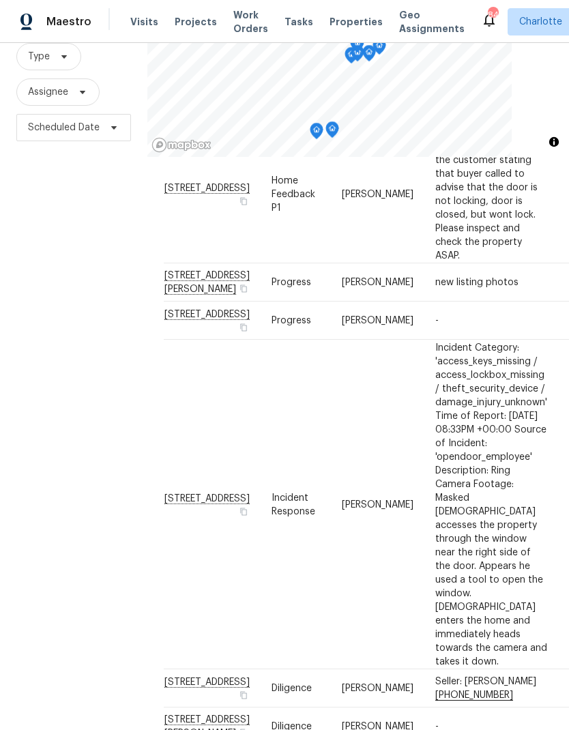
scroll to position [911, 0]
click at [68, 312] on div "Filters Reset ​ Type Assignee Scheduled Date" at bounding box center [73, 346] width 147 height 788
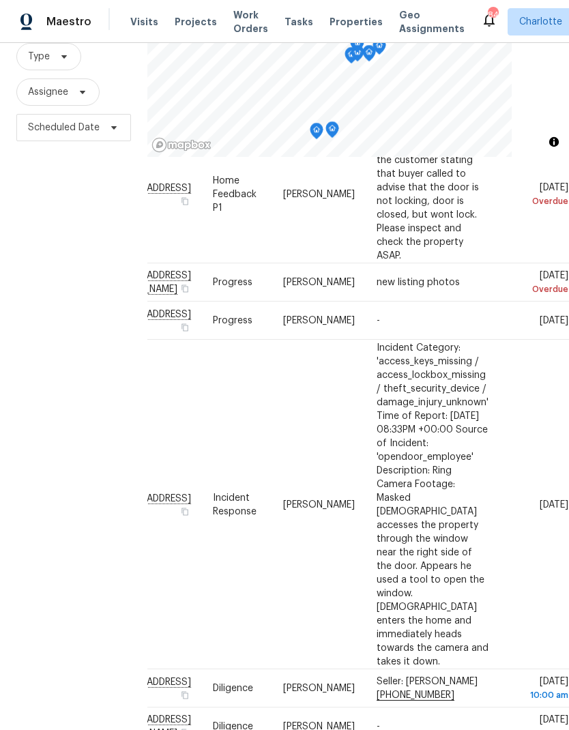
scroll to position [911, 108]
click at [40, 370] on div "Filters Reset ​ Type Assignee Scheduled Date" at bounding box center [73, 346] width 147 height 788
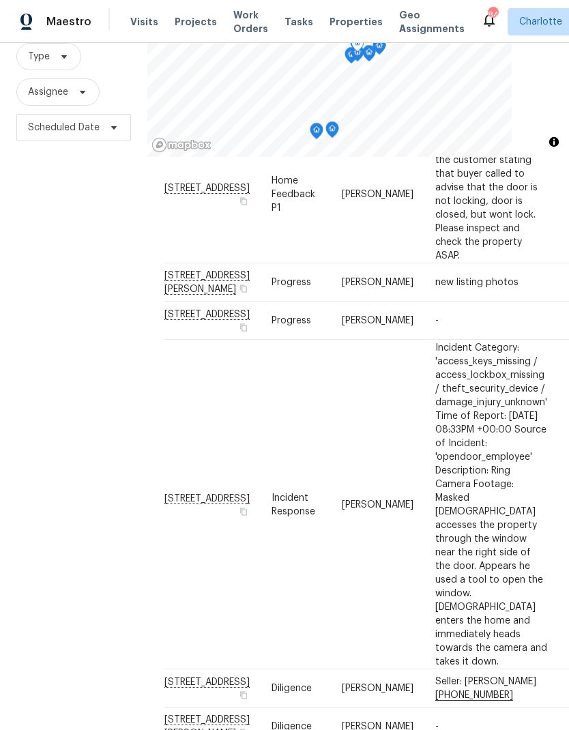
scroll to position [911, 0]
click at [494, 402] on span "Incident Category: 'access_keys_missing / access_lockbox_missing / theft_securi…" at bounding box center [491, 503] width 112 height 323
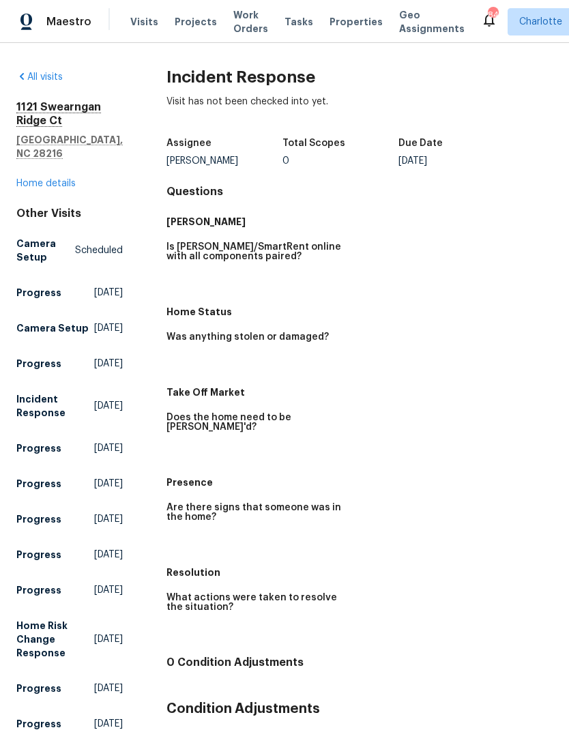
click at [54, 26] on span "Maestro" at bounding box center [68, 22] width 45 height 14
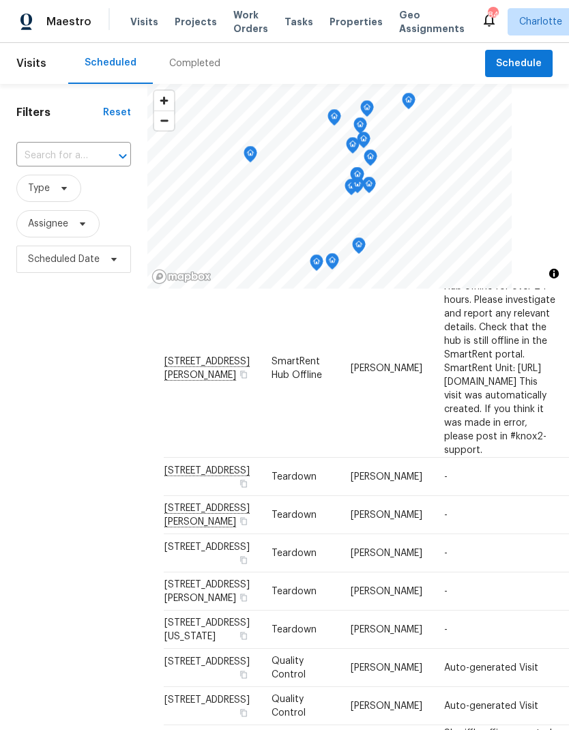
scroll to position [366, 0]
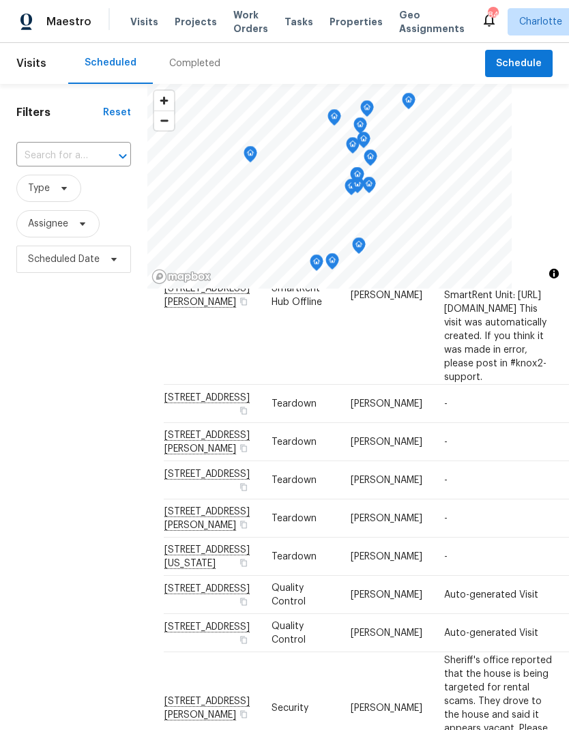
click at [66, 440] on div "Filters Reset ​ Type Assignee Scheduled Date" at bounding box center [73, 478] width 147 height 788
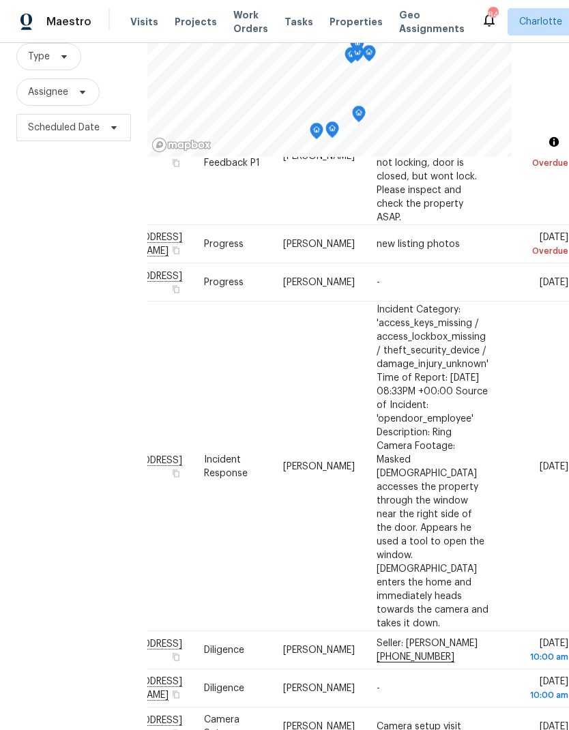
scroll to position [911, 117]
click at [54, 407] on div "Filters Reset ​ Type Assignee Scheduled Date" at bounding box center [73, 346] width 147 height 788
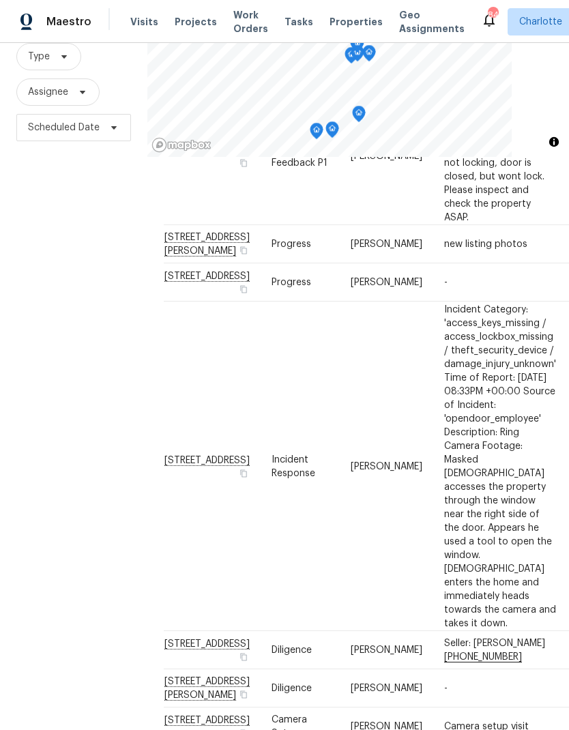
scroll to position [911, 0]
click at [92, 443] on div "Filters Reset ​ Type Assignee Scheduled Date" at bounding box center [73, 346] width 147 height 788
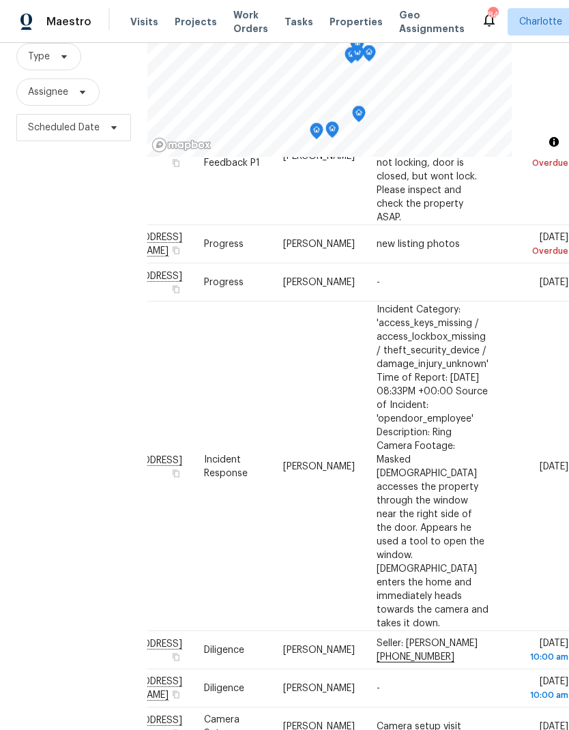
click at [46, 422] on div "Filters Reset ​ Type Assignee Scheduled Date" at bounding box center [73, 346] width 147 height 788
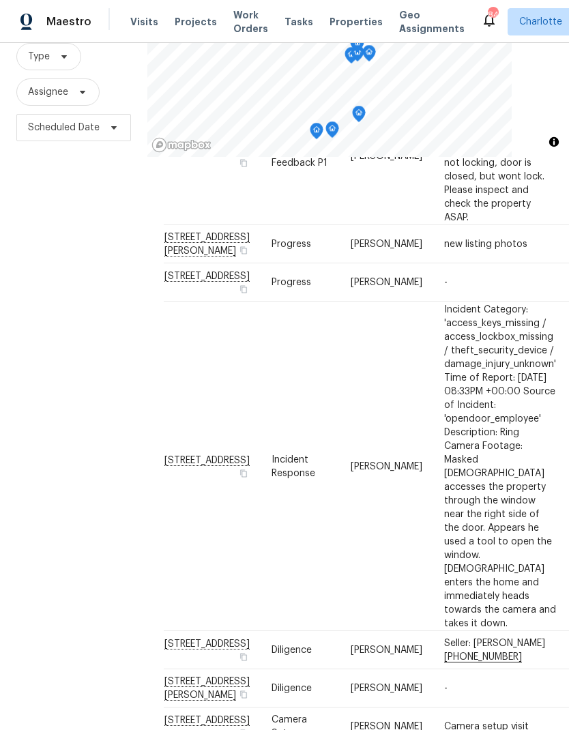
click at [56, 425] on div "Filters Reset ​ Type Assignee Scheduled Date" at bounding box center [73, 346] width 147 height 788
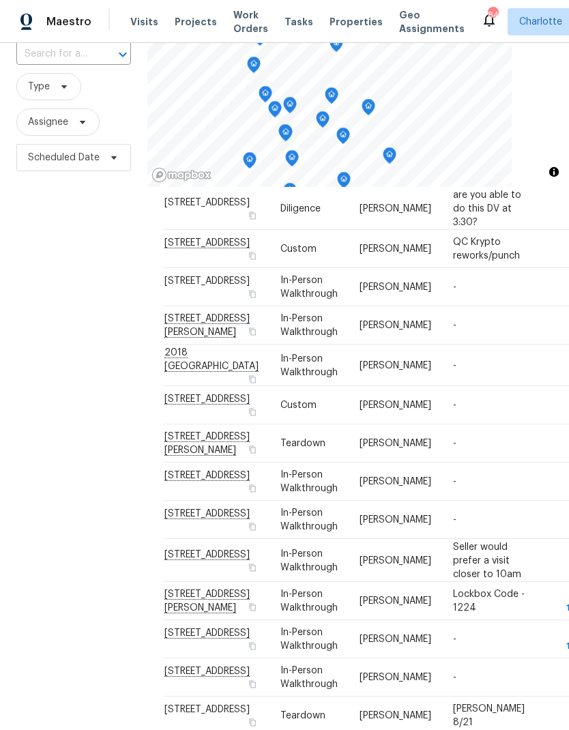
scroll to position [112, 0]
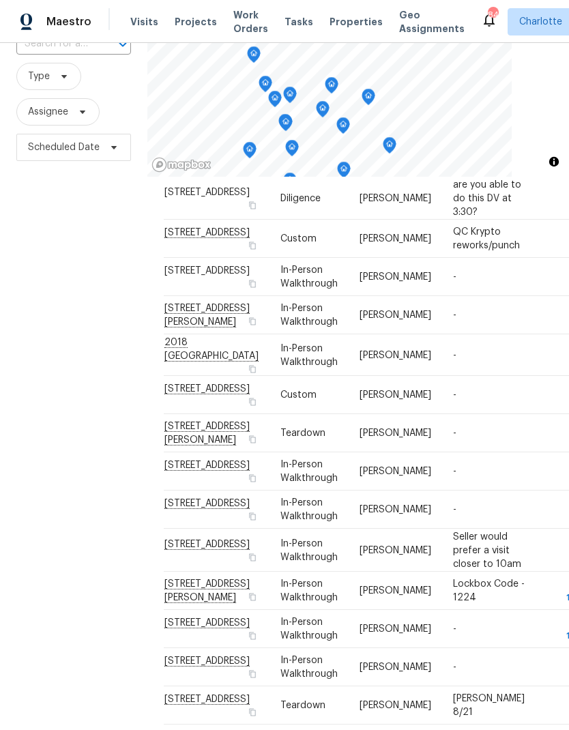
click at [83, 440] on div "Filters Reset ​ Type Assignee Scheduled Date" at bounding box center [73, 366] width 147 height 788
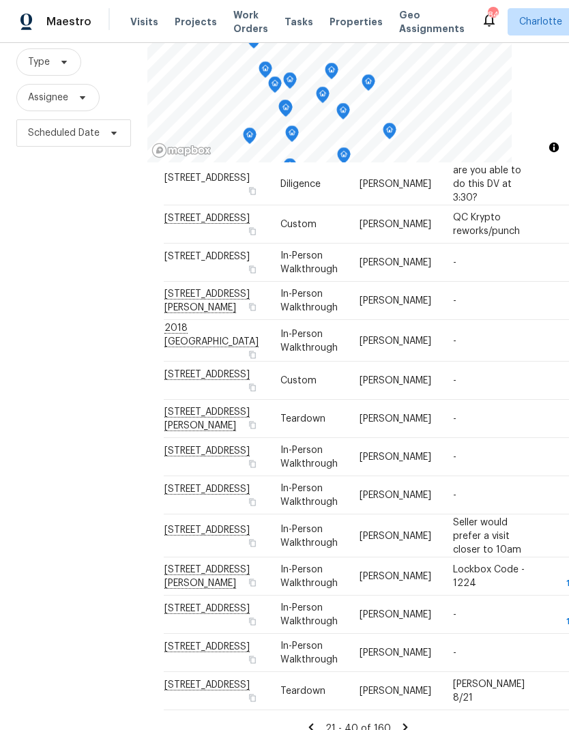
scroll to position [444, 0]
click at [70, 417] on div "Filters Reset ​ Type Assignee Scheduled Date" at bounding box center [73, 352] width 147 height 788
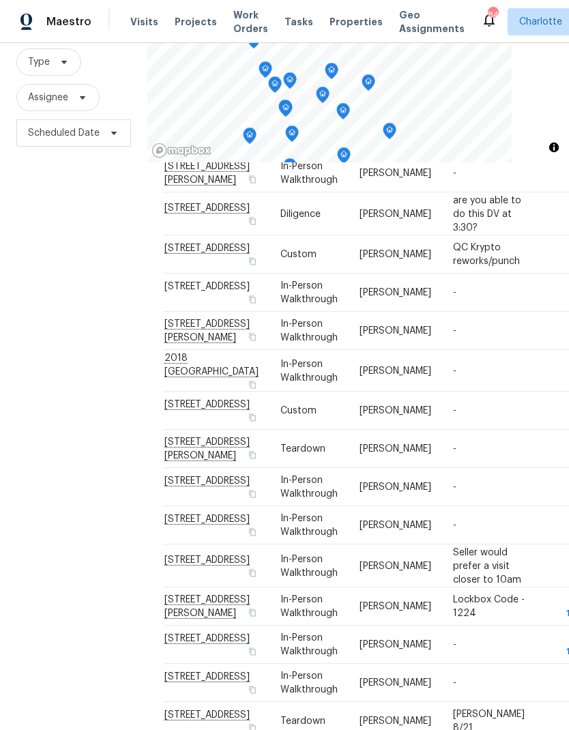
scroll to position [385, 0]
click at [77, 419] on div "Filters Reset ​ Type Assignee Scheduled Date" at bounding box center [73, 352] width 147 height 788
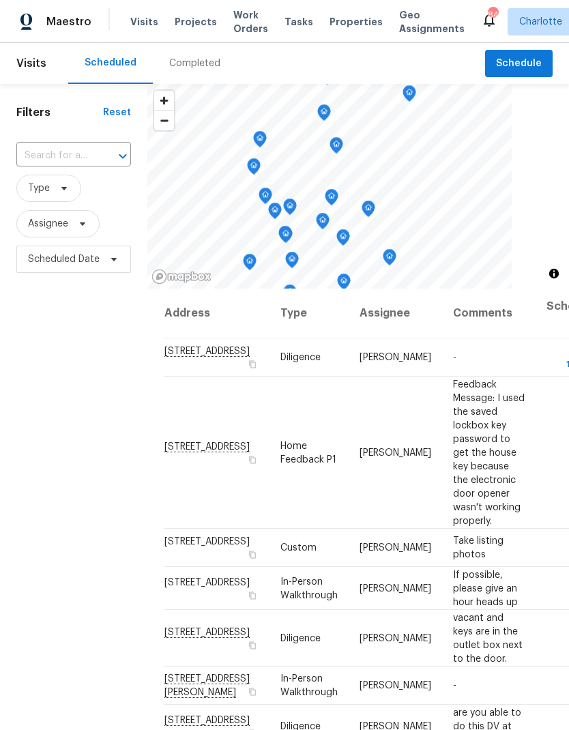
scroll to position [0, 0]
click at [91, 435] on div "Filters Reset ​ Type Assignee Scheduled Date" at bounding box center [73, 478] width 147 height 788
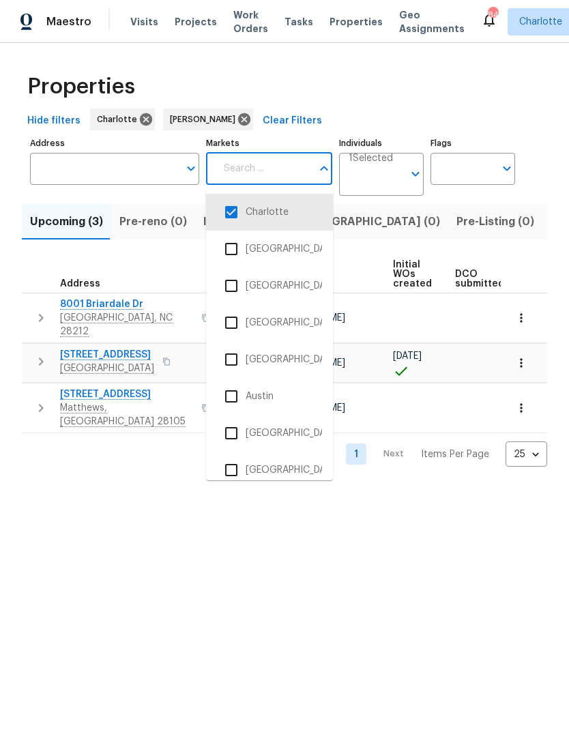
click at [387, 183] on input "Individuals" at bounding box center [375, 180] width 55 height 32
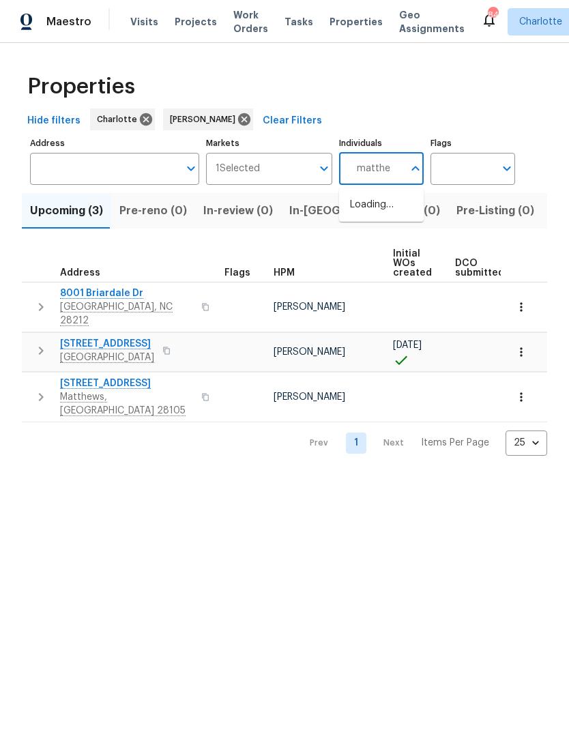
type input "matthew"
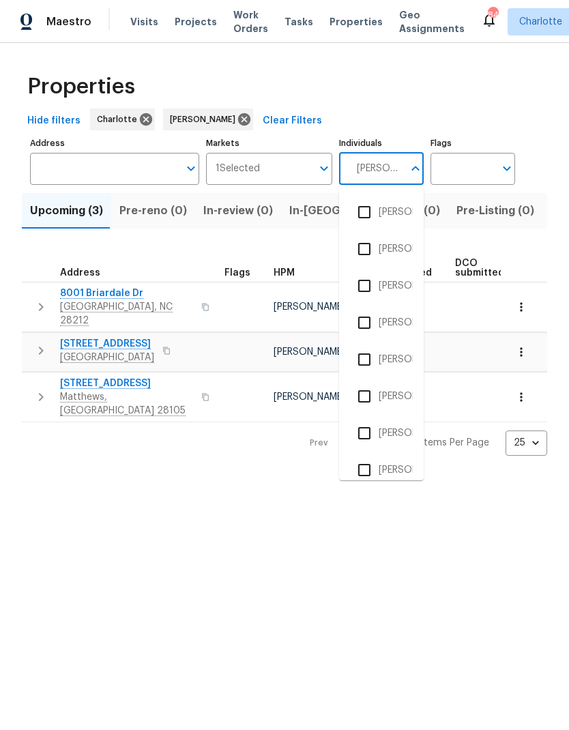
click at [364, 243] on input "checkbox" at bounding box center [364, 249] width 29 height 29
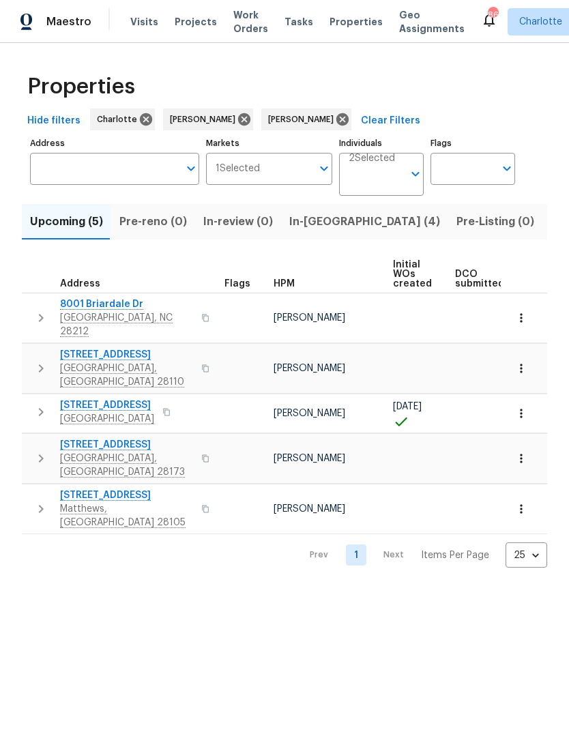
click at [329, 224] on span "In-[GEOGRAPHIC_DATA] (4)" at bounding box center [364, 221] width 151 height 19
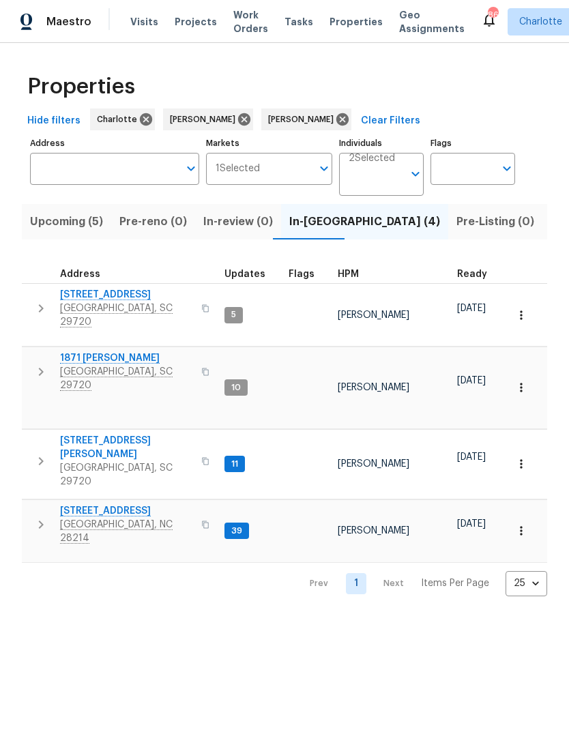
click at [34, 453] on icon "button" at bounding box center [41, 461] width 16 height 16
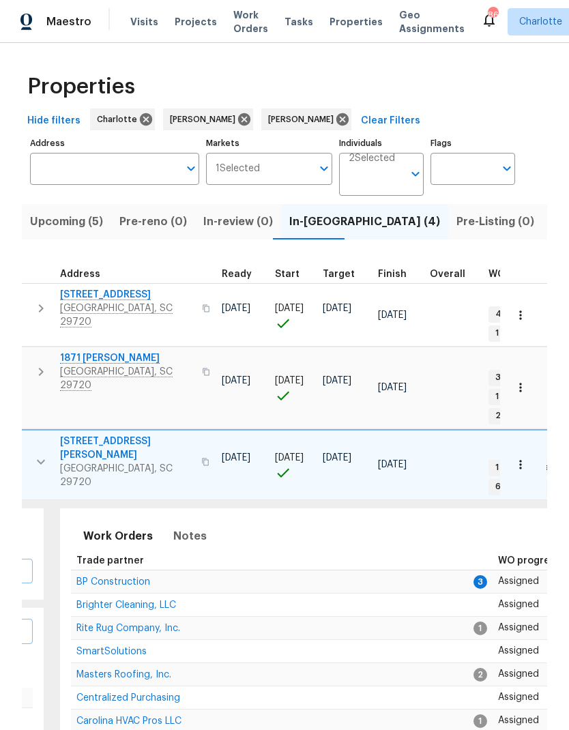
scroll to position [11, 237]
click at [80, 577] on span "BP Construction" at bounding box center [113, 582] width 74 height 10
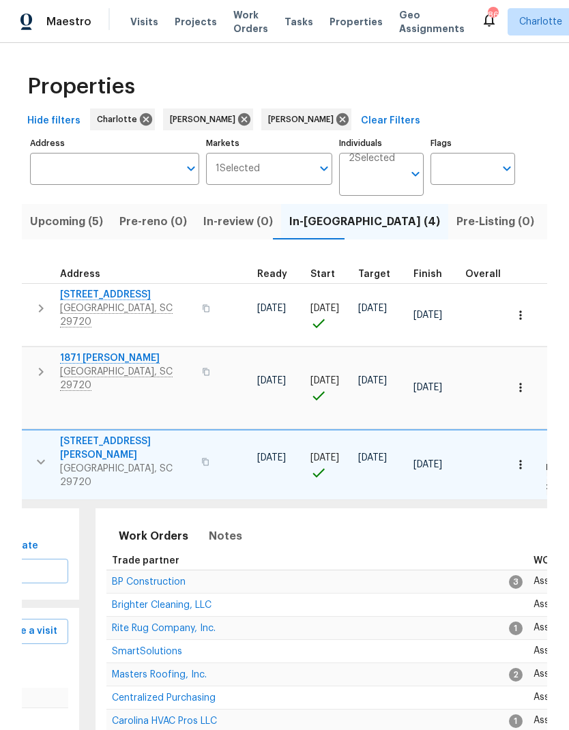
scroll to position [8, 222]
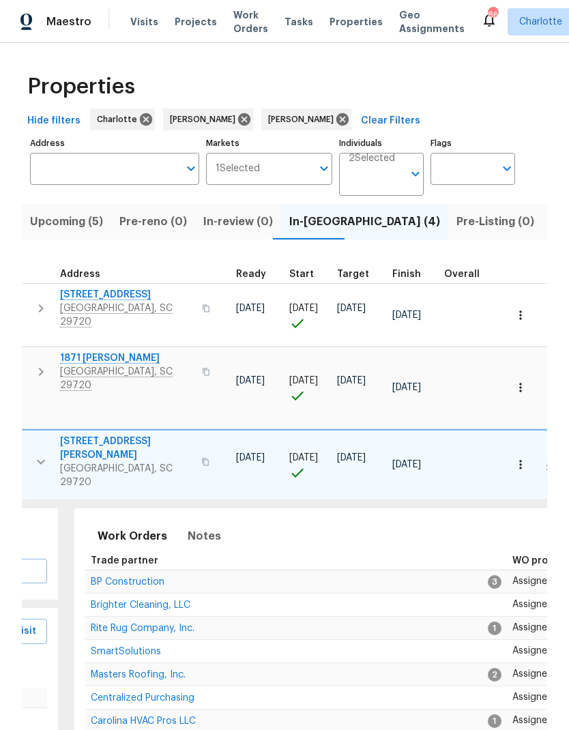
click at [106, 729] on span "Aruza Pest Control" at bounding box center [133, 744] width 85 height 10
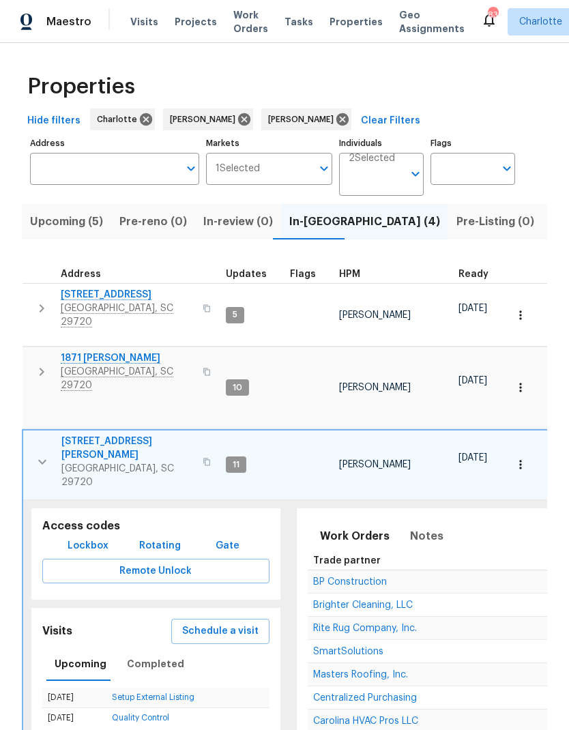
scroll to position [11, -1]
click at [35, 434] on button "button" at bounding box center [42, 461] width 27 height 55
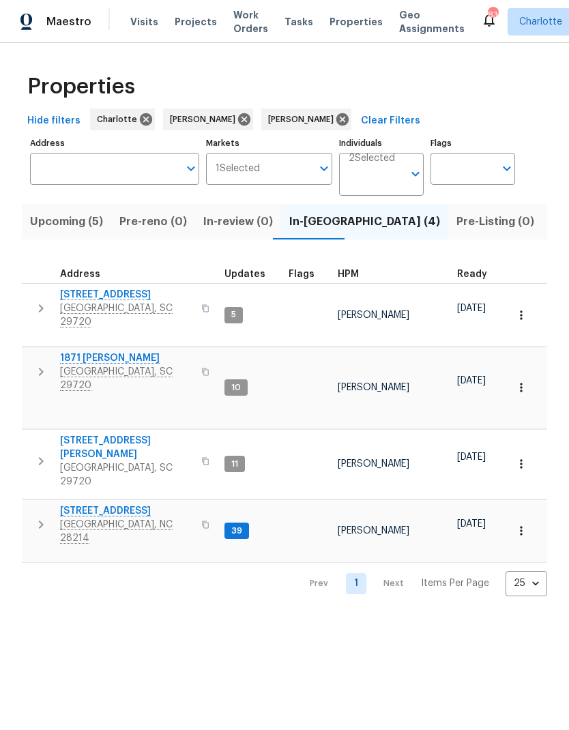
click at [37, 516] on icon "button" at bounding box center [41, 524] width 16 height 16
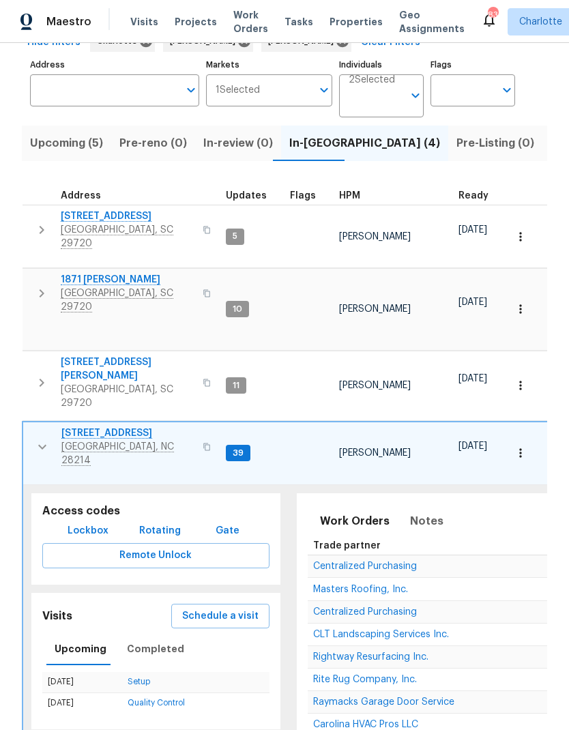
scroll to position [0, 0]
click at [408, 719] on span "Carolina HVAC Pros LLC" at bounding box center [365, 724] width 105 height 10
click at [23, 422] on td "505 Old Vine Ct Charlotte, NC 28214" at bounding box center [121, 446] width 197 height 49
click at [33, 426] on button "button" at bounding box center [42, 446] width 27 height 41
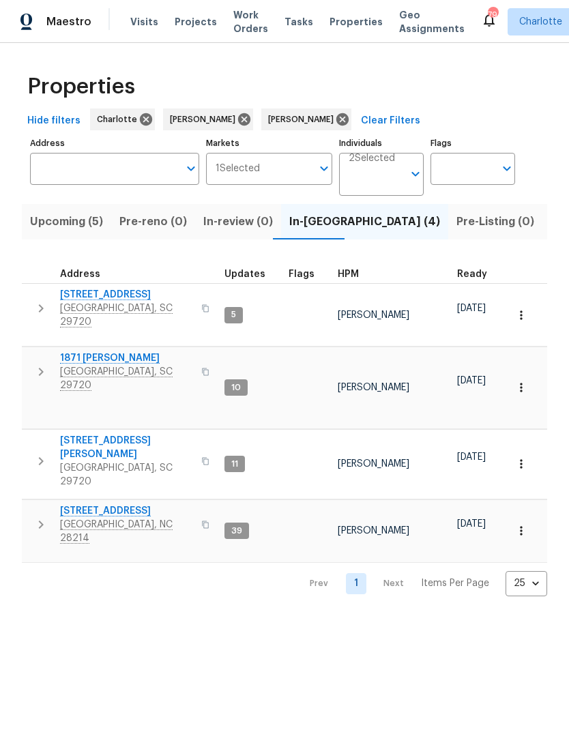
click at [412, 588] on html "Maestro Visits Projects Work Orders Tasks Properties Geo Assignments 79 Charlot…" at bounding box center [284, 309] width 569 height 618
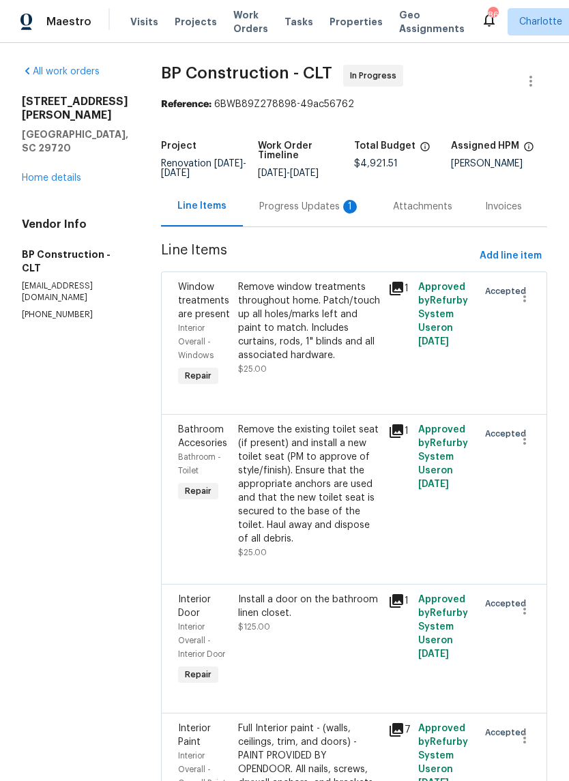
click at [343, 211] on div "1" at bounding box center [350, 207] width 14 height 14
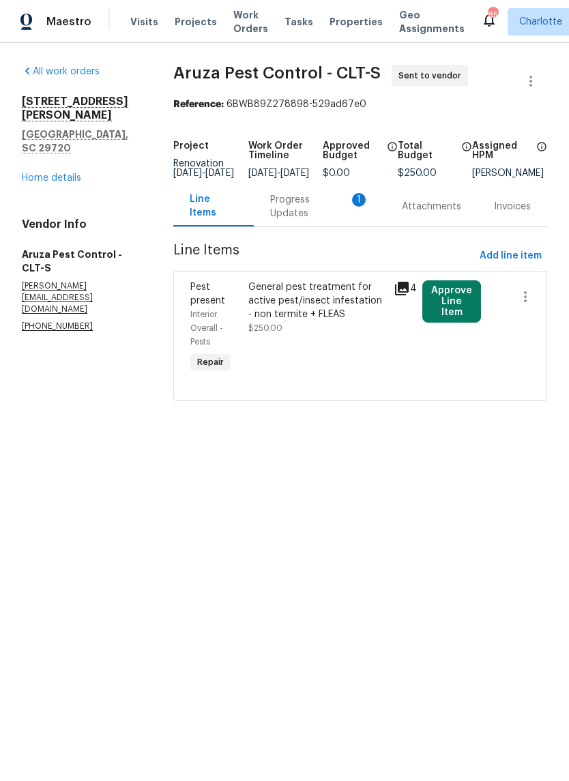
click at [350, 220] on div "Progress Updates 1" at bounding box center [319, 206] width 99 height 27
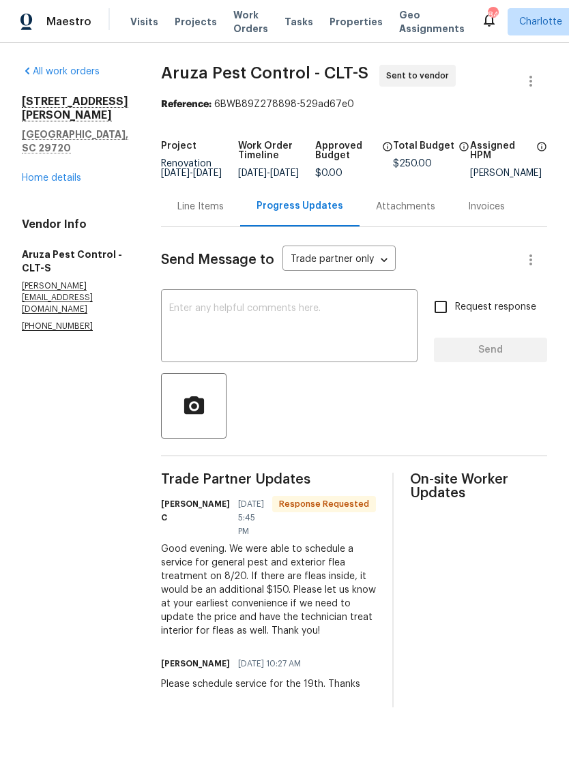
click at [209, 213] on div "Line Items" at bounding box center [200, 207] width 46 height 14
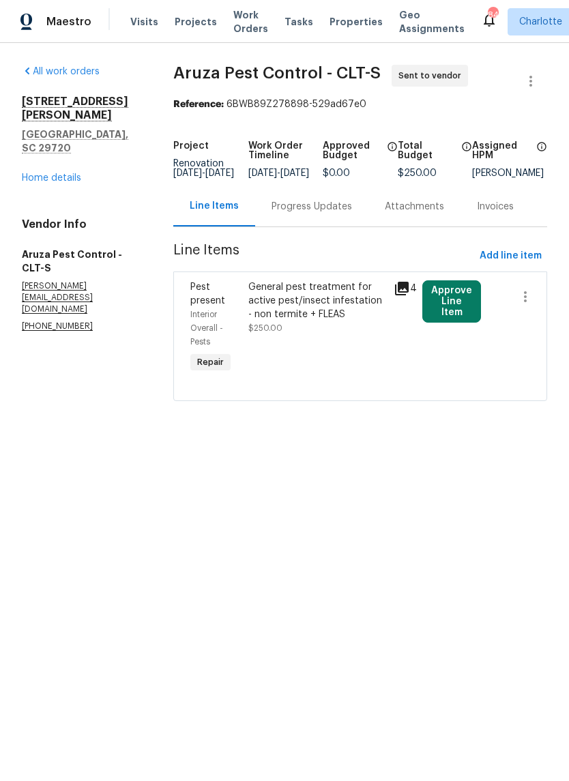
click at [328, 213] on div "Progress Updates" at bounding box center [311, 207] width 80 height 14
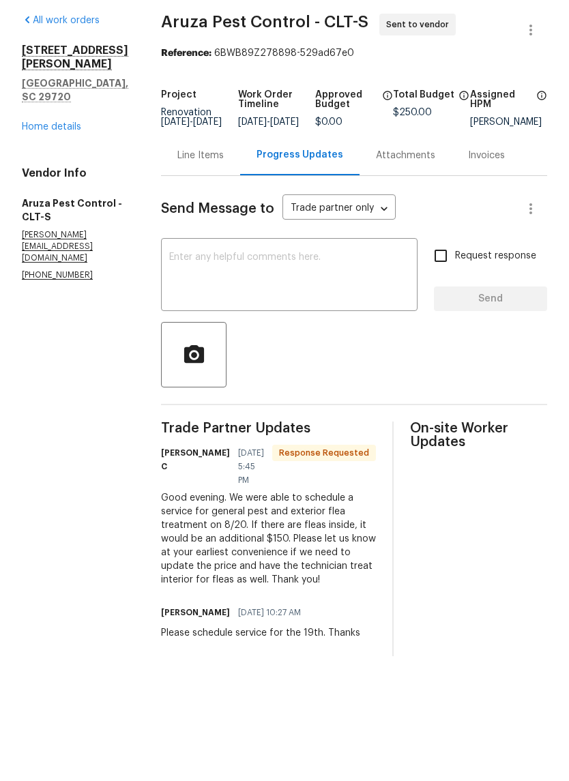
click at [207, 200] on div "Line Items" at bounding box center [200, 207] width 46 height 14
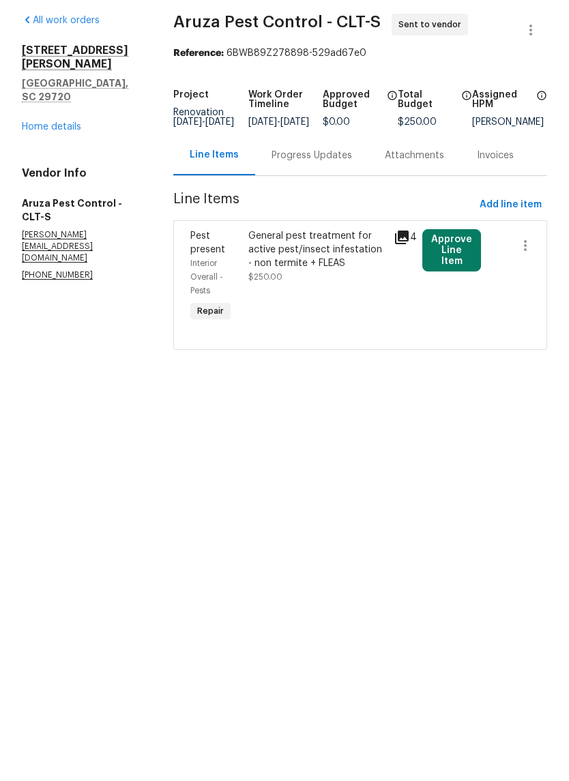
click at [320, 186] on div "Progress Updates" at bounding box center [311, 206] width 113 height 40
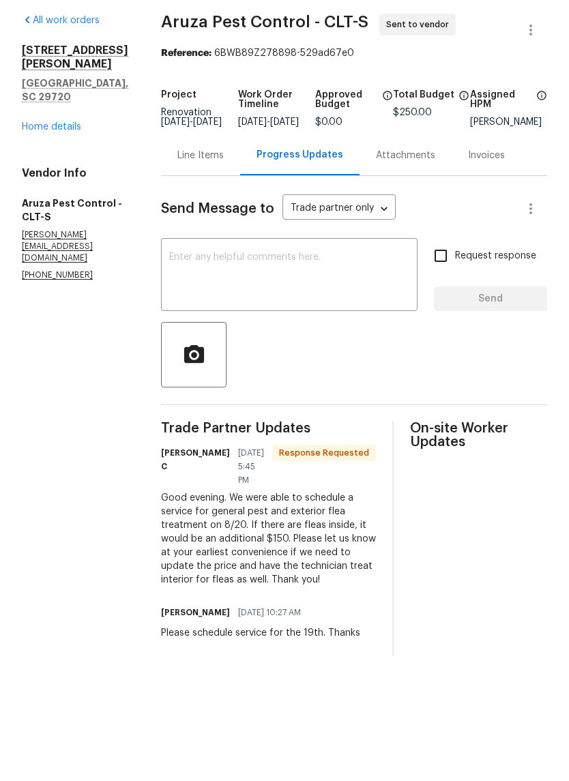
click at [312, 303] on textarea at bounding box center [289, 327] width 240 height 48
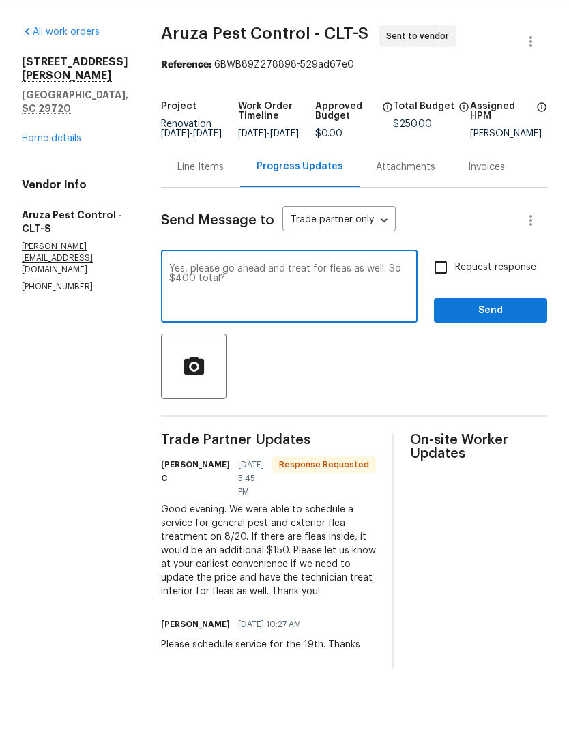
scroll to position [40, 0]
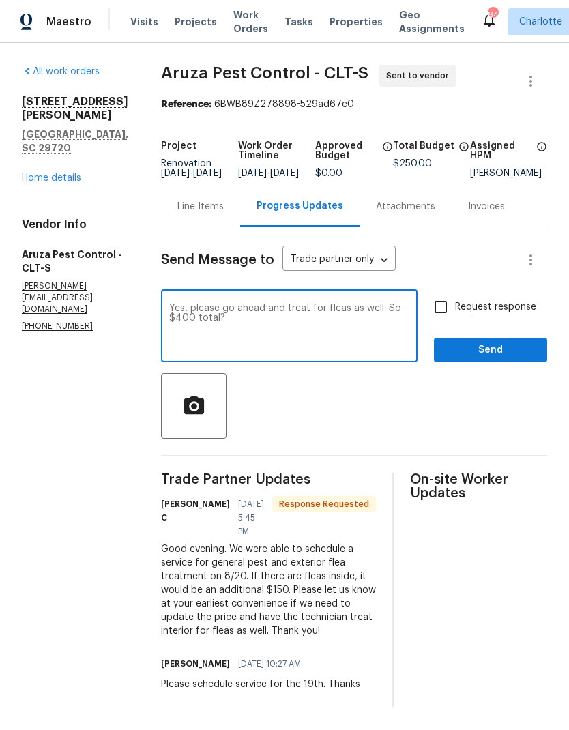
type textarea "Yes, please go ahead and treat for fleas as well. So $400 total?"
click at [449, 293] on input "Request response" at bounding box center [440, 307] width 29 height 29
checkbox input "true"
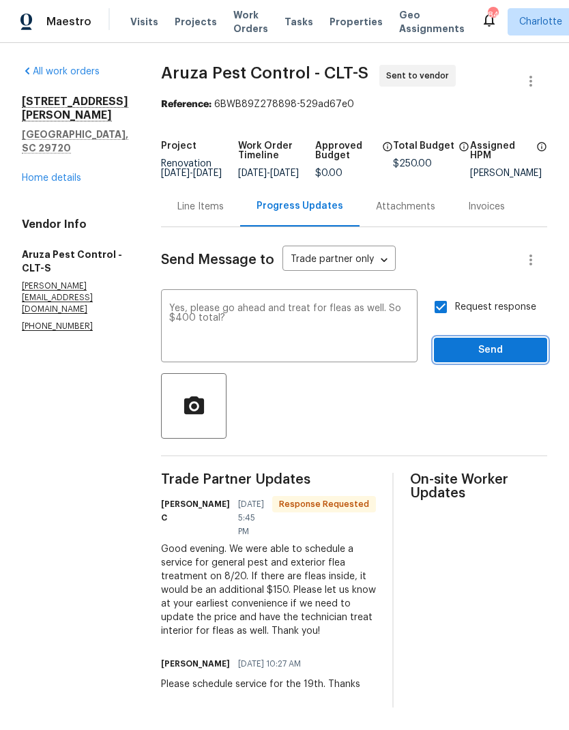
click at [496, 342] on span "Send" at bounding box center [490, 350] width 91 height 17
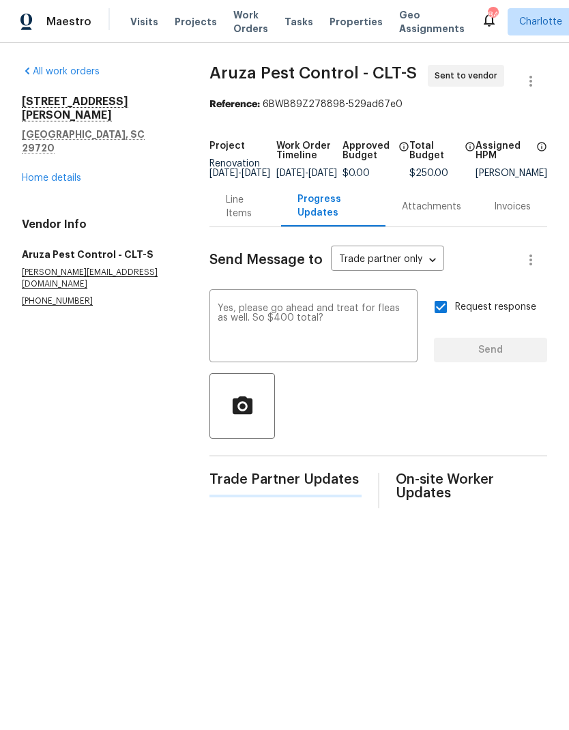
scroll to position [0, 0]
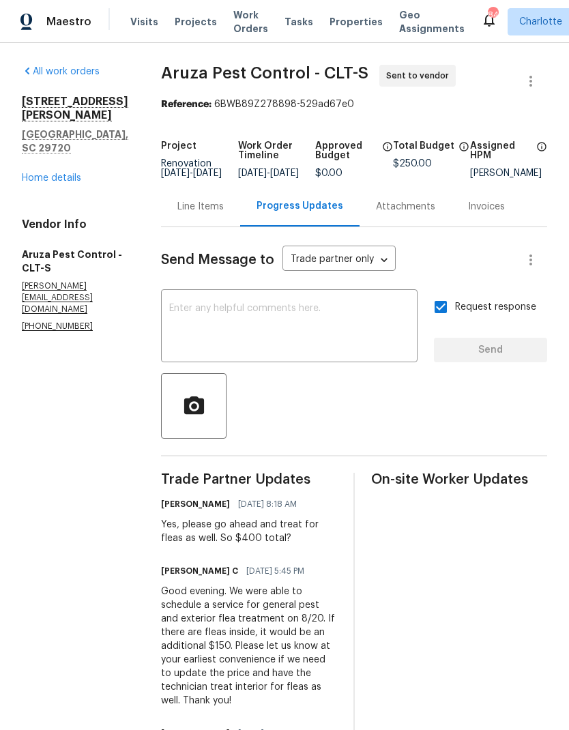
click at [59, 173] on link "Home details" at bounding box center [51, 178] width 59 height 10
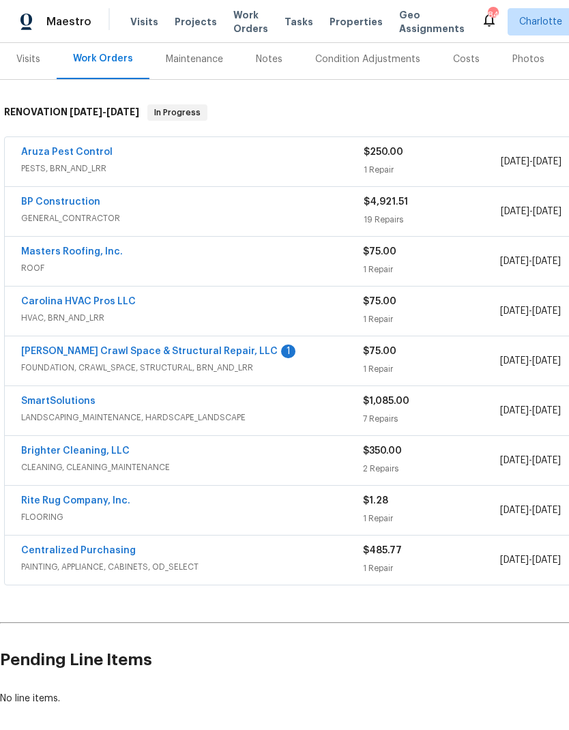
scroll to position [181, 0]
click at [225, 347] on link "[PERSON_NAME] Crawl Space & Structural Repair, LLC" at bounding box center [149, 352] width 256 height 10
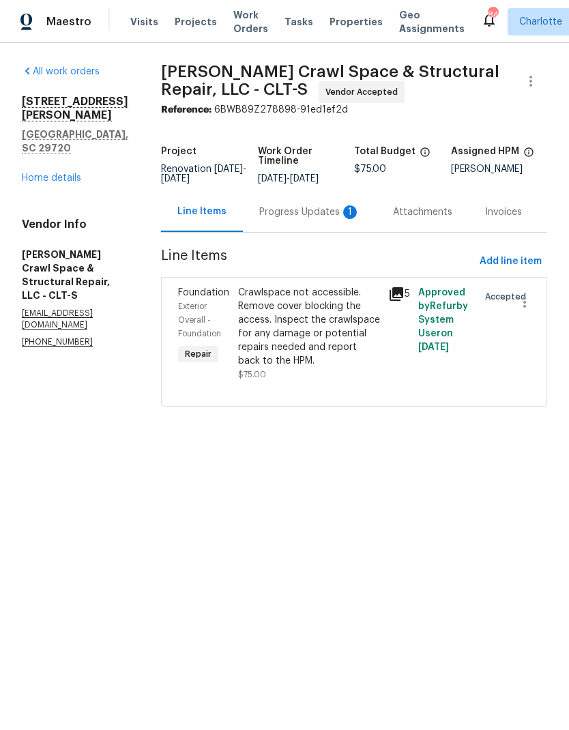
click at [332, 219] on div "Progress Updates 1" at bounding box center [309, 212] width 101 height 14
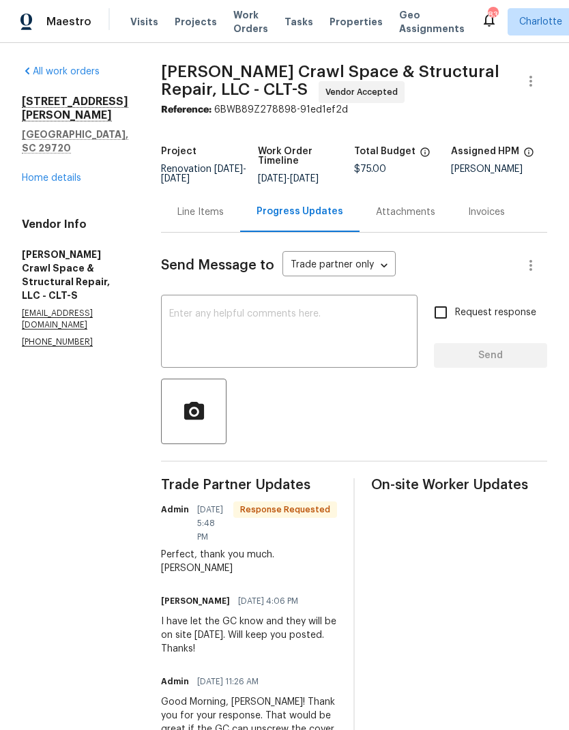
click at [33, 173] on link "Home details" at bounding box center [51, 178] width 59 height 10
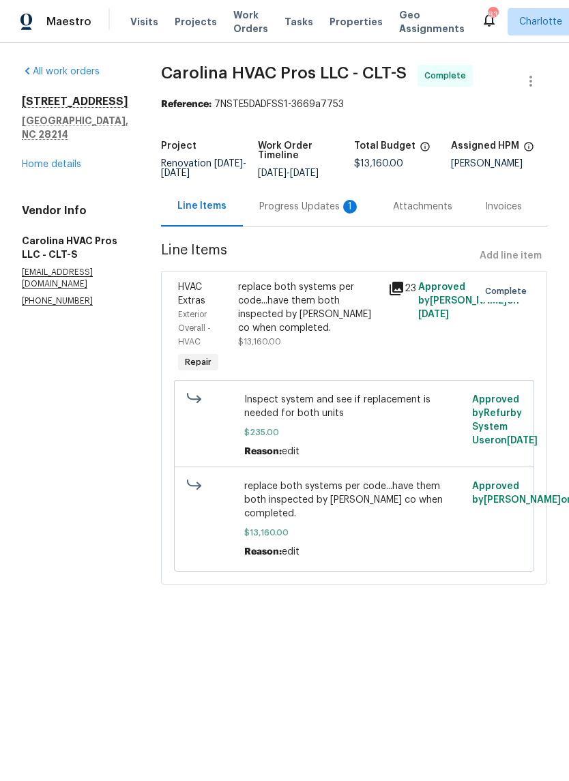
click at [327, 213] on div "Progress Updates 1" at bounding box center [309, 207] width 101 height 14
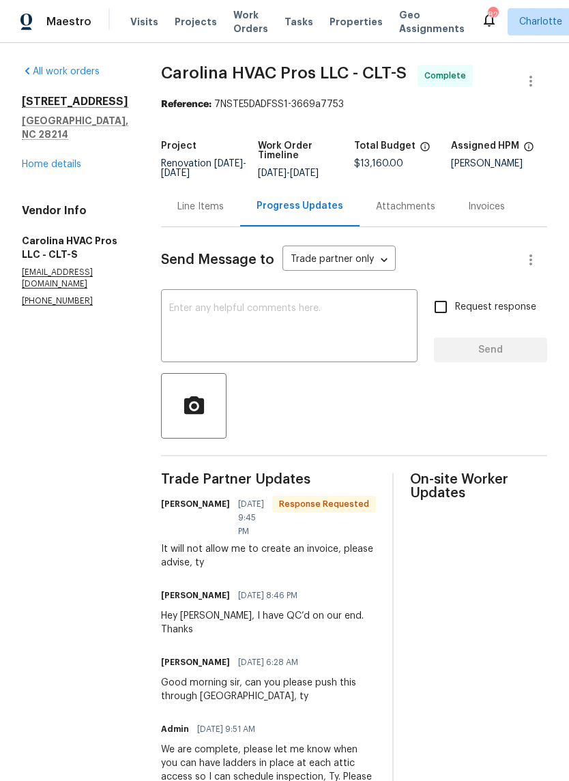
click at [207, 216] on div "Line Items" at bounding box center [200, 206] width 79 height 40
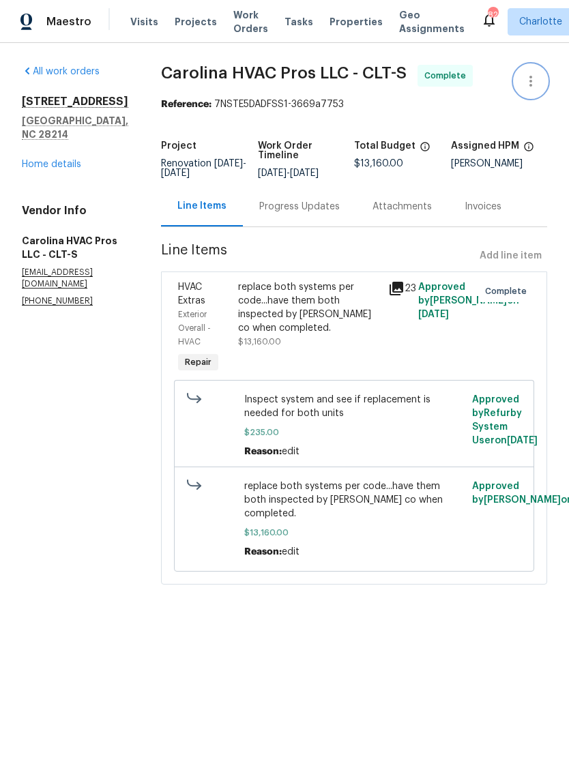
click at [526, 84] on icon "button" at bounding box center [530, 81] width 16 height 16
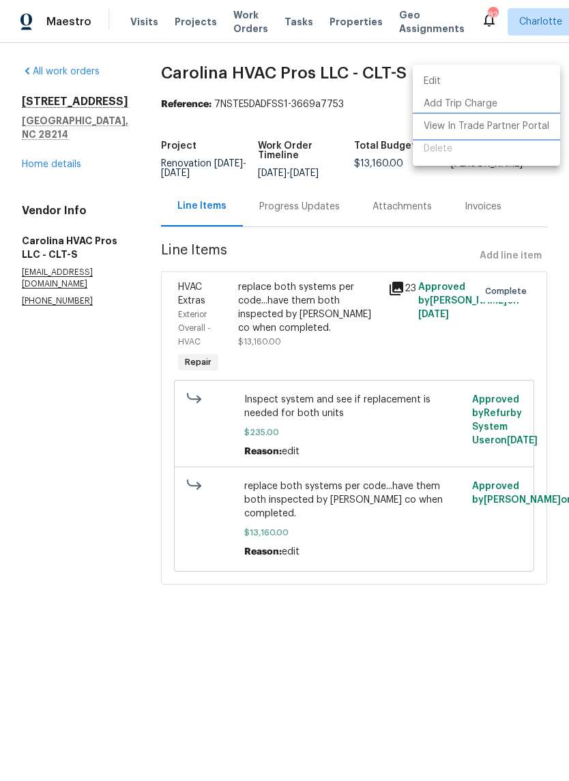
click at [528, 134] on li "View In Trade Partner Portal" at bounding box center [486, 126] width 147 height 23
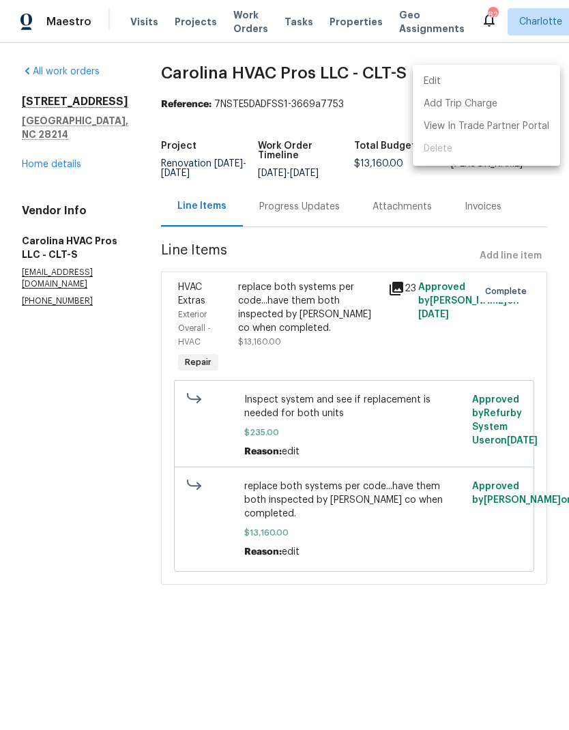
click at [46, 353] on div at bounding box center [284, 365] width 569 height 730
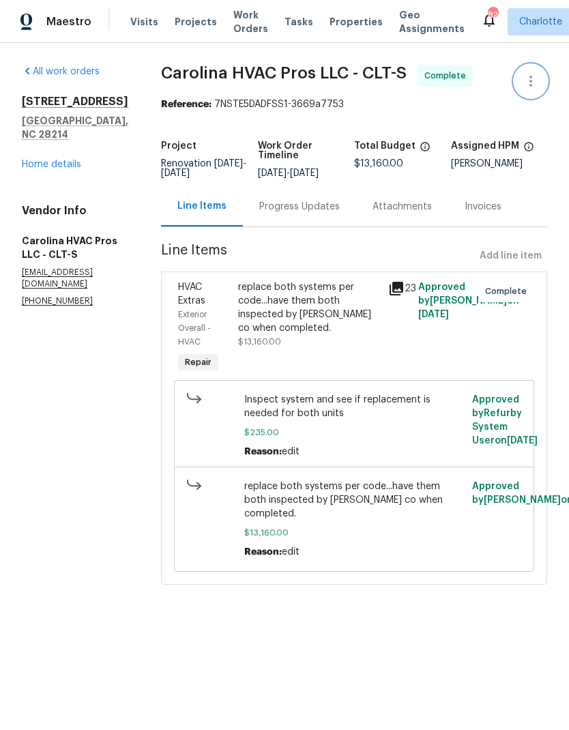
click at [535, 79] on icon "button" at bounding box center [530, 81] width 16 height 16
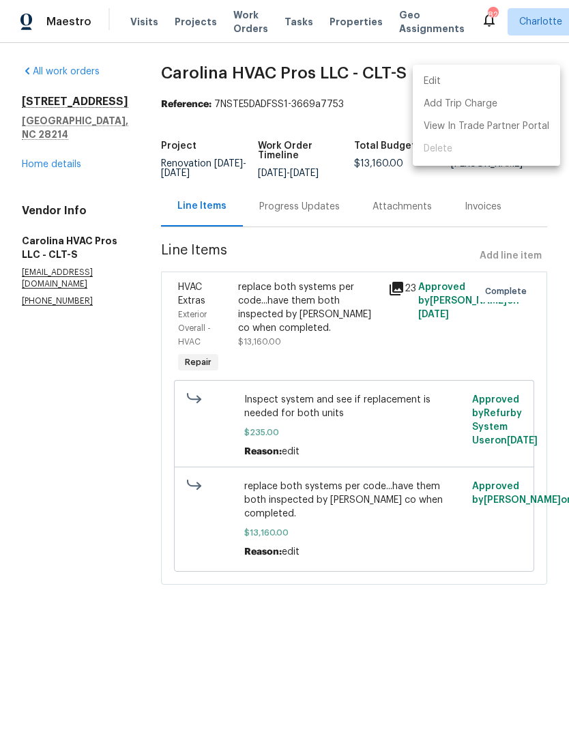
click at [50, 355] on div at bounding box center [284, 365] width 569 height 730
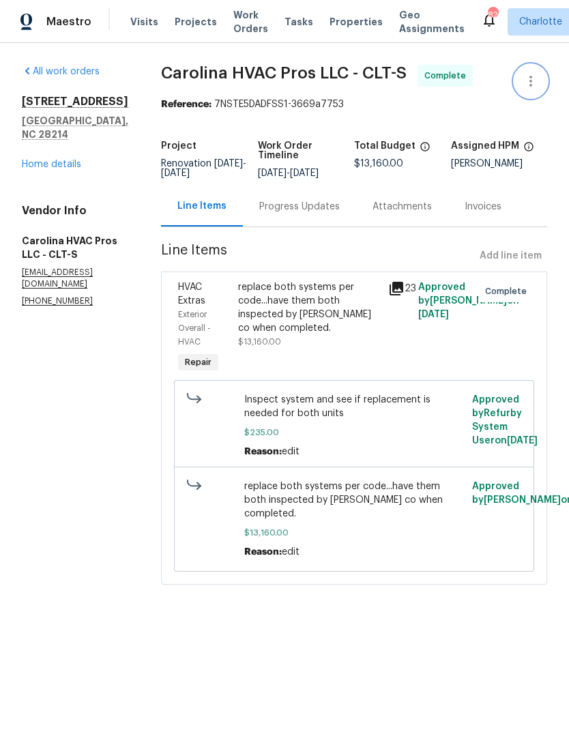
click at [531, 83] on icon "button" at bounding box center [530, 81] width 16 height 16
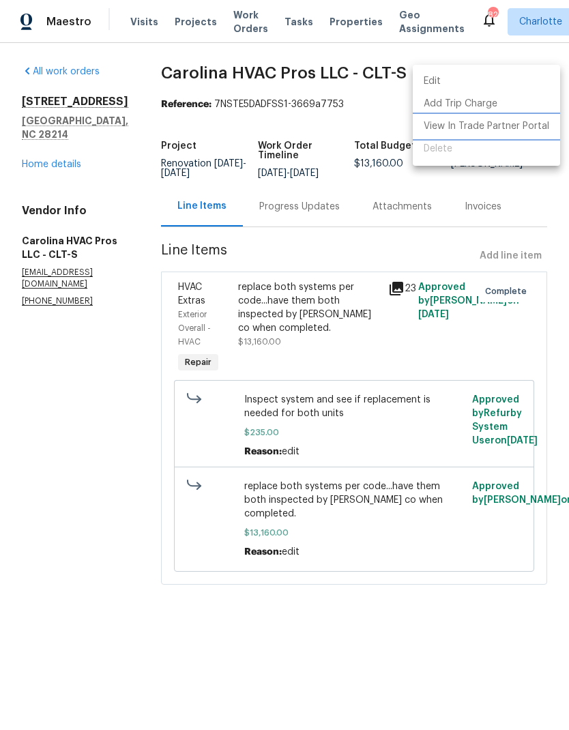
click at [503, 134] on li "View In Trade Partner Portal" at bounding box center [486, 126] width 147 height 23
click at [44, 338] on div at bounding box center [284, 365] width 569 height 730
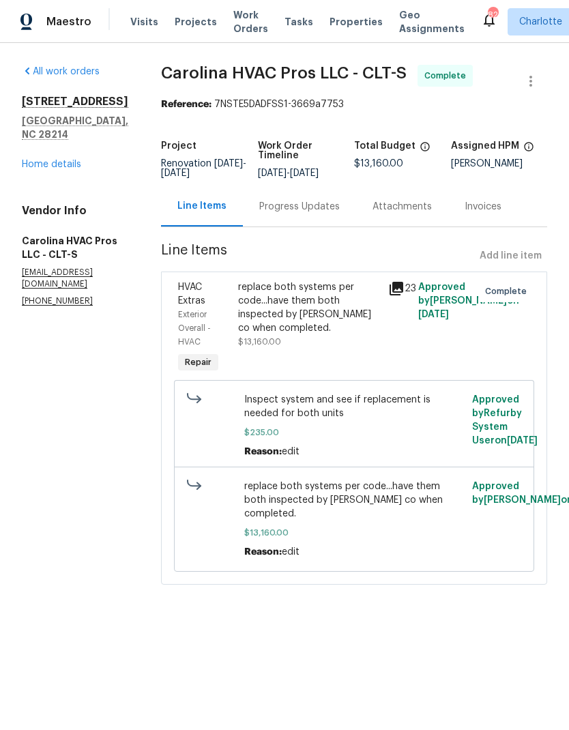
click at [312, 204] on div "Progress Updates" at bounding box center [299, 207] width 80 height 14
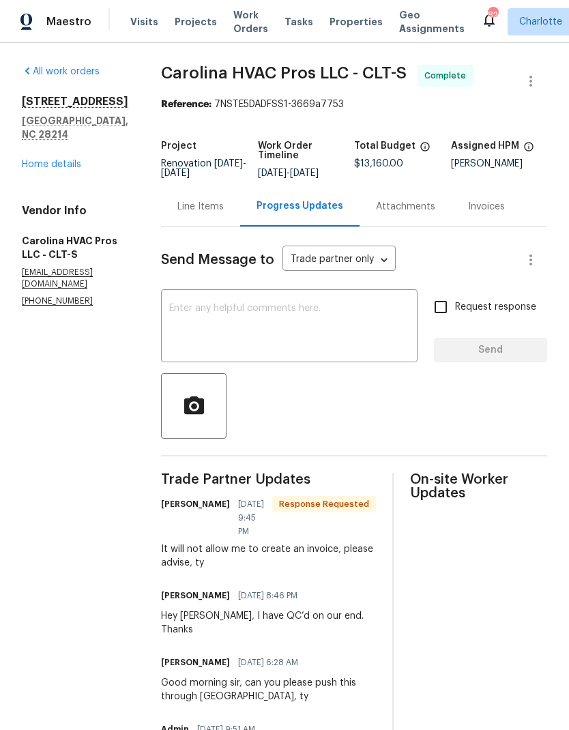
click at [328, 336] on textarea at bounding box center [289, 327] width 240 height 48
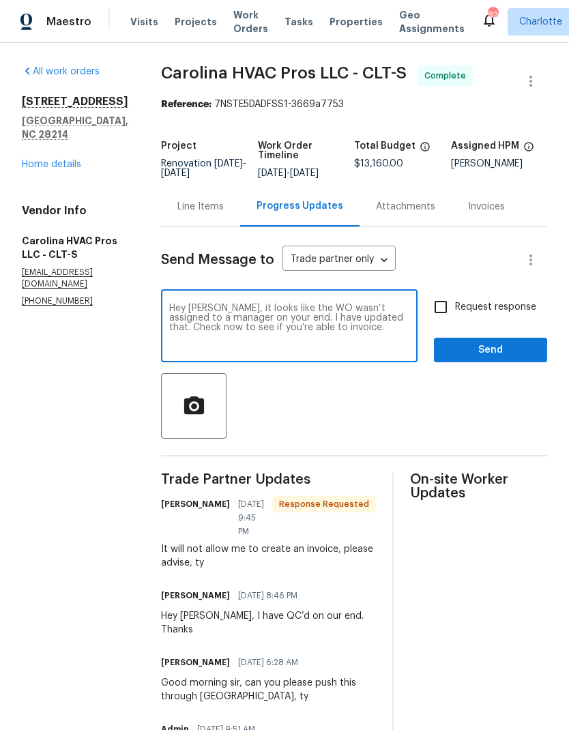
type textarea "Hey [PERSON_NAME], it looks like the WO wasn’t assigned to a manager on your en…"
click at [446, 310] on input "Request response" at bounding box center [440, 307] width 29 height 29
checkbox input "true"
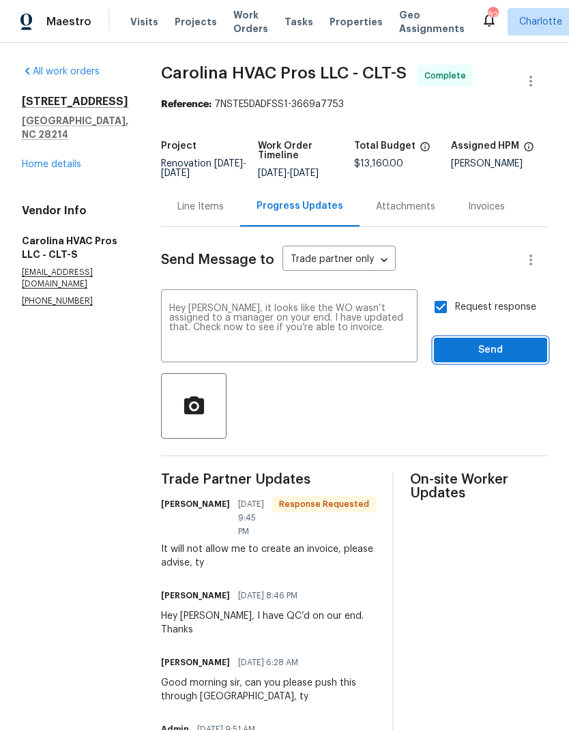
click at [494, 346] on span "Send" at bounding box center [490, 350] width 91 height 17
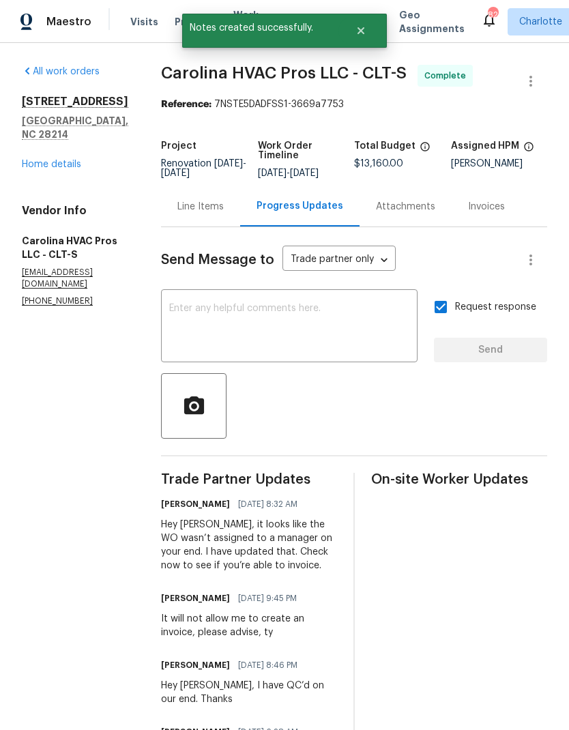
click at [60, 160] on link "Home details" at bounding box center [51, 165] width 59 height 10
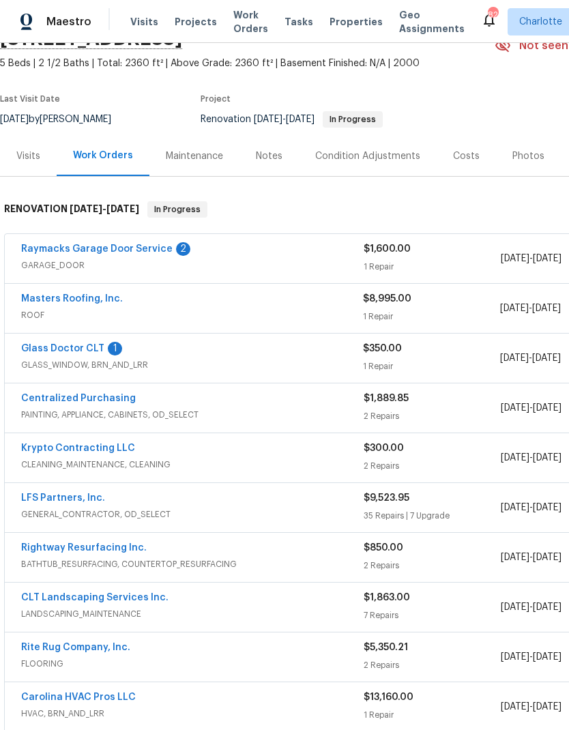
scroll to position [70, 0]
click at [46, 353] on link "Glass Doctor CLT" at bounding box center [62, 349] width 83 height 10
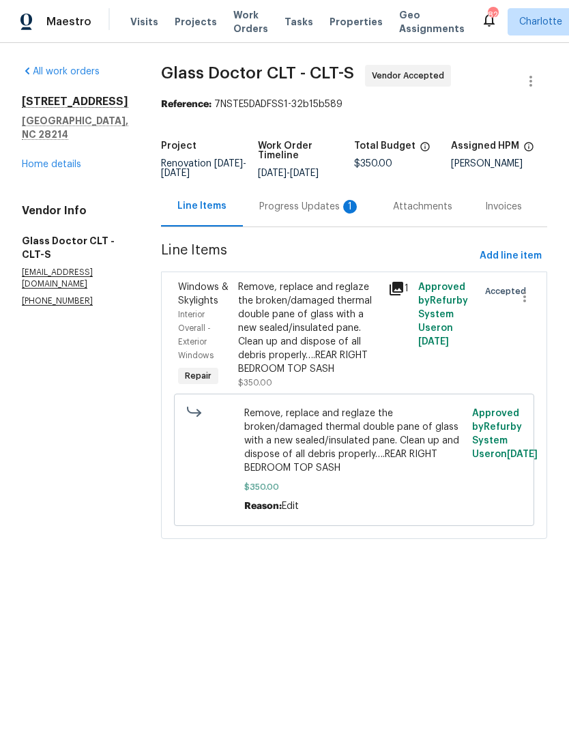
click at [296, 220] on div "Progress Updates 1" at bounding box center [310, 206] width 134 height 40
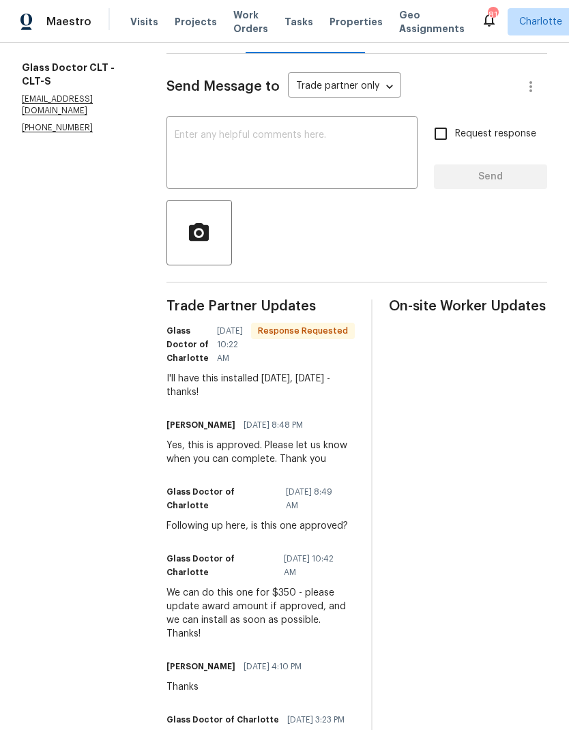
scroll to position [164, 0]
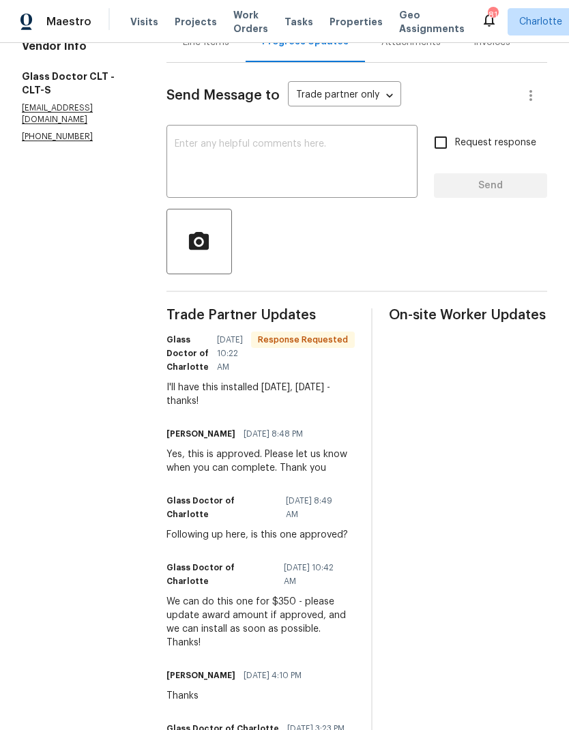
click at [312, 183] on textarea at bounding box center [292, 163] width 235 height 48
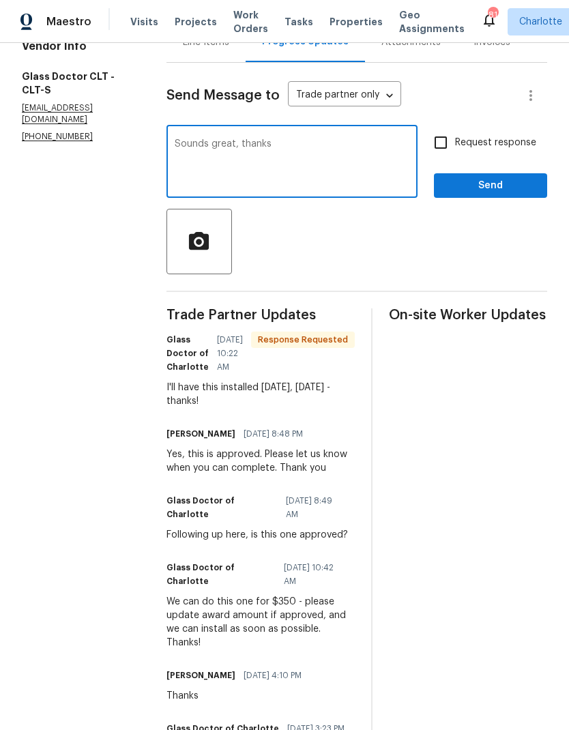
type textarea "Sounds great, thanks"
click at [444, 147] on input "Request response" at bounding box center [440, 142] width 29 height 29
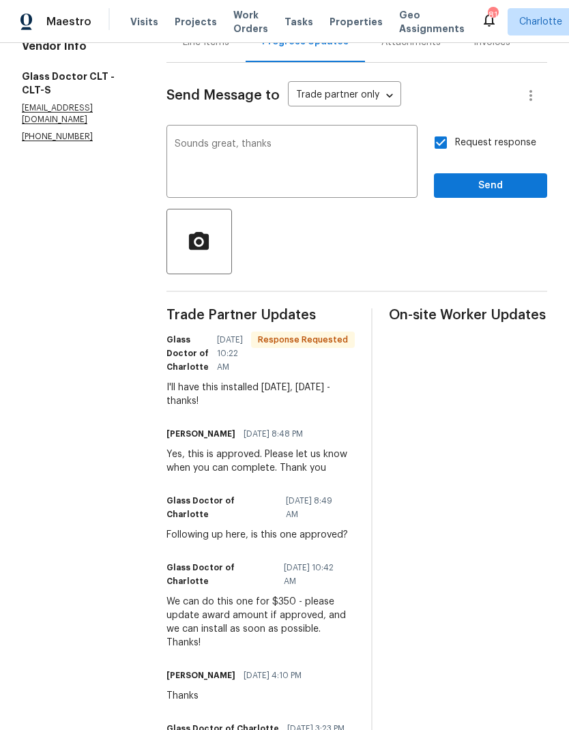
click at [451, 147] on input "Request response" at bounding box center [440, 142] width 29 height 29
checkbox input "false"
click at [505, 181] on span "Send" at bounding box center [490, 185] width 91 height 17
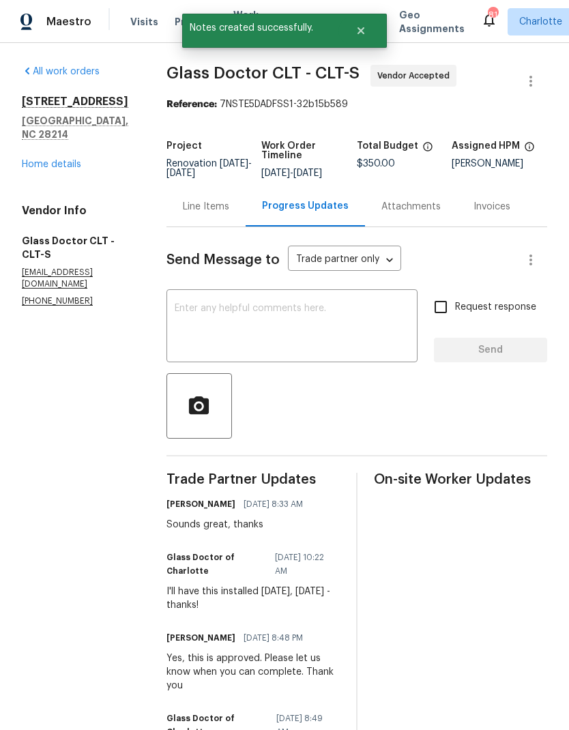
click at [74, 165] on div "All work orders [STREET_ADDRESS] Home details Vendor Info Glass Doctor CLT - CL…" at bounding box center [78, 186] width 112 height 242
click at [80, 160] on link "Home details" at bounding box center [51, 165] width 59 height 10
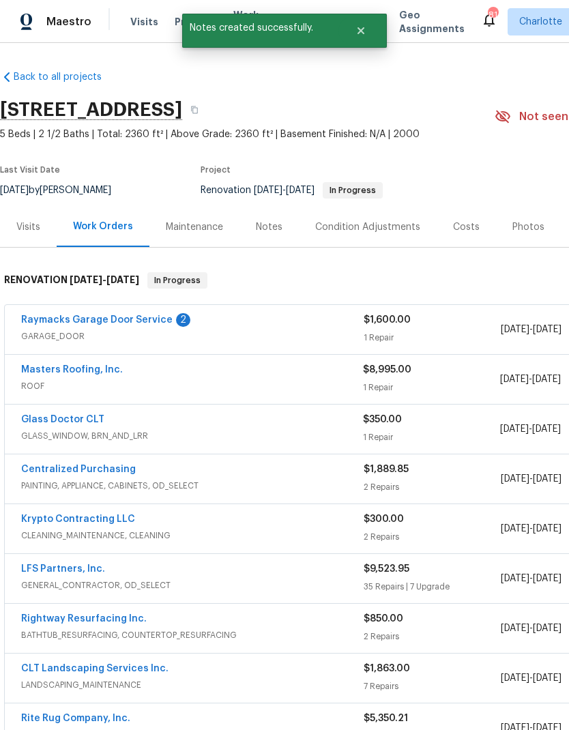
click at [176, 319] on div "2" at bounding box center [183, 320] width 14 height 14
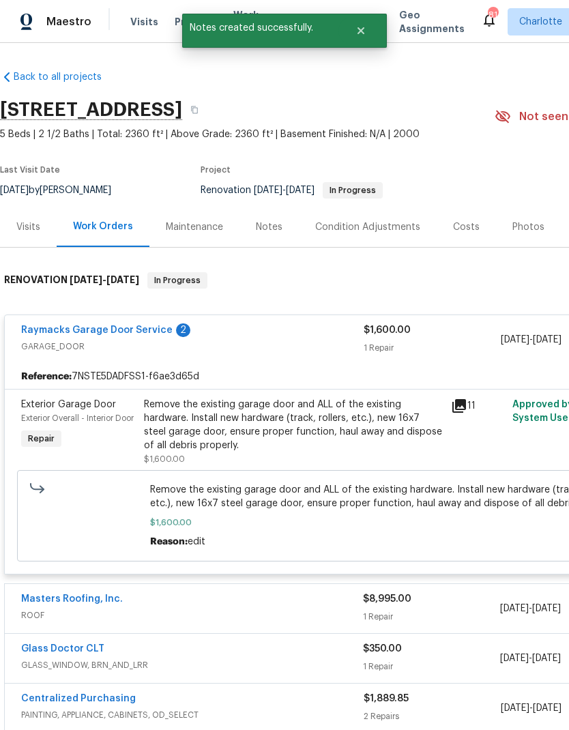
click at [153, 330] on link "Raymacks Garage Door Service" at bounding box center [96, 330] width 151 height 10
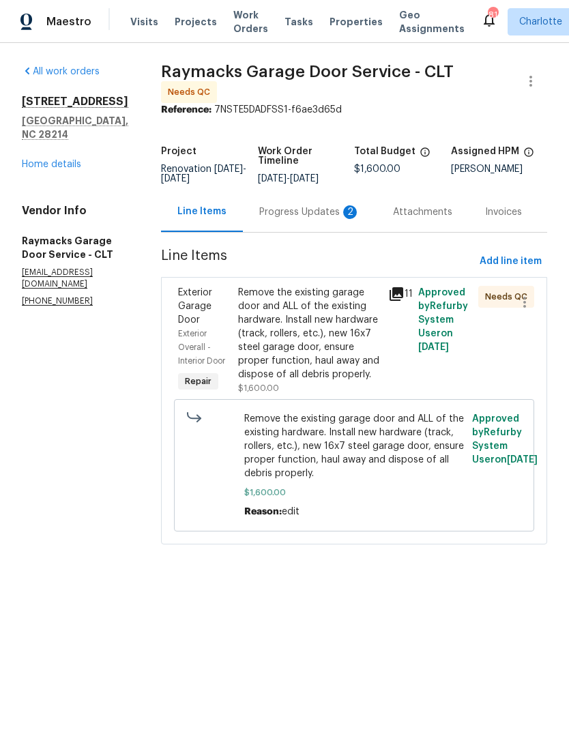
click at [315, 218] on div "Progress Updates 2" at bounding box center [309, 212] width 101 height 14
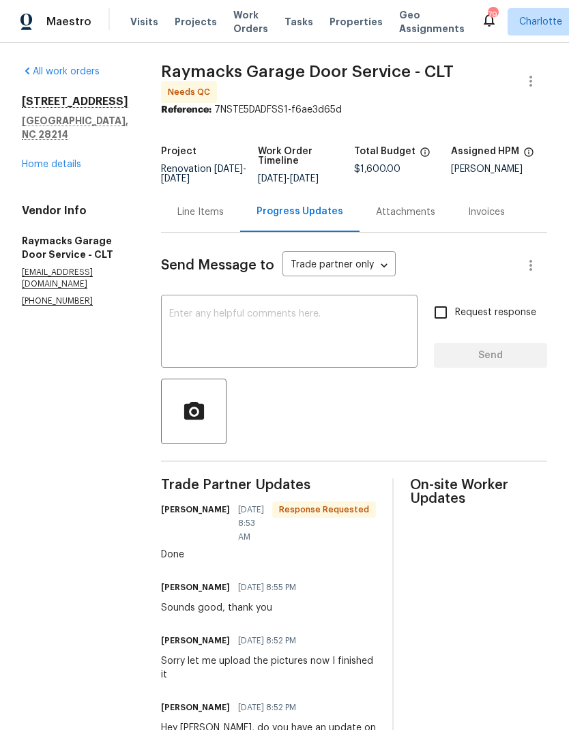
click at [317, 348] on textarea at bounding box center [289, 333] width 240 height 48
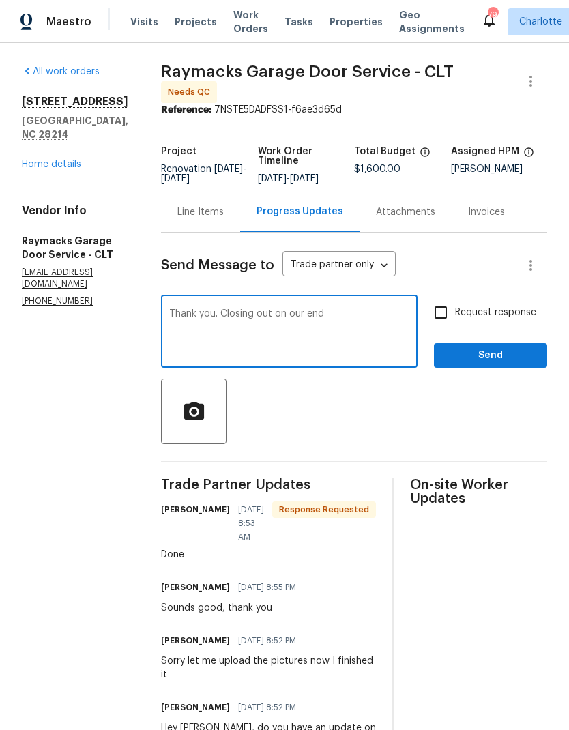
click at [377, 320] on textarea "Thank you. Closing out on our end" at bounding box center [289, 333] width 240 height 48
type textarea "Thank you"
click at [516, 363] on span "Send" at bounding box center [490, 355] width 91 height 17
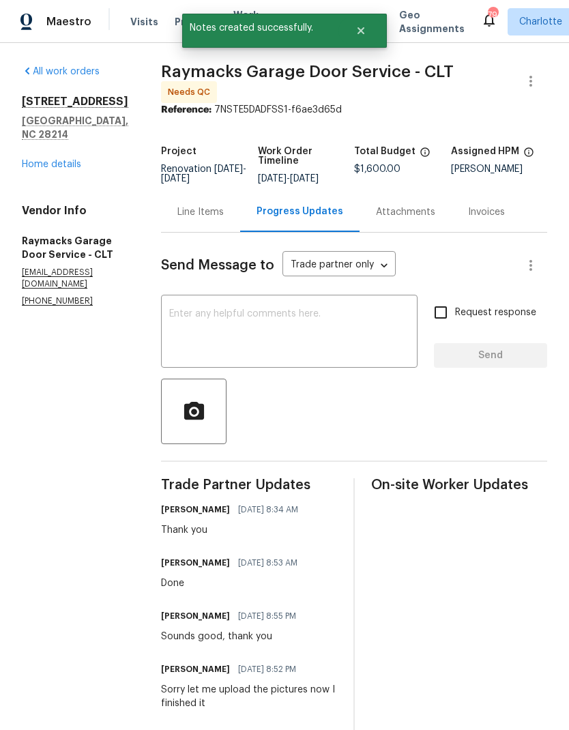
click at [218, 232] on div "Line Items" at bounding box center [200, 212] width 79 height 40
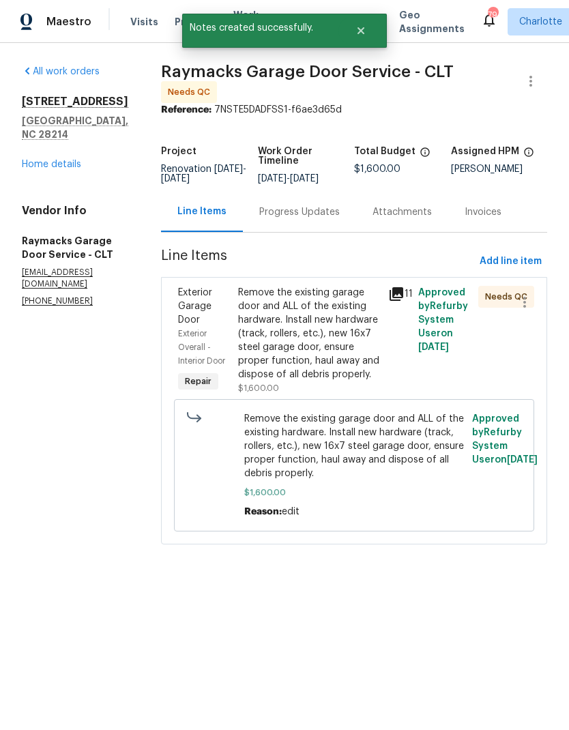
click at [370, 331] on div "Remove the existing garage door and ALL of the existing hardware. Install new h…" at bounding box center [309, 333] width 142 height 95
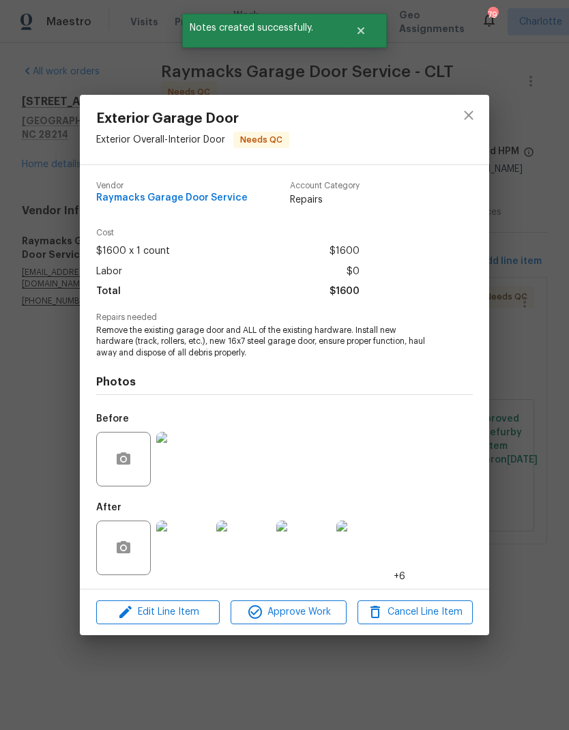
click at [188, 567] on img at bounding box center [183, 547] width 55 height 55
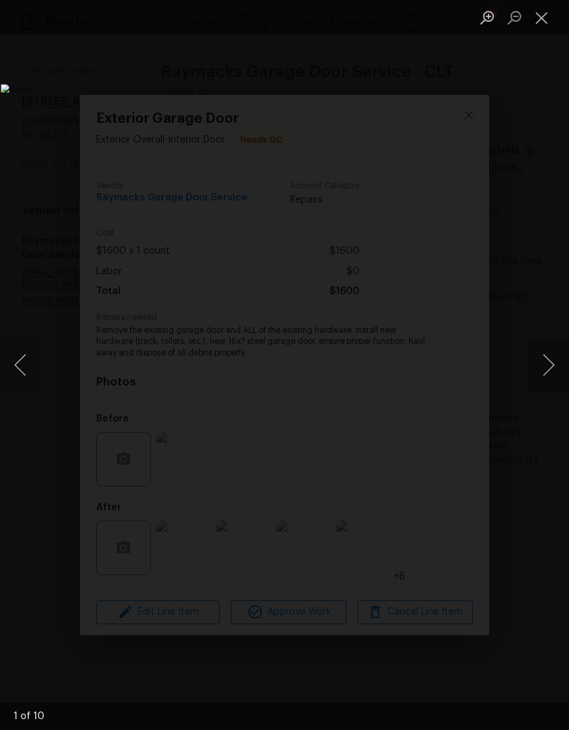
click at [551, 371] on button "Next image" at bounding box center [548, 365] width 41 height 55
click at [541, 356] on button "Next image" at bounding box center [548, 365] width 41 height 55
click at [543, 350] on button "Next image" at bounding box center [548, 365] width 41 height 55
click at [541, 353] on button "Next image" at bounding box center [548, 365] width 41 height 55
click at [541, 355] on button "Next image" at bounding box center [548, 365] width 41 height 55
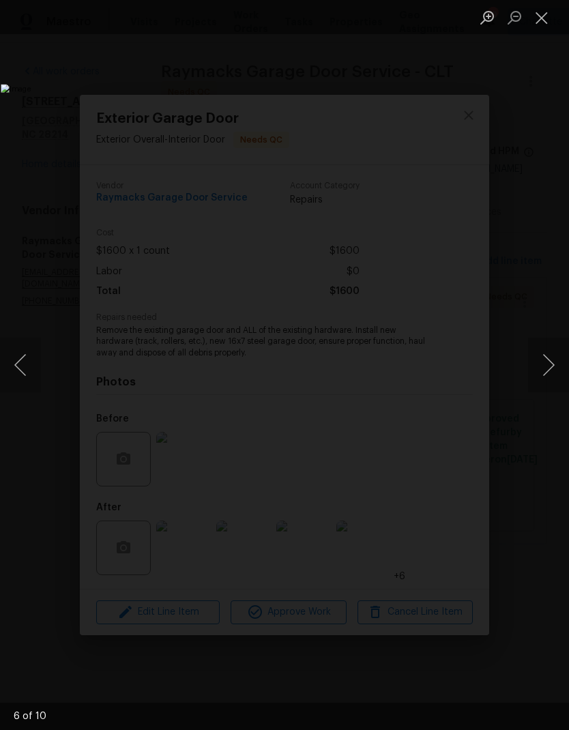
click at [542, 358] on button "Next image" at bounding box center [548, 365] width 41 height 55
click at [543, 357] on button "Next image" at bounding box center [548, 365] width 41 height 55
click at [542, 359] on button "Next image" at bounding box center [548, 365] width 41 height 55
click at [537, 365] on button "Next image" at bounding box center [548, 365] width 41 height 55
click at [538, 368] on button "Next image" at bounding box center [548, 365] width 41 height 55
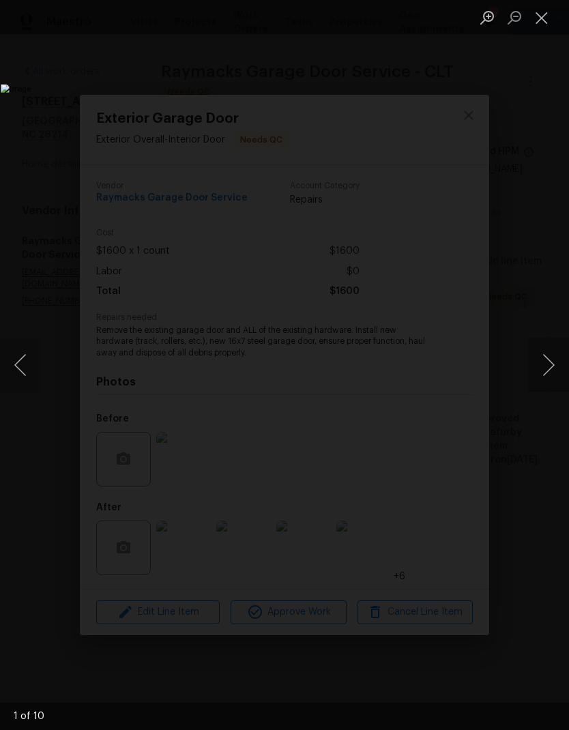
click at [543, 361] on button "Next image" at bounding box center [548, 365] width 41 height 55
click at [540, 27] on button "Close lightbox" at bounding box center [541, 17] width 27 height 24
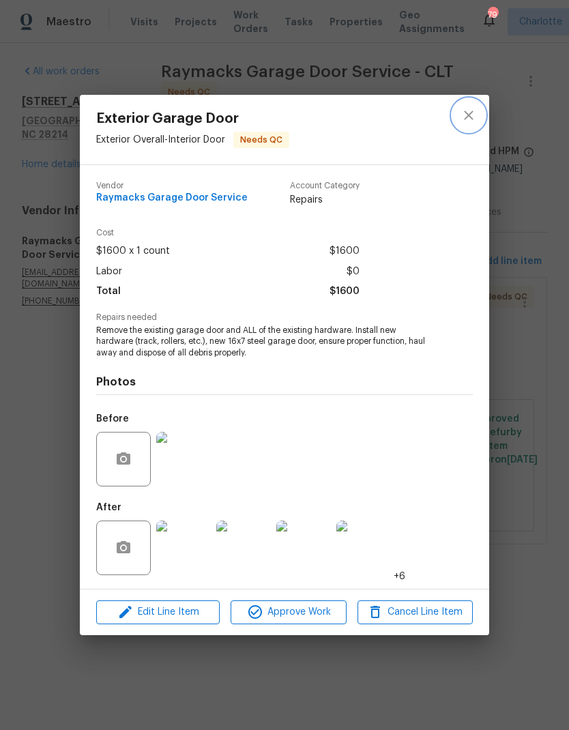
click at [475, 125] on button "close" at bounding box center [468, 115] width 33 height 33
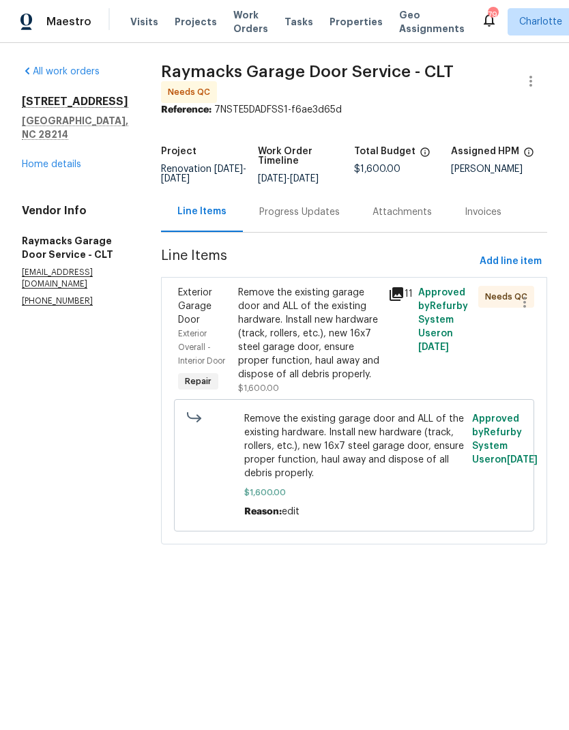
click at [363, 366] on div "Remove the existing garage door and ALL of the existing hardware. Install new h…" at bounding box center [309, 333] width 142 height 95
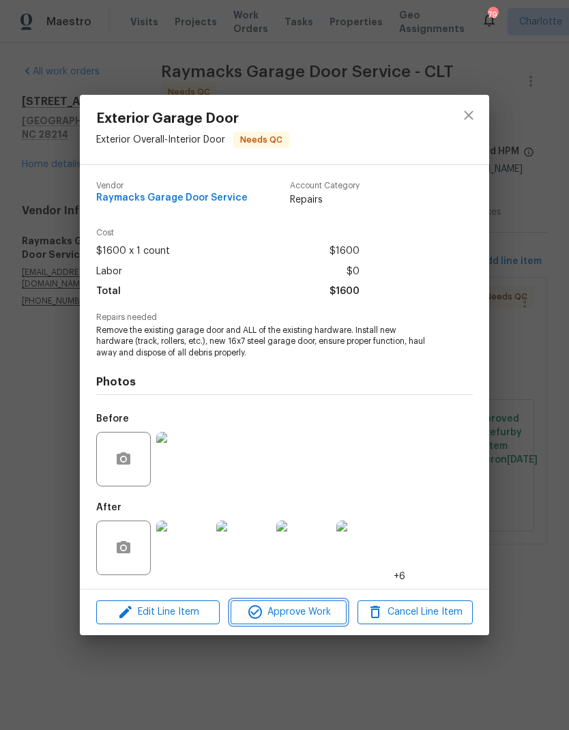
click at [318, 616] on span "Approve Work" at bounding box center [288, 611] width 107 height 17
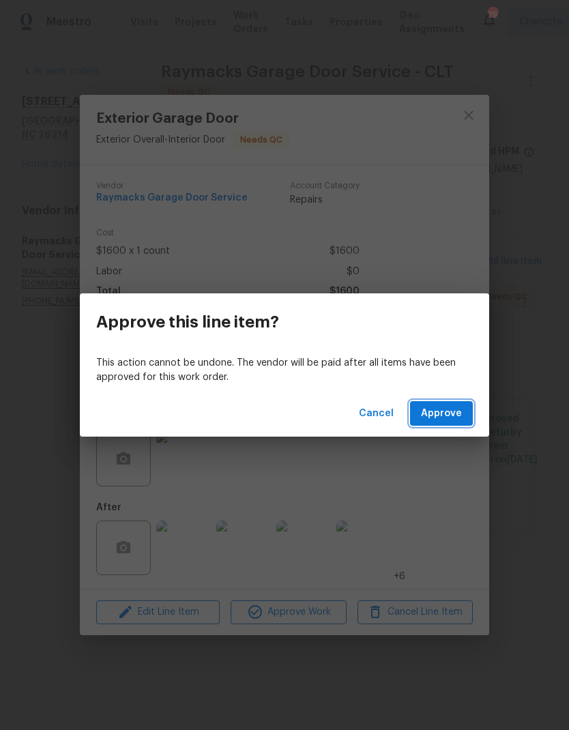
click at [454, 408] on span "Approve" at bounding box center [441, 413] width 41 height 17
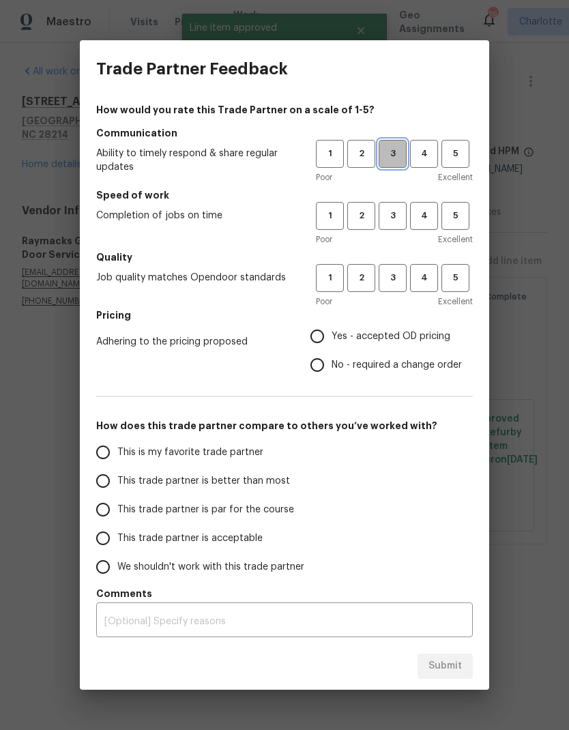
click at [402, 157] on span "3" at bounding box center [392, 154] width 25 height 16
click at [389, 220] on span "3" at bounding box center [392, 216] width 25 height 16
click at [397, 278] on span "3" at bounding box center [392, 278] width 25 height 16
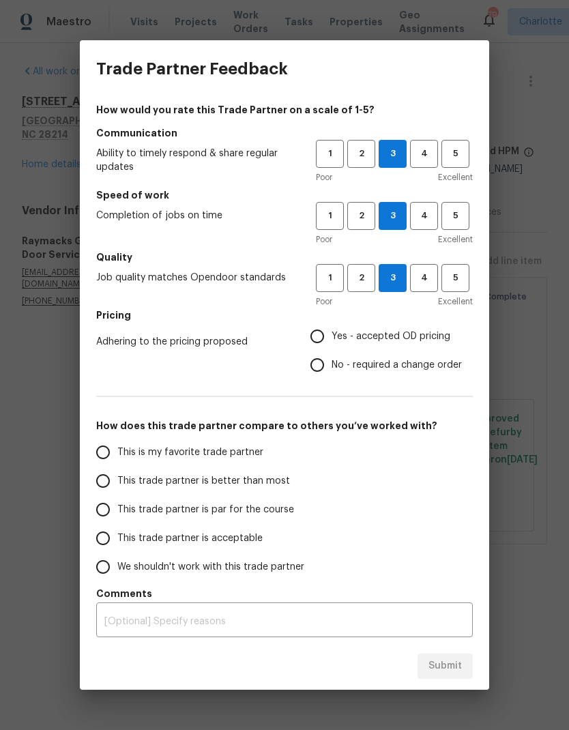
click at [332, 358] on span "No - required a change order" at bounding box center [396, 365] width 130 height 14
click at [331, 358] on input "No - required a change order" at bounding box center [317, 364] width 29 height 29
radio input "true"
click at [107, 515] on input "This trade partner is par for the course" at bounding box center [103, 509] width 29 height 29
click at [455, 667] on span "Submit" at bounding box center [444, 665] width 33 height 17
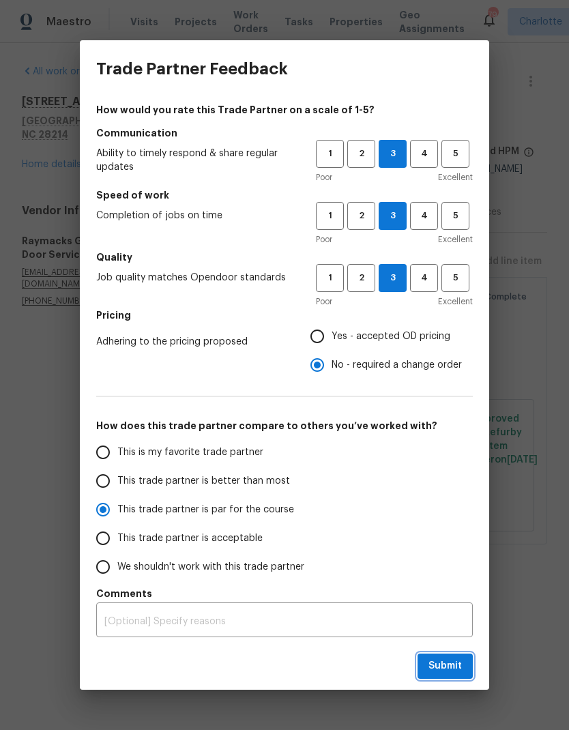
radio input "true"
radio input "false"
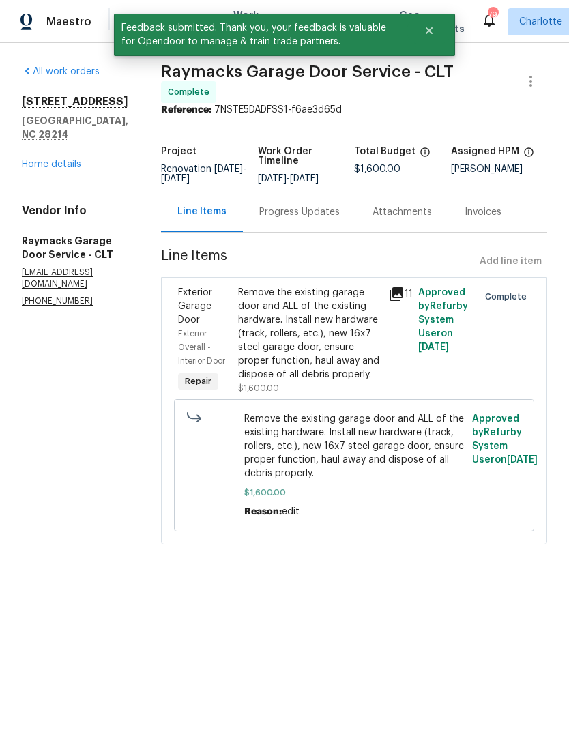
click at [365, 326] on div "Remove the existing garage door and ALL of the existing hardware. Install new h…" at bounding box center [309, 333] width 142 height 95
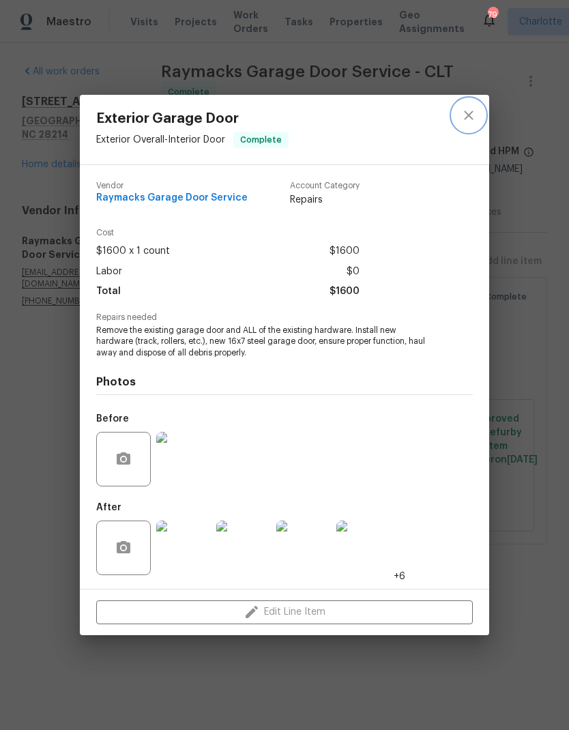
click at [467, 123] on button "close" at bounding box center [468, 115] width 33 height 33
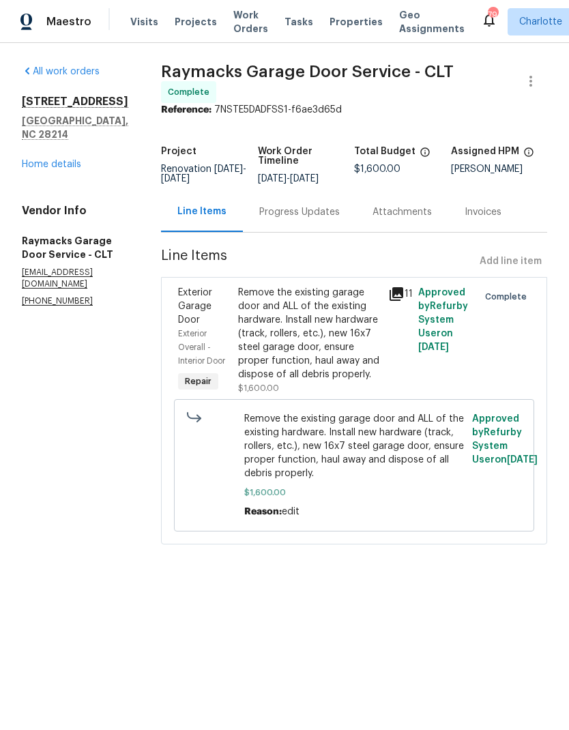
click at [80, 160] on link "Home details" at bounding box center [51, 165] width 59 height 10
